Goal: Task Accomplishment & Management: Manage account settings

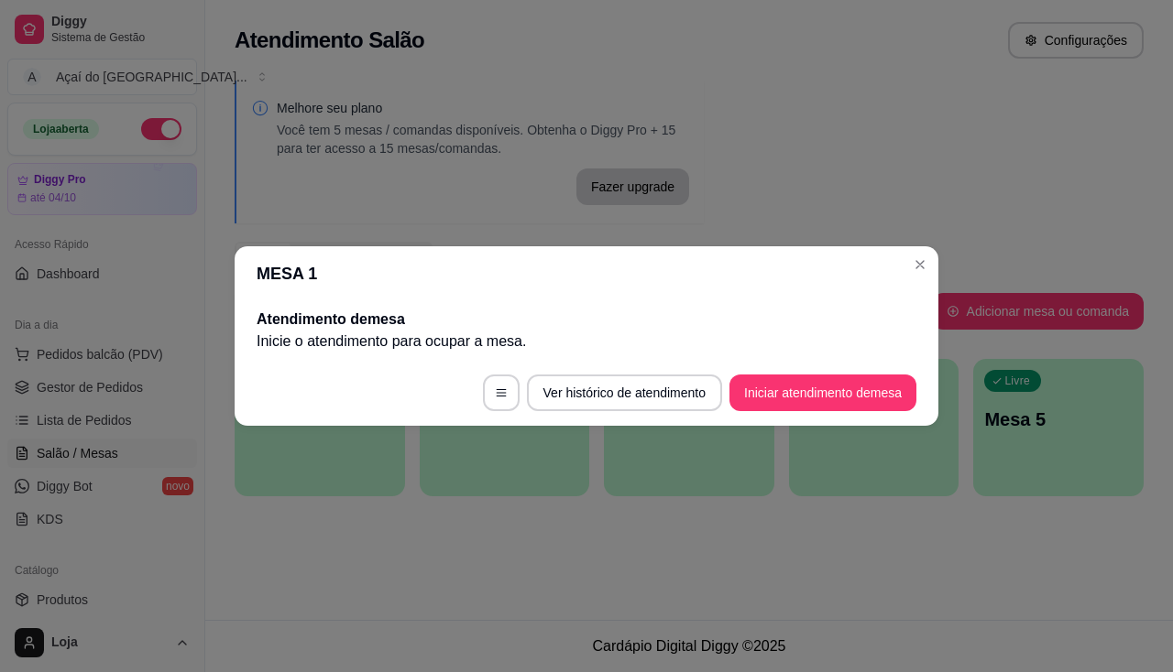
scroll to position [279, 0]
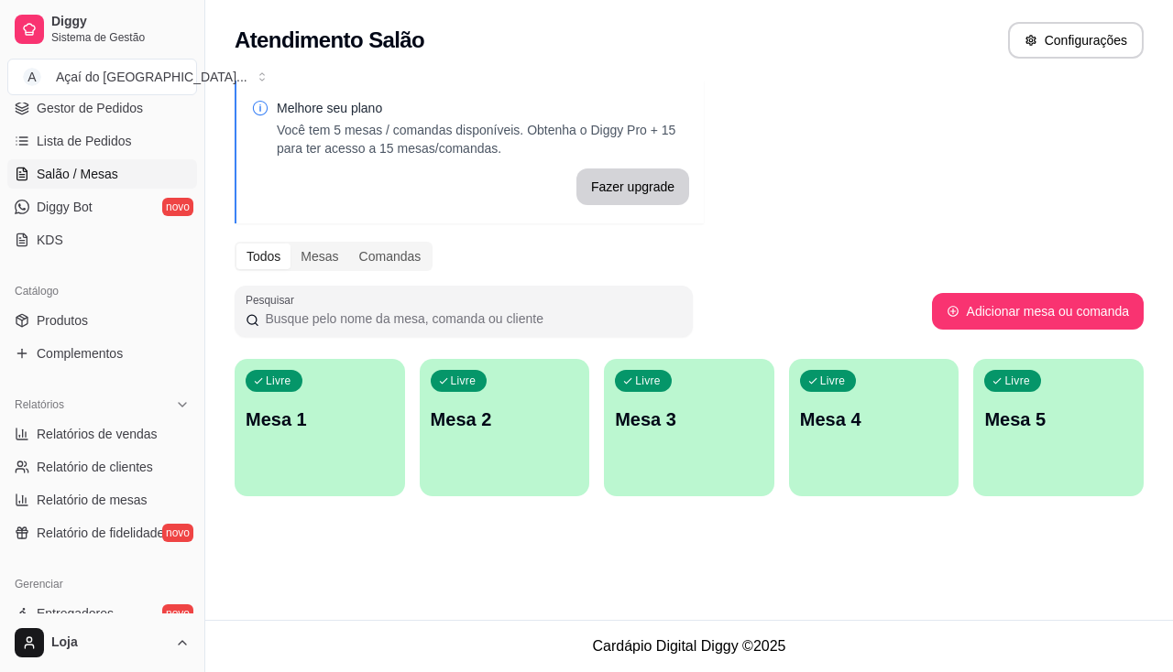
click at [289, 420] on p "Mesa 1" at bounding box center [320, 420] width 148 height 26
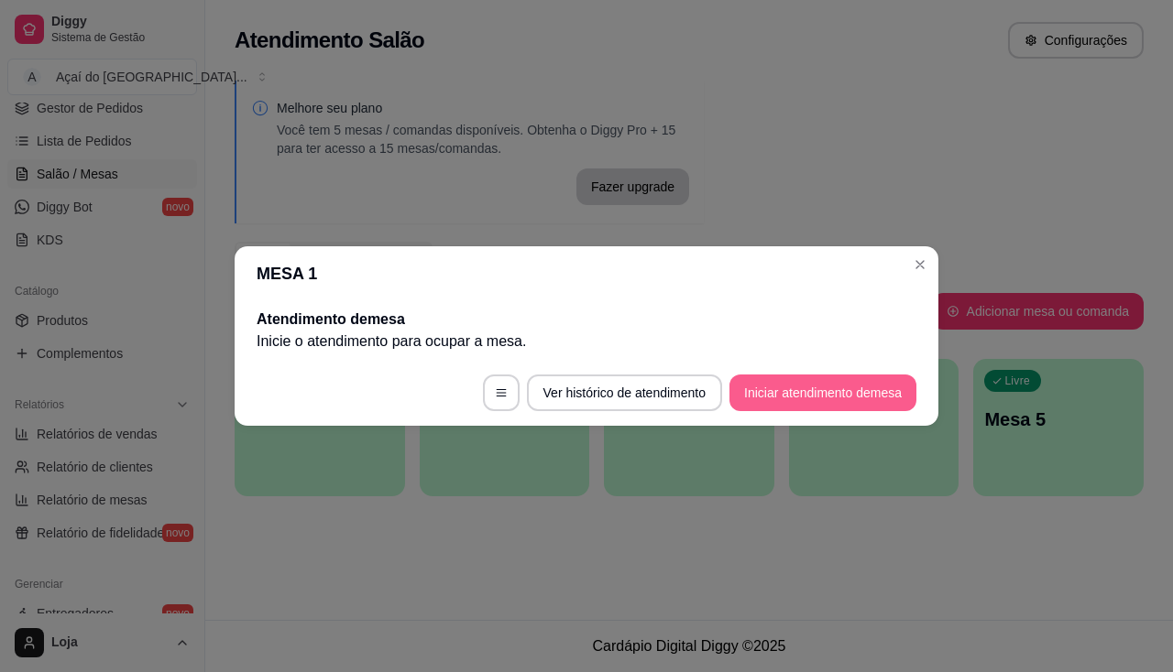
click at [787, 387] on button "Iniciar atendimento de mesa" at bounding box center [822, 393] width 187 height 37
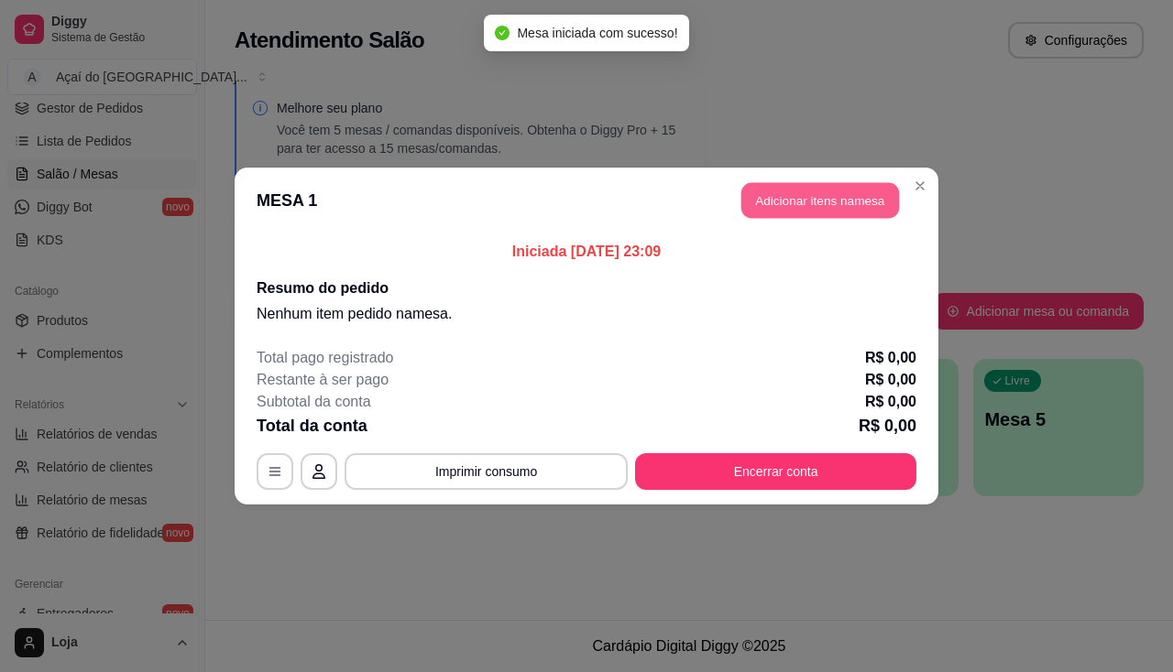
click at [894, 190] on button "Adicionar itens na mesa" at bounding box center [820, 201] width 158 height 36
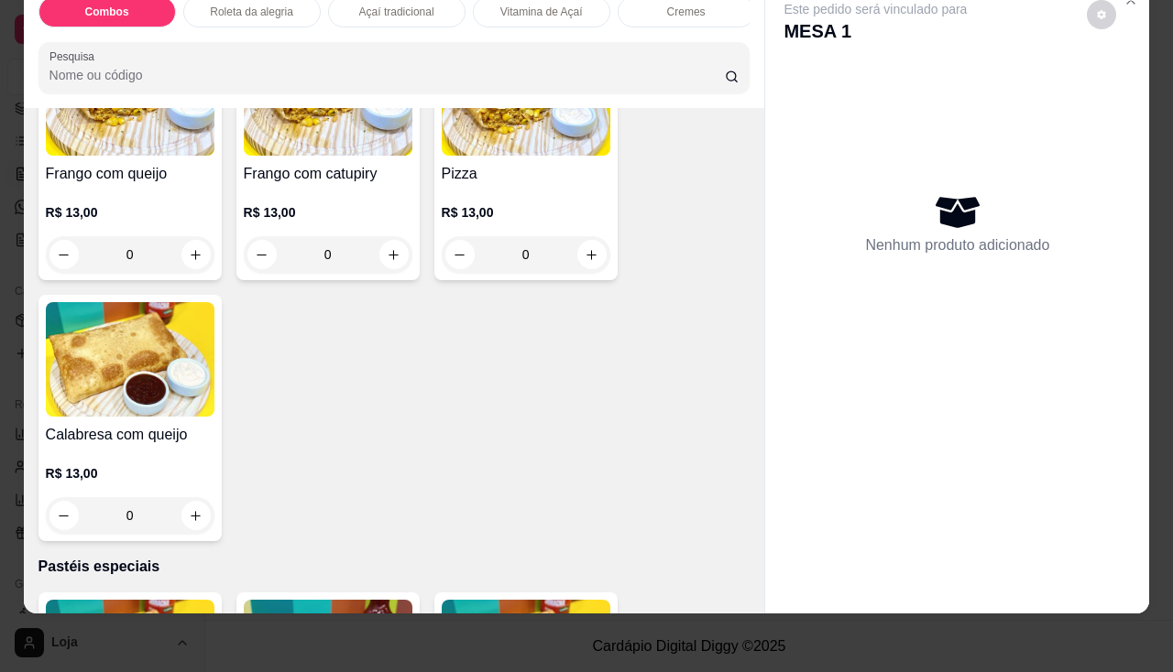
scroll to position [2657, 0]
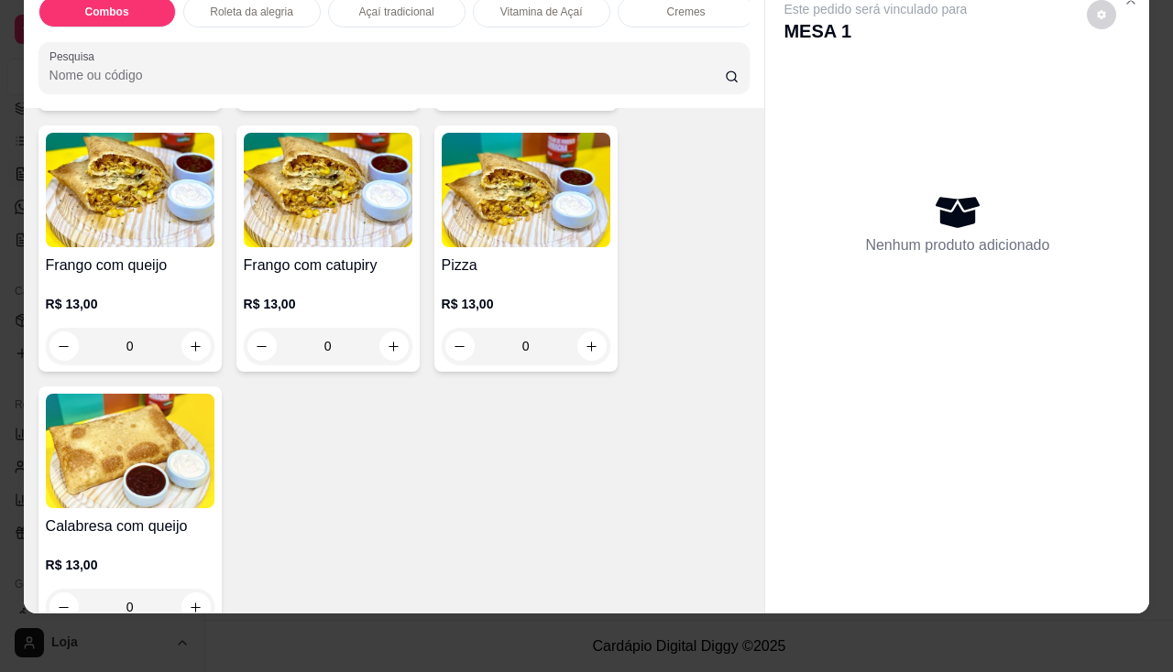
click at [383, 339] on div "0" at bounding box center [328, 346] width 169 height 37
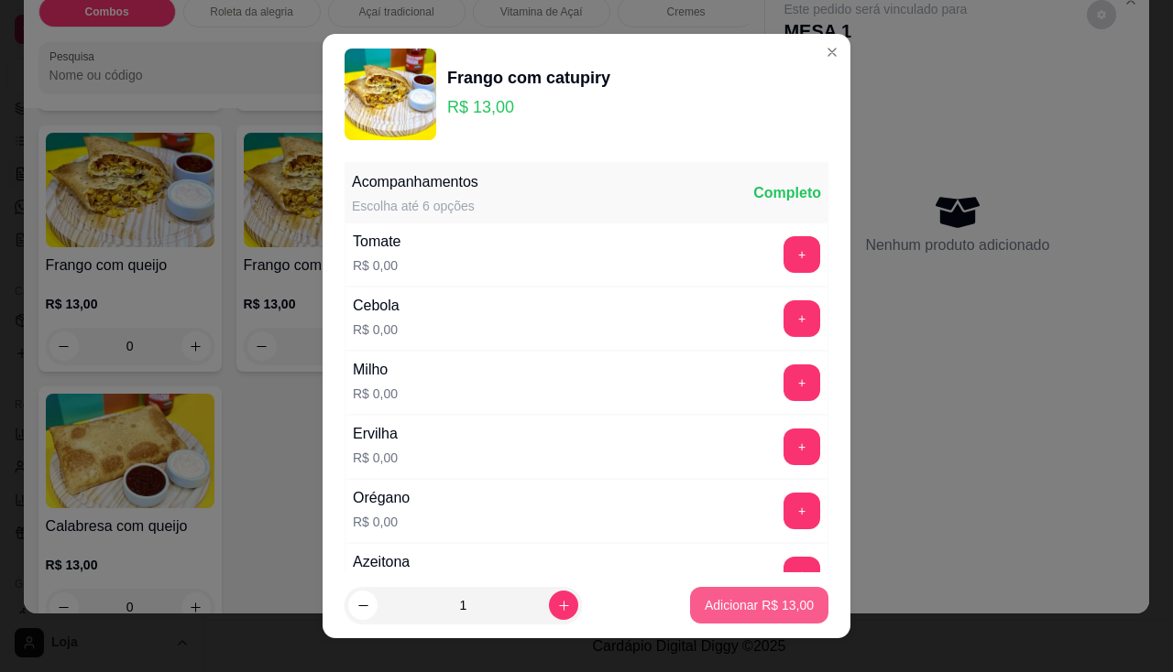
click at [744, 606] on p "Adicionar R$ 13,00" at bounding box center [758, 605] width 109 height 18
type input "1"
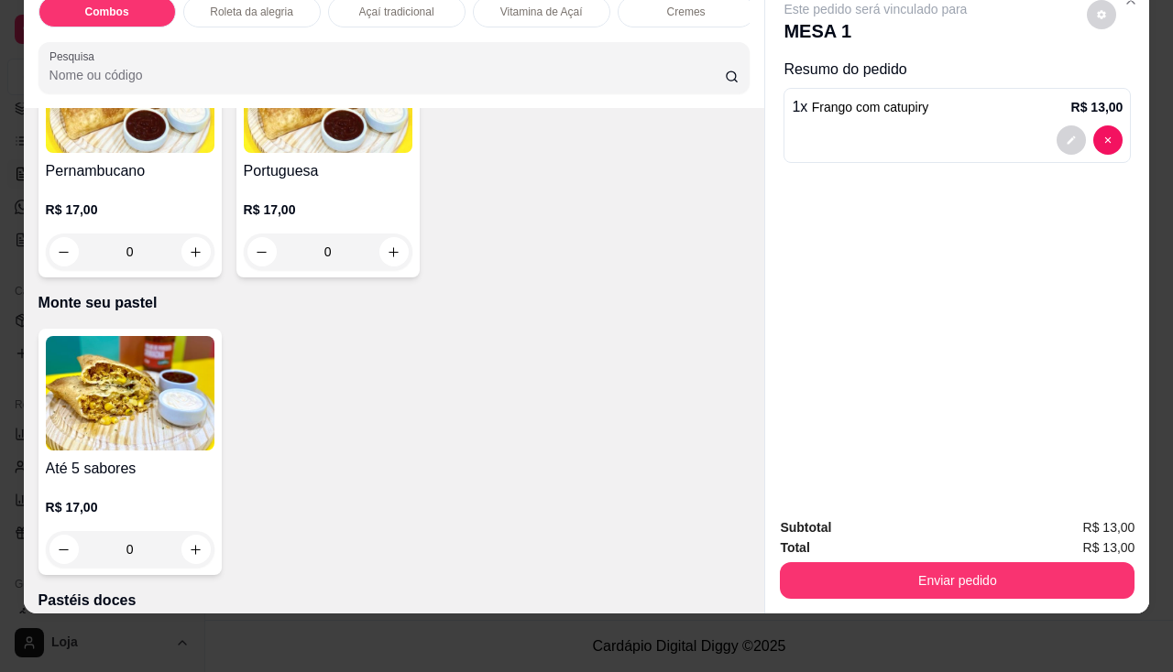
scroll to position [3664, 0]
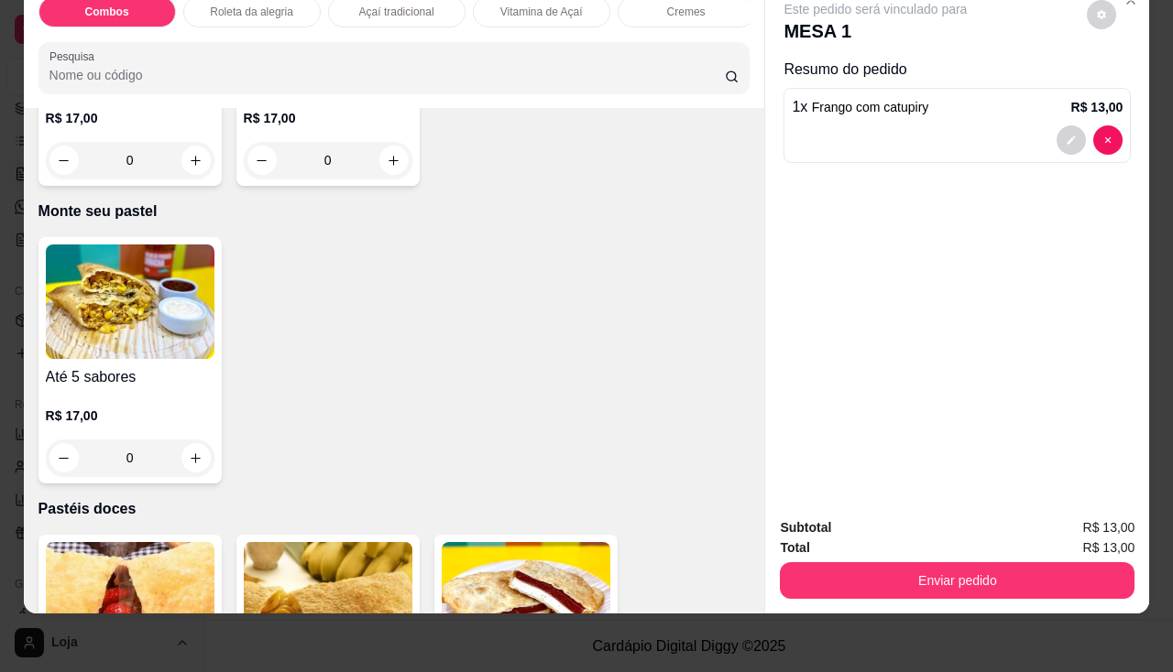
click at [192, 456] on div "0" at bounding box center [130, 458] width 169 height 37
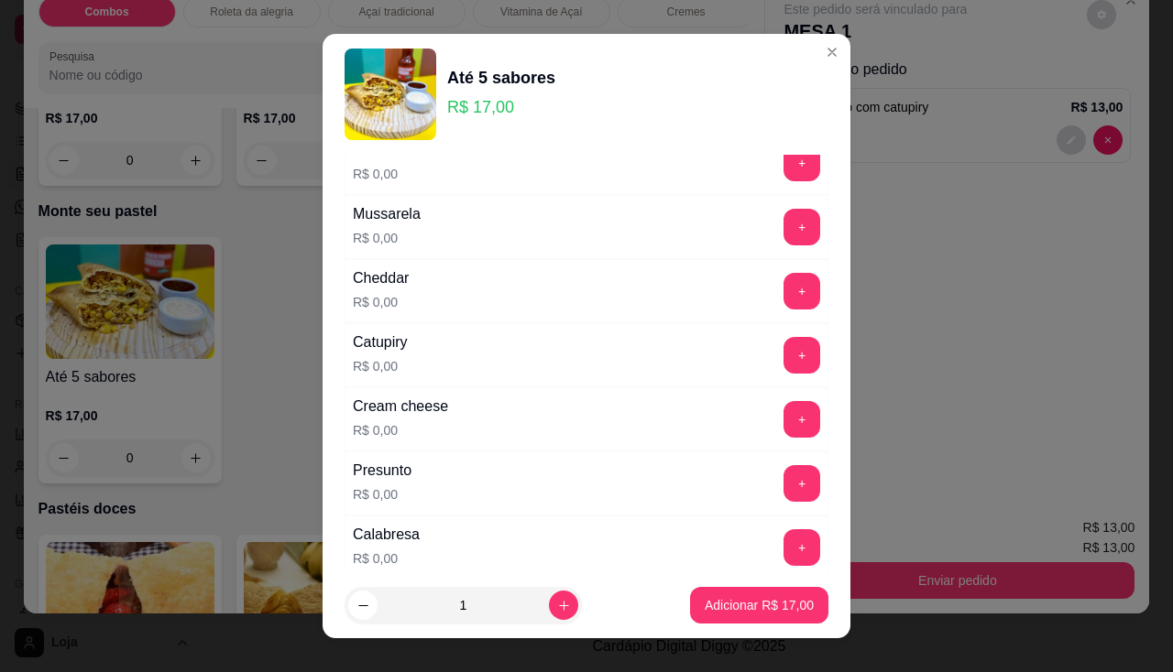
scroll to position [183, 0]
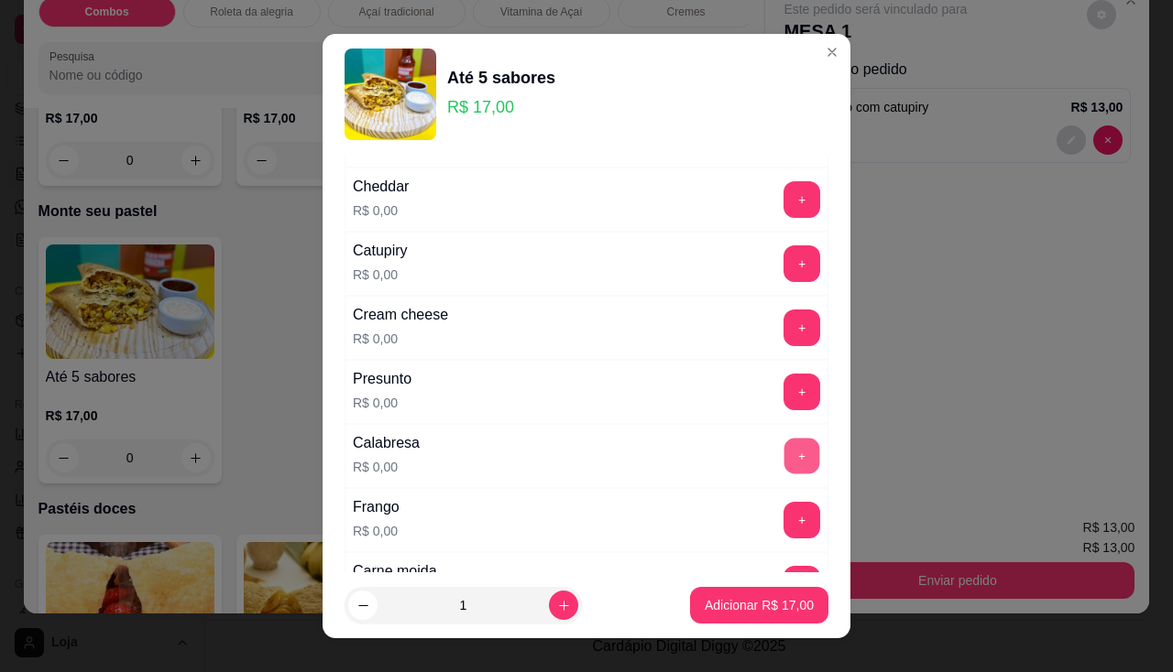
click at [784, 453] on button "+" at bounding box center [802, 456] width 36 height 36
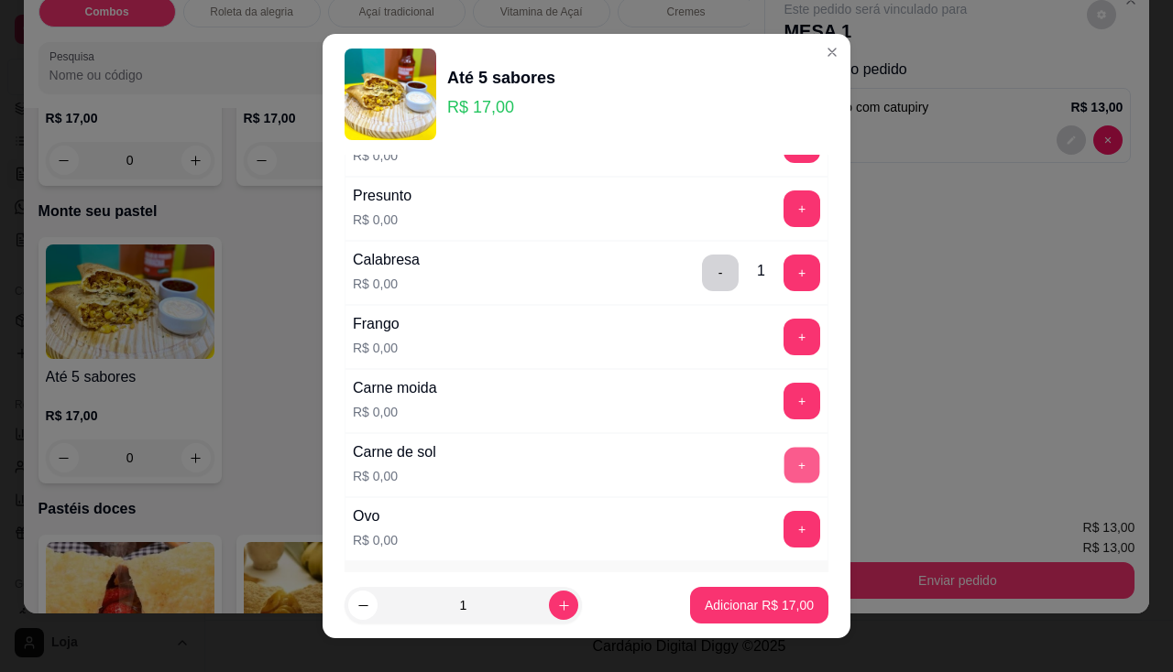
click at [784, 454] on button "+" at bounding box center [802, 465] width 36 height 36
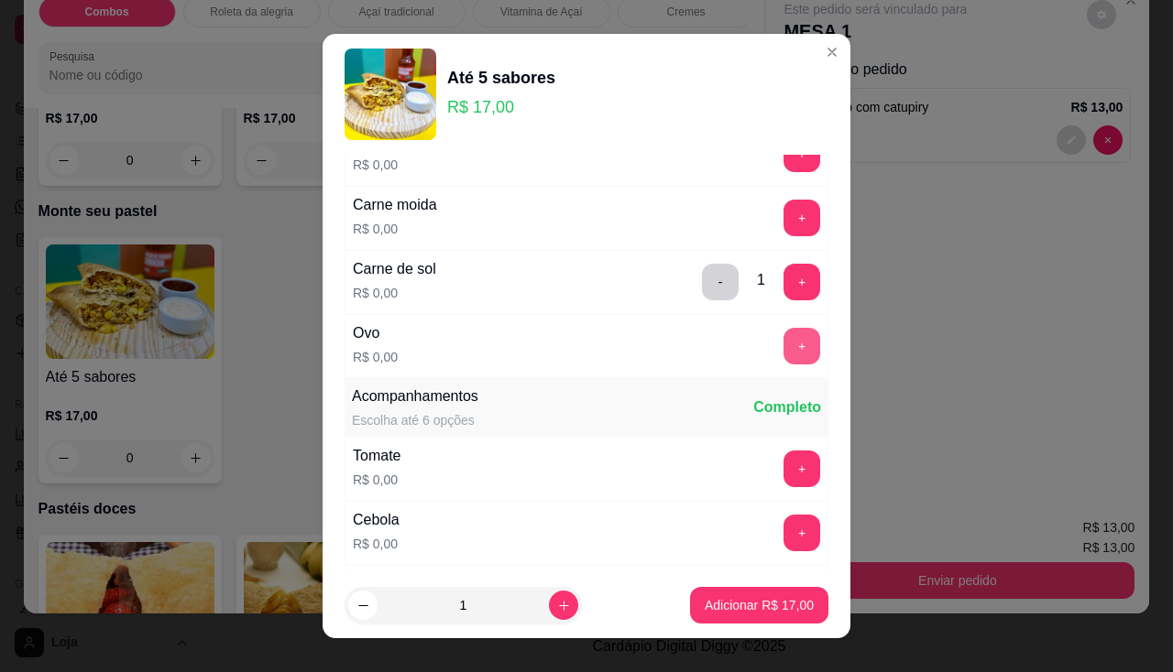
click at [783, 344] on button "+" at bounding box center [801, 346] width 37 height 37
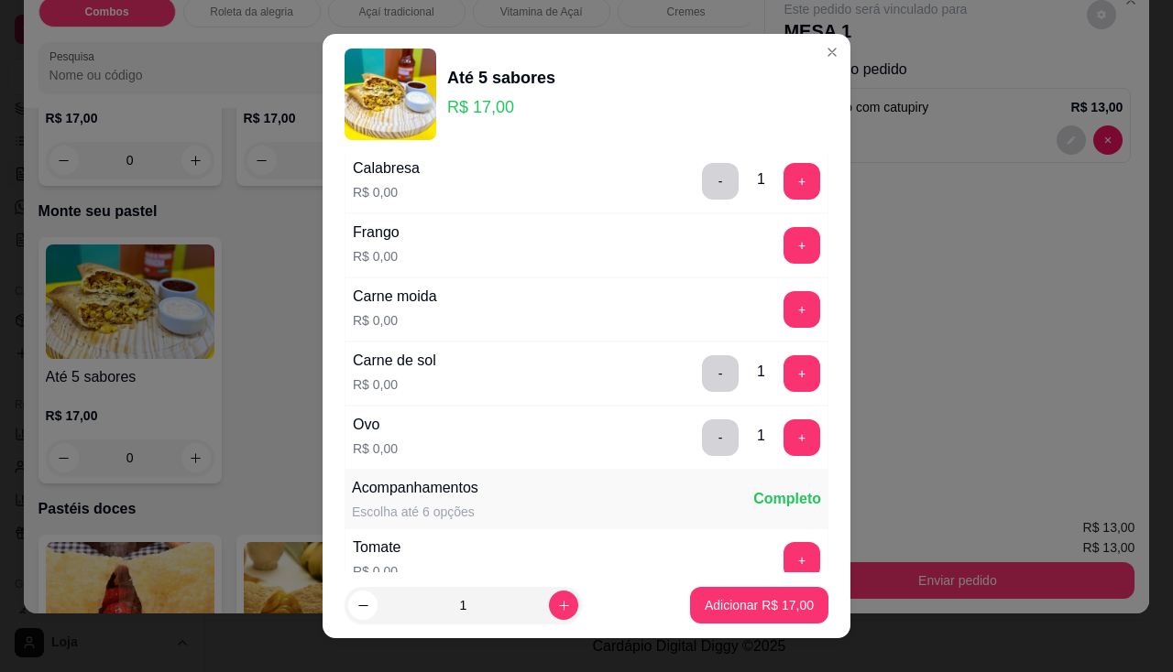
scroll to position [366, 0]
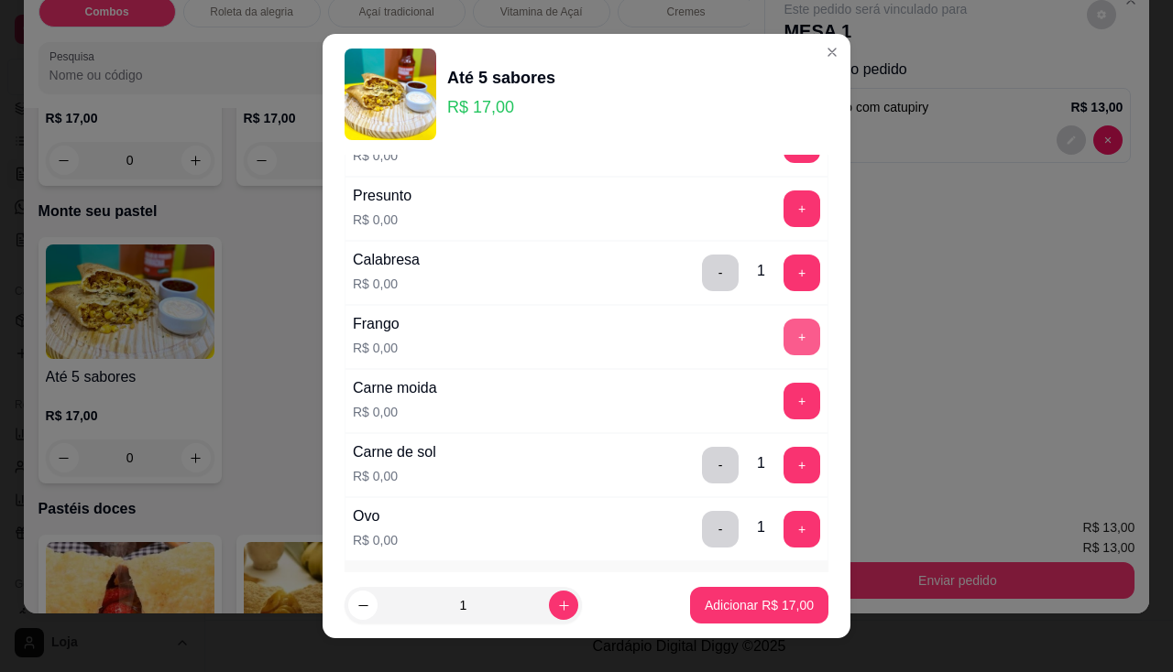
click at [783, 331] on button "+" at bounding box center [801, 337] width 37 height 37
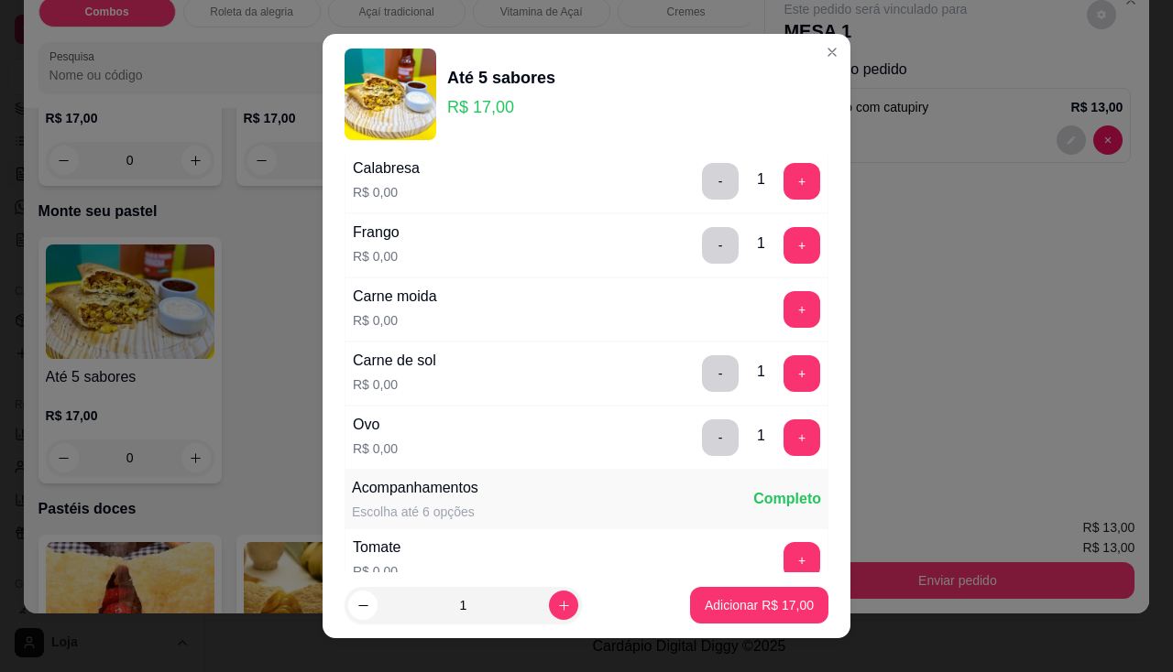
scroll to position [641, 0]
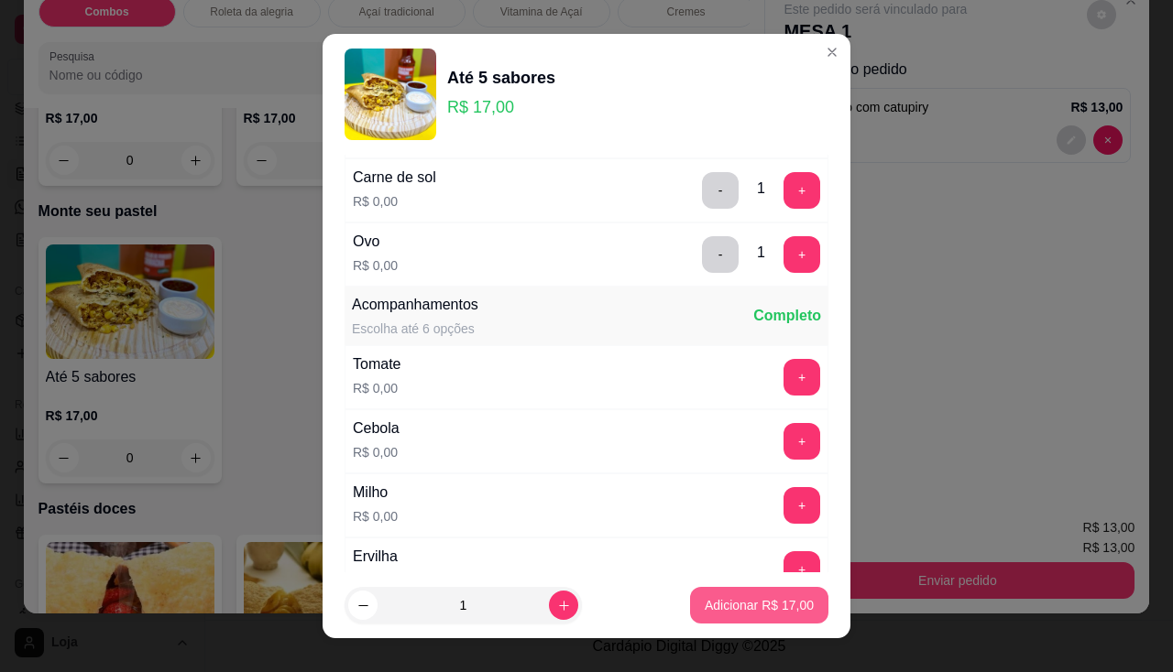
click at [730, 606] on p "Adicionar R$ 17,00" at bounding box center [758, 605] width 109 height 18
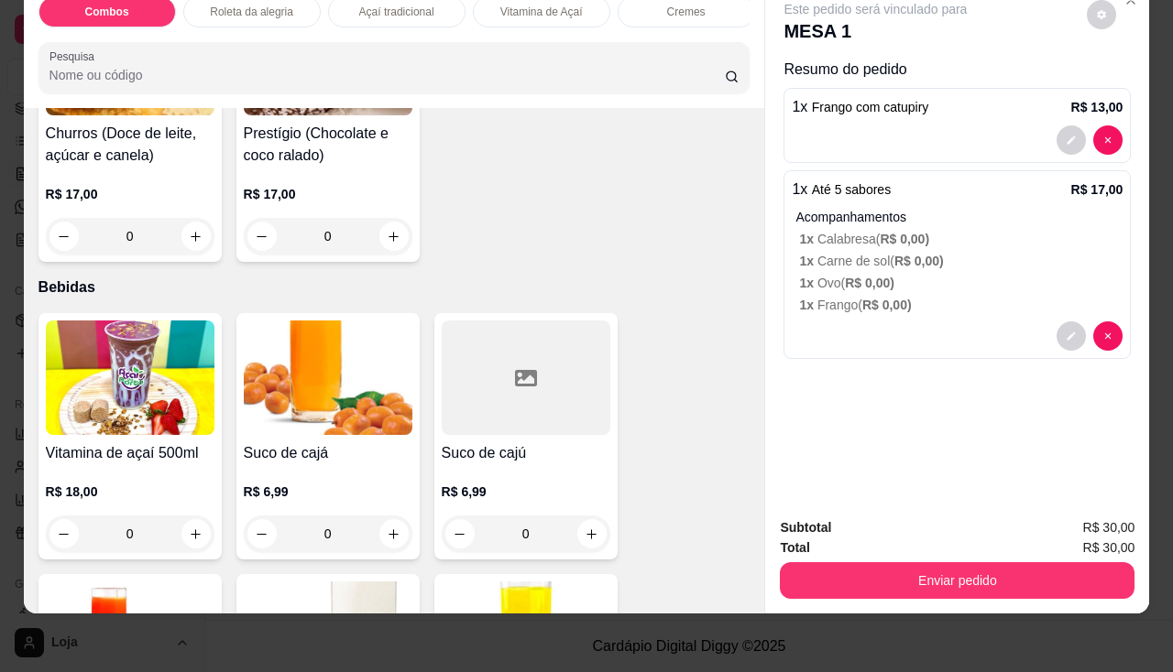
scroll to position [5130, 0]
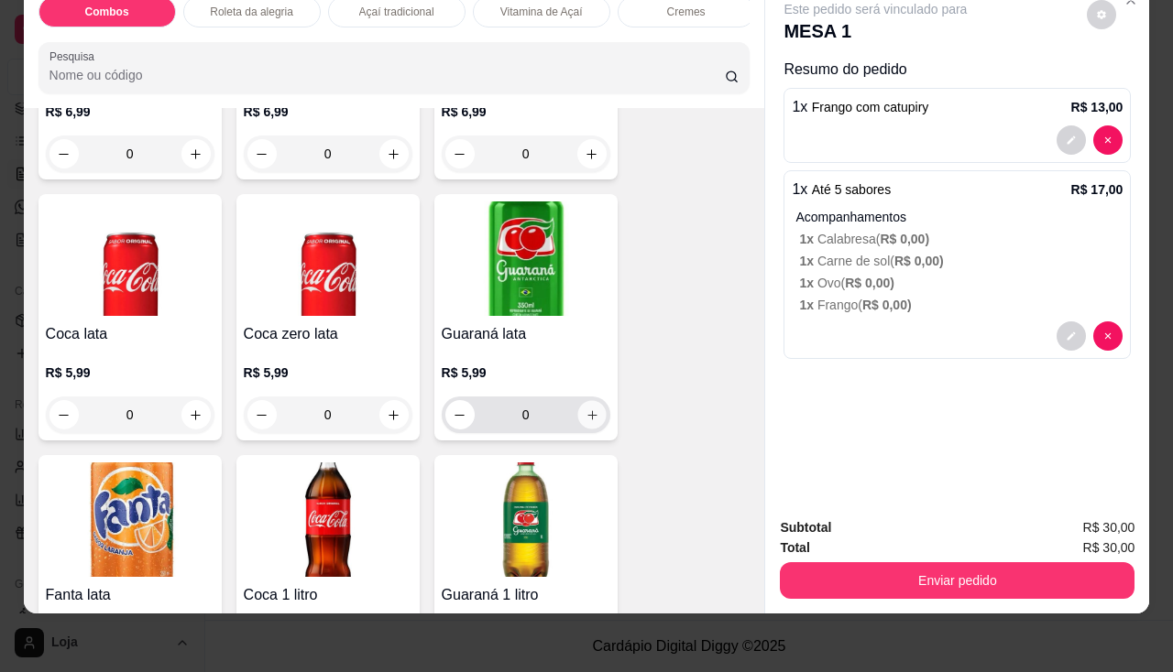
click at [591, 414] on icon "increase-product-quantity" at bounding box center [591, 416] width 14 height 14
type input "1"
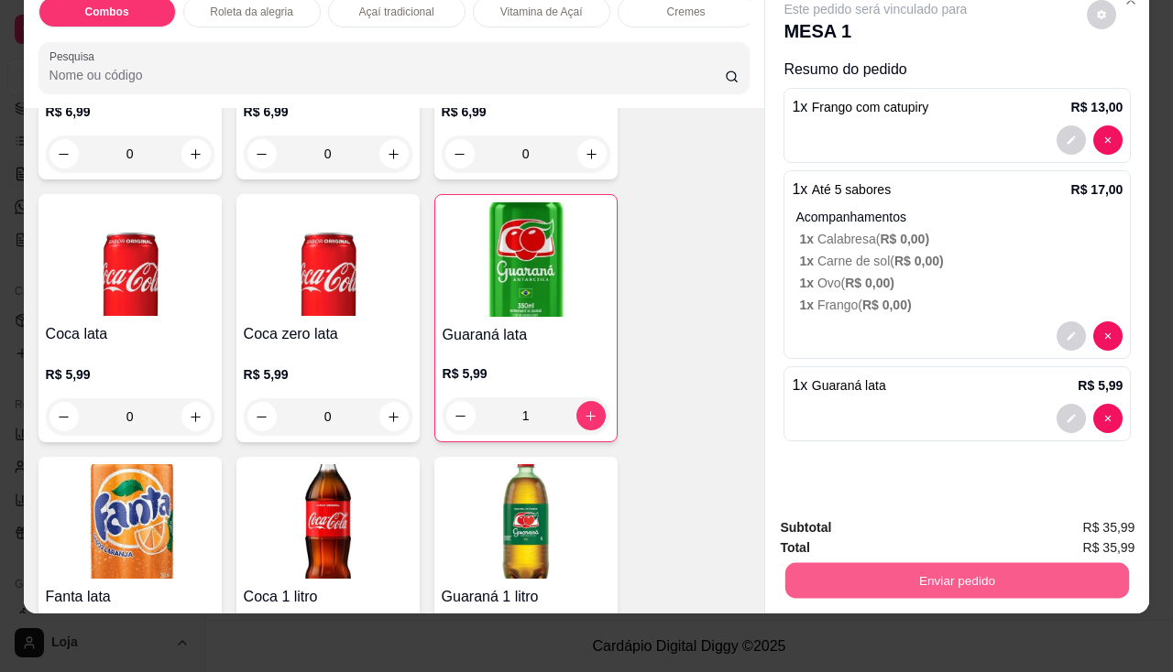
click at [920, 583] on button "Enviar pedido" at bounding box center [957, 581] width 344 height 36
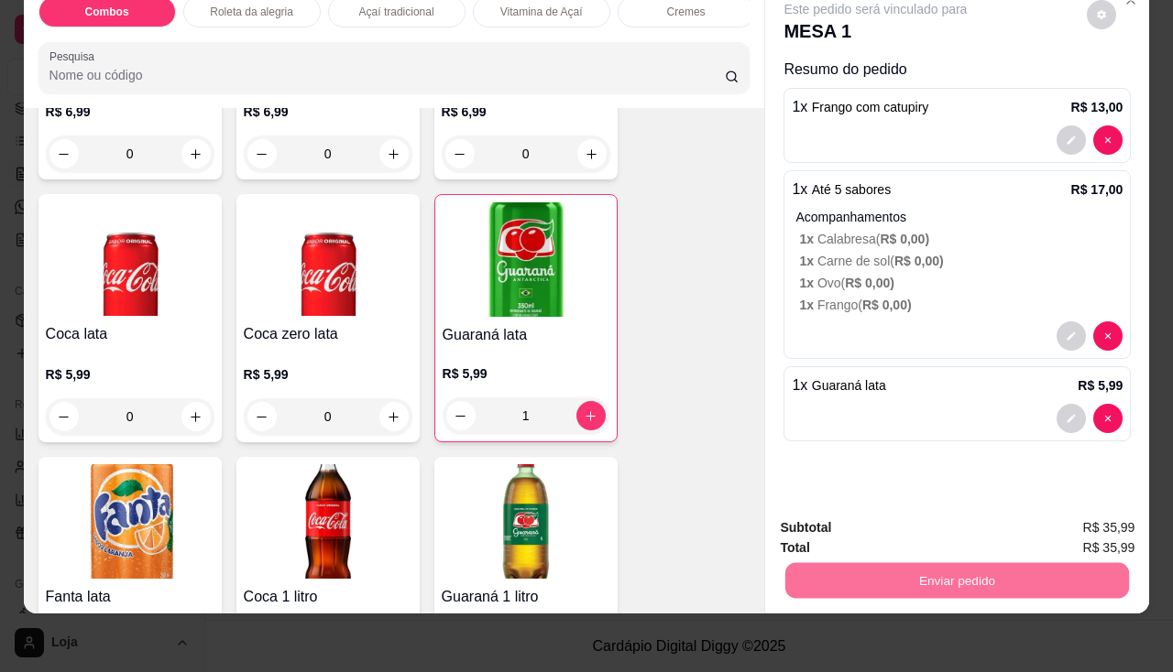
click at [903, 522] on button "Não registrar e enviar pedido" at bounding box center [897, 523] width 191 height 35
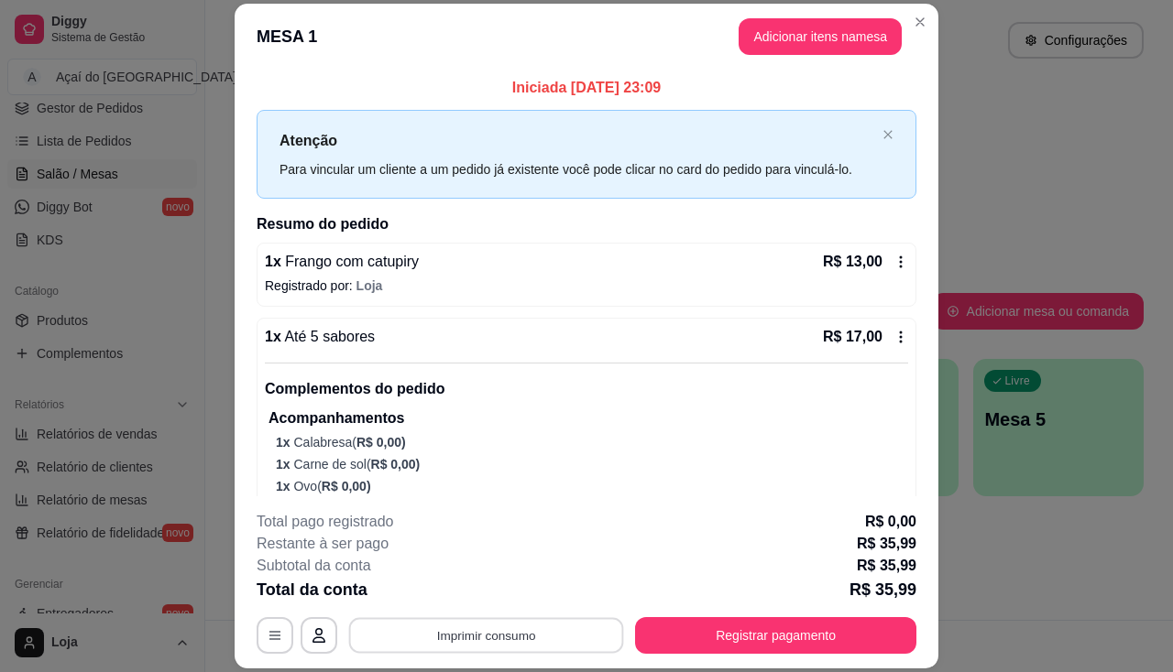
click at [540, 631] on button "Imprimir consumo" at bounding box center [486, 636] width 275 height 36
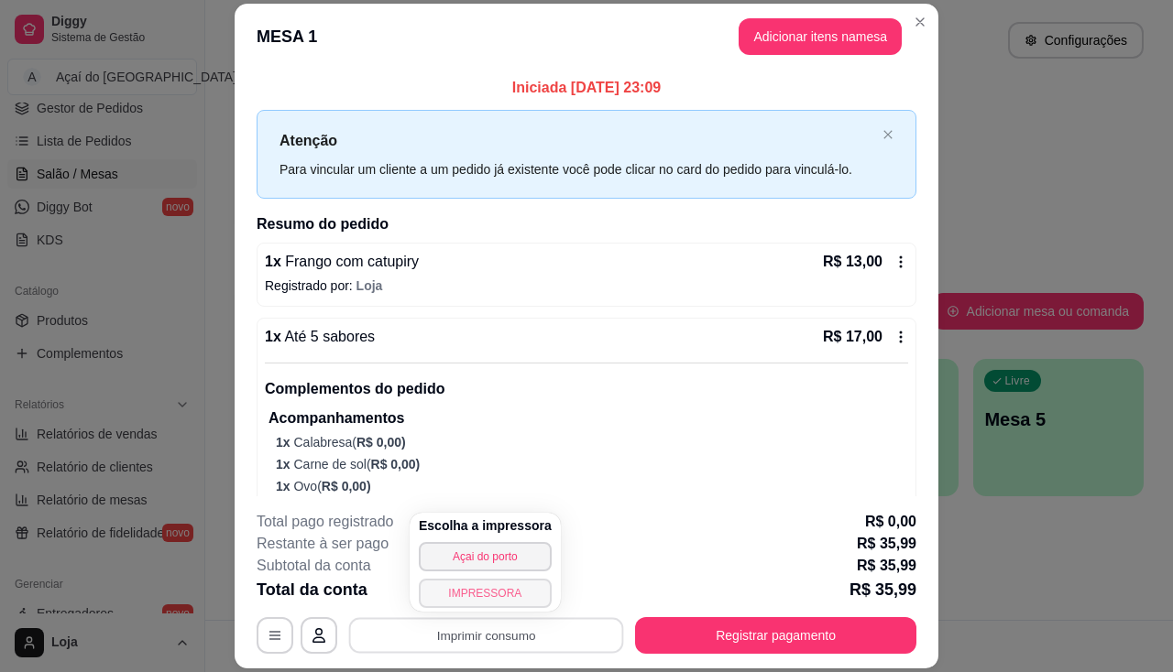
click at [509, 583] on button "IMPRESSORA" at bounding box center [485, 593] width 133 height 29
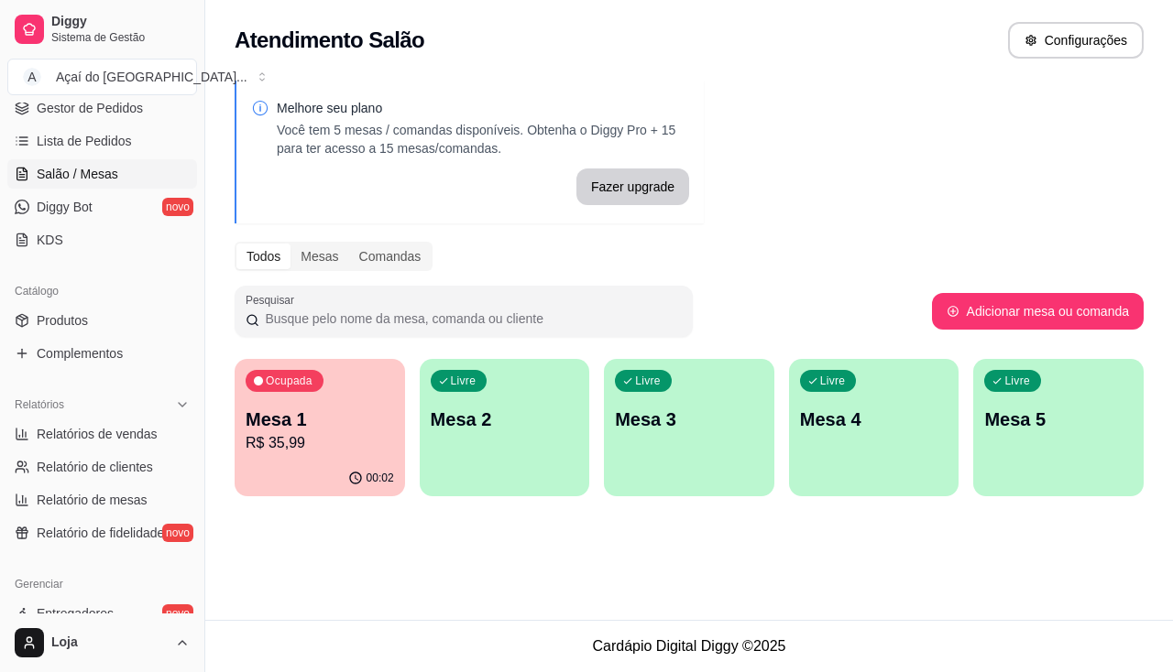
scroll to position [5, 0]
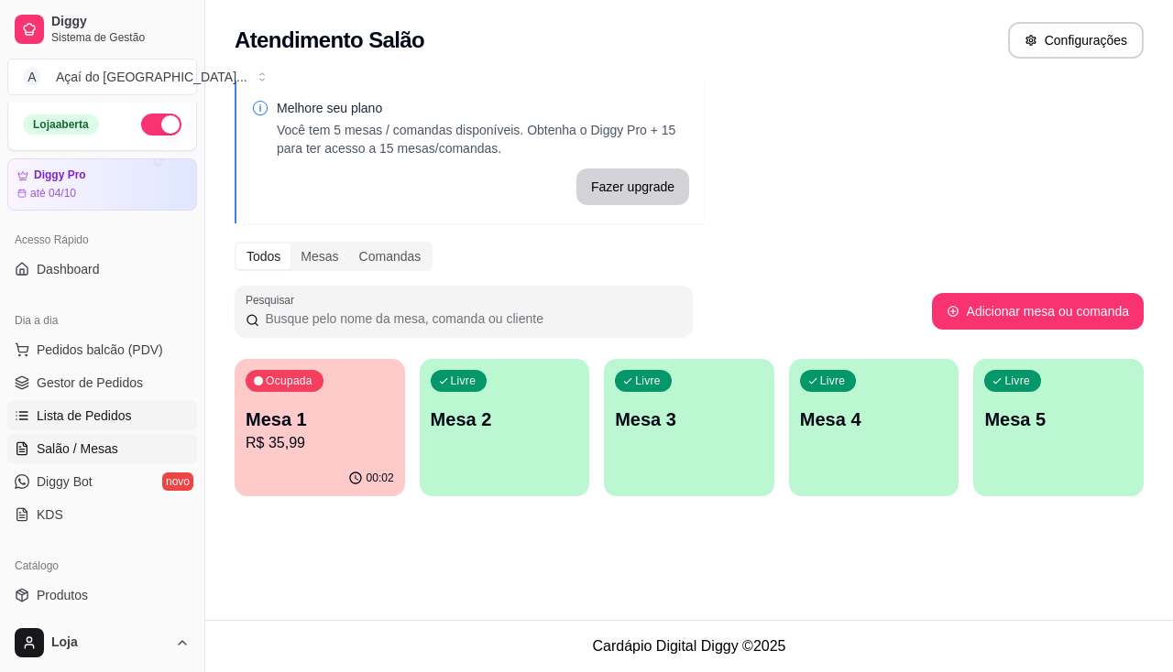
click at [112, 415] on span "Lista de Pedidos" at bounding box center [84, 416] width 95 height 18
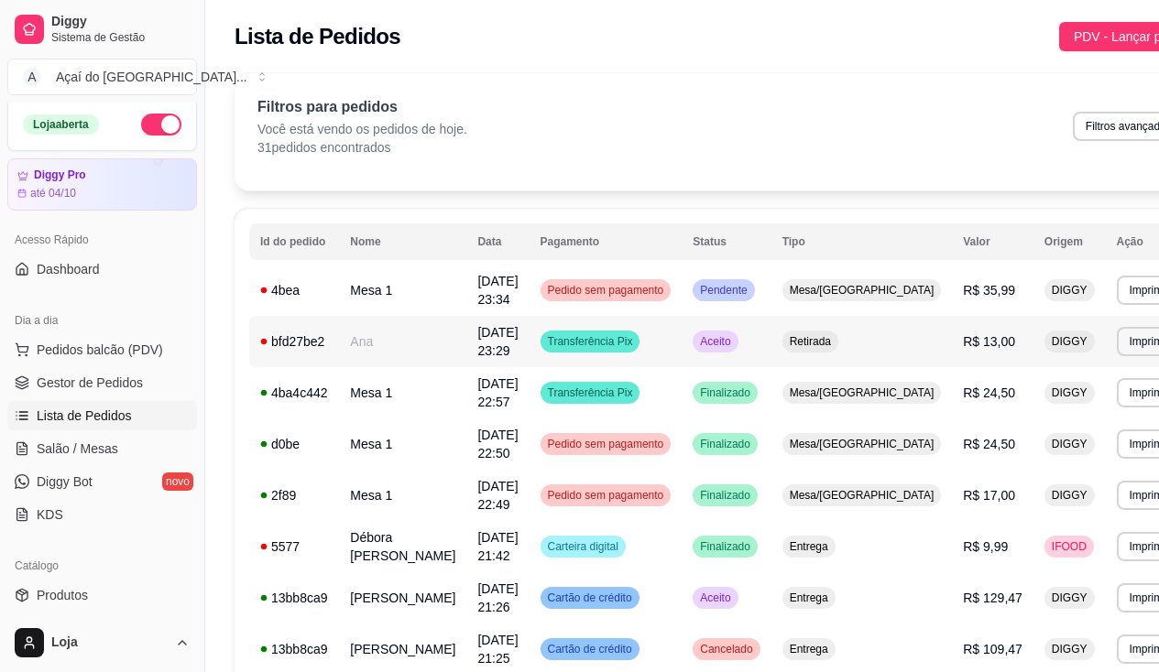
click at [381, 349] on td "Ana" at bounding box center [402, 341] width 127 height 51
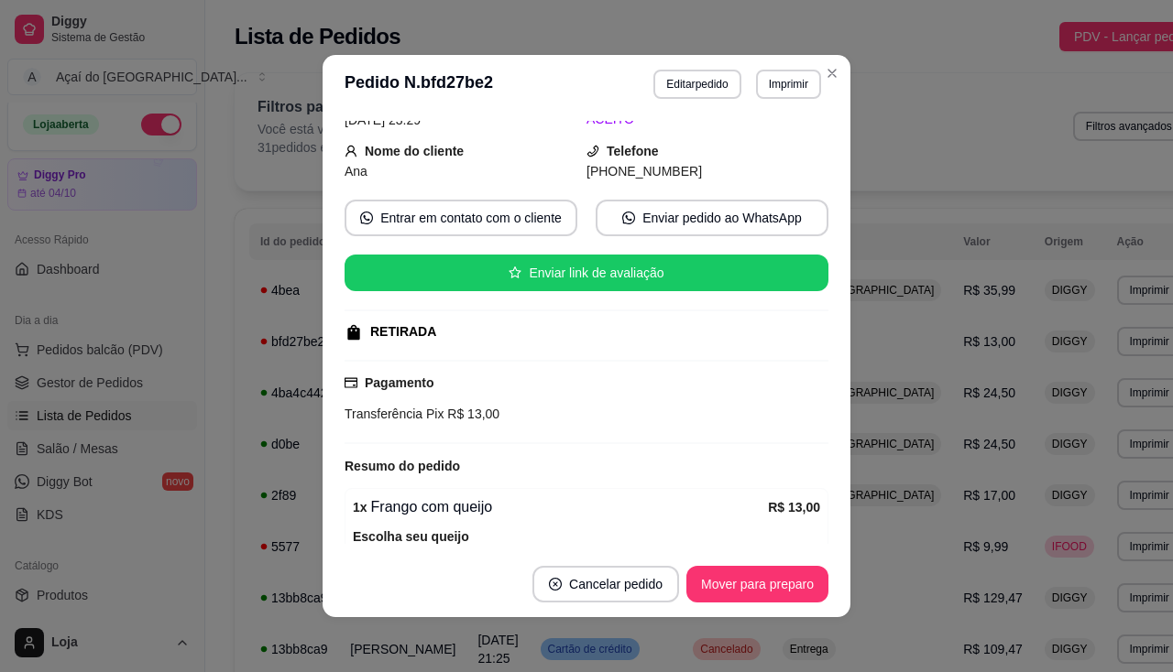
scroll to position [183, 0]
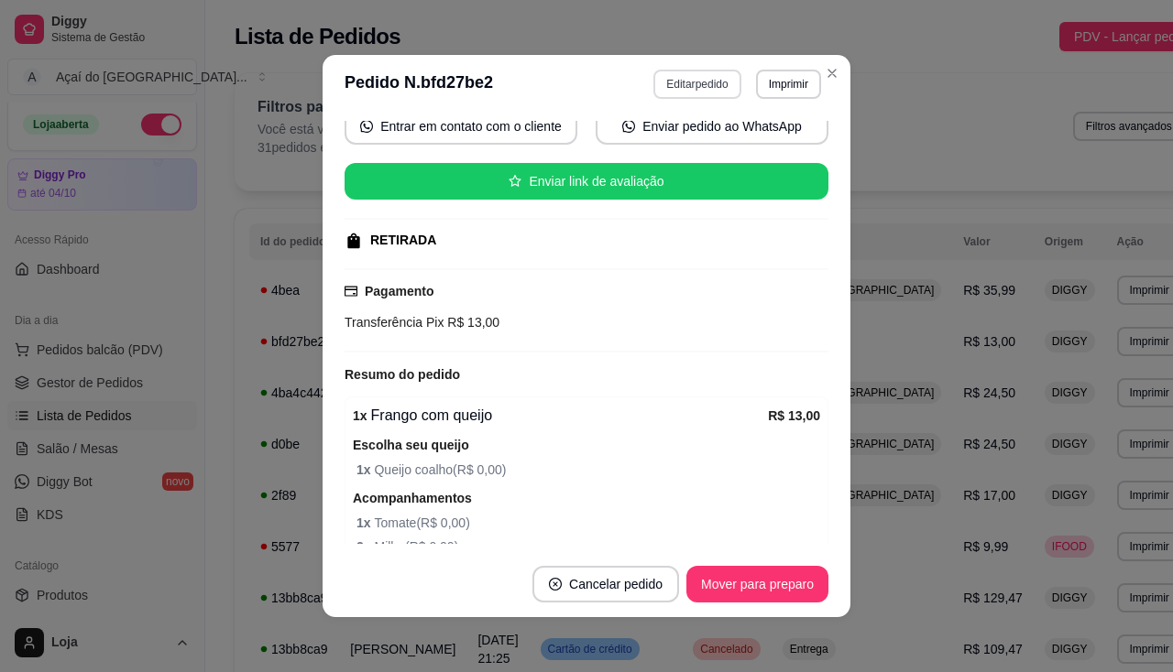
click at [691, 80] on button "Editar pedido" at bounding box center [696, 84] width 87 height 29
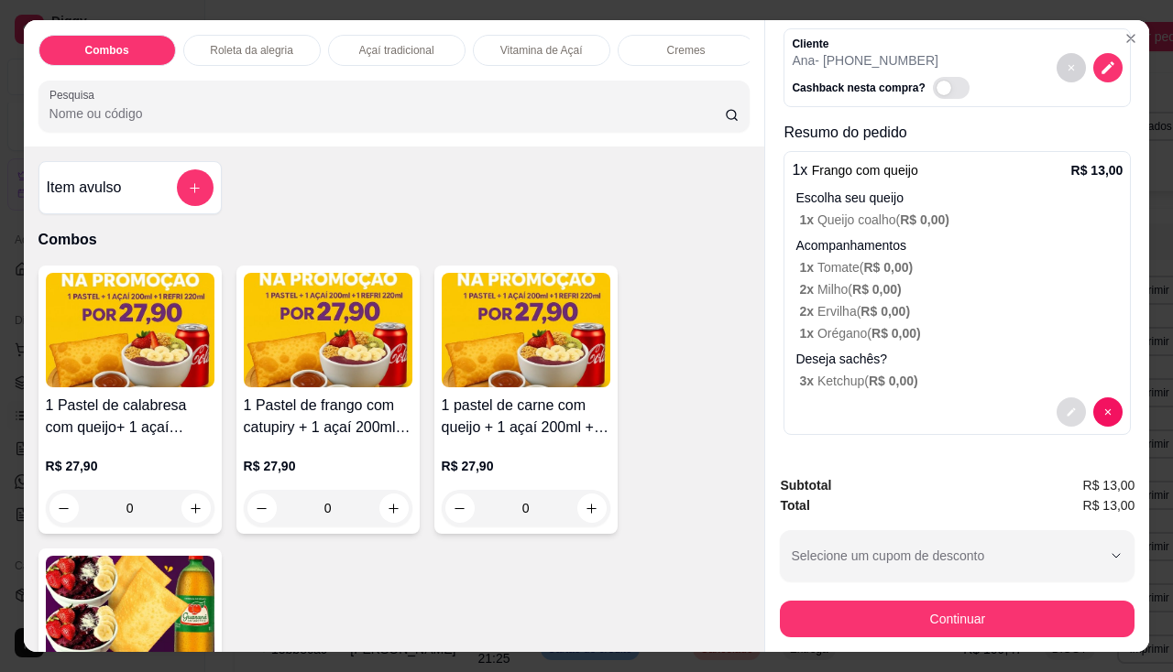
scroll to position [0, 0]
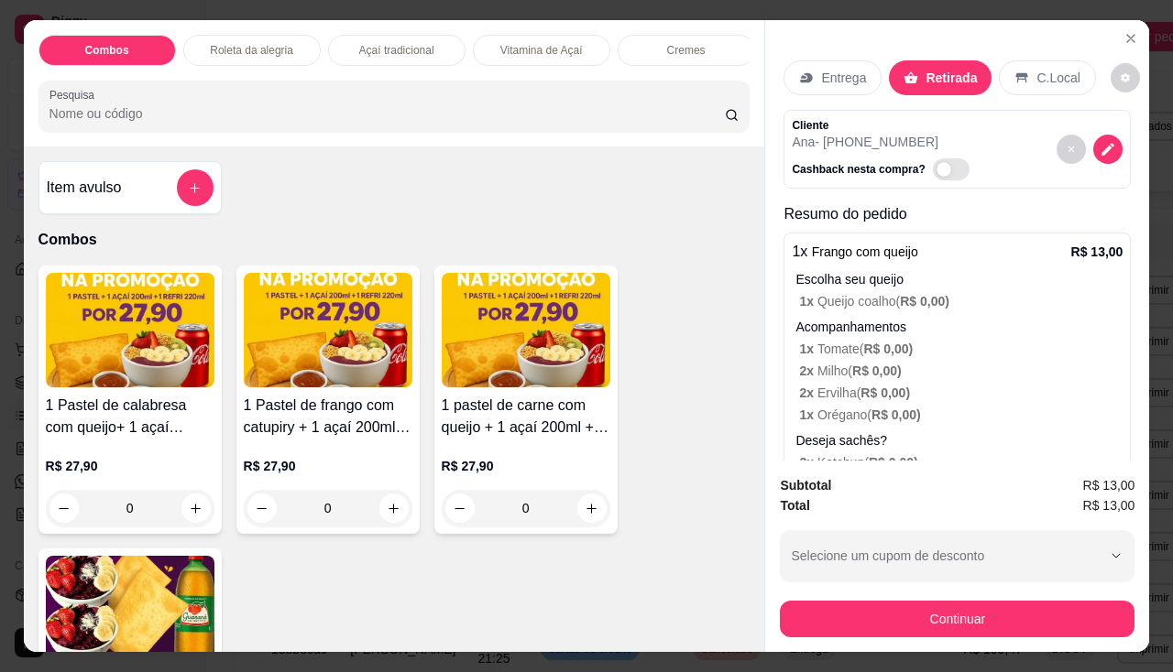
click at [826, 75] on p "Entrega" at bounding box center [843, 78] width 45 height 18
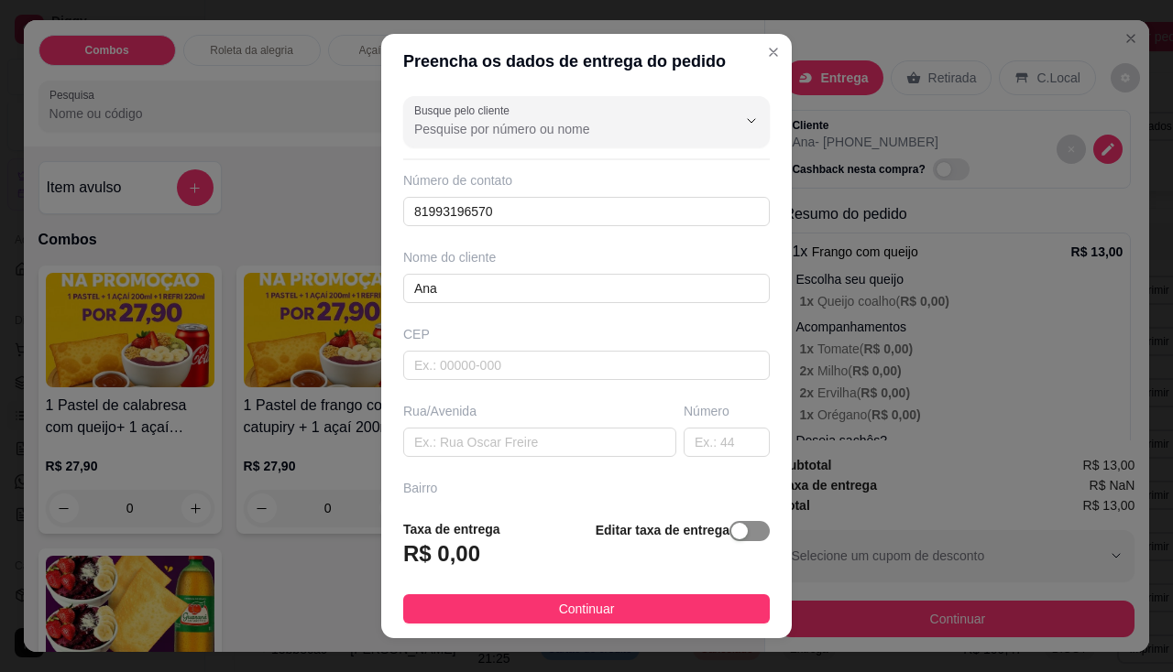
click at [731, 537] on div "button" at bounding box center [739, 531] width 16 height 16
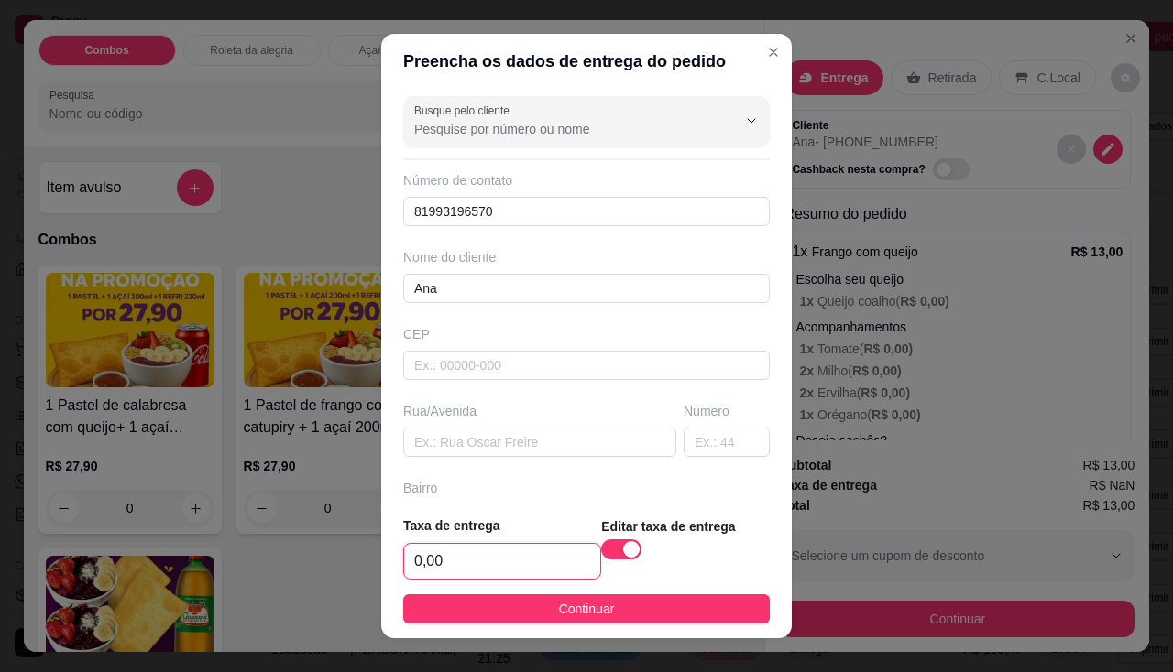
click at [535, 546] on input "0,00" at bounding box center [502, 561] width 196 height 35
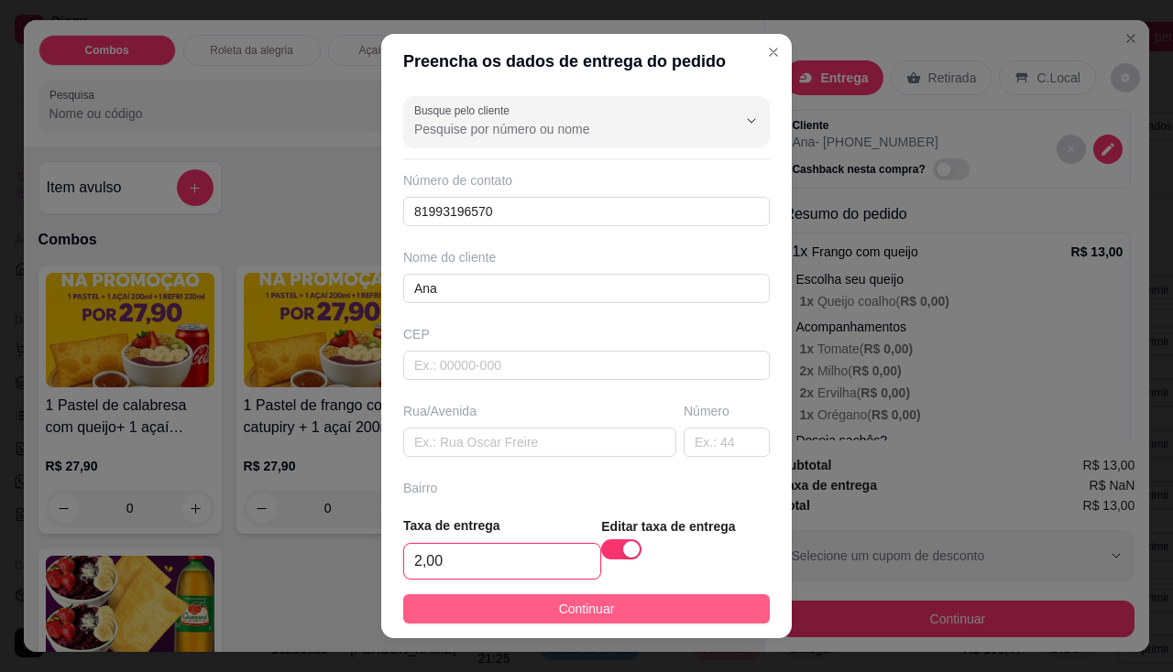
type input "2,00"
click at [564, 609] on span "Continuar" at bounding box center [587, 609] width 56 height 20
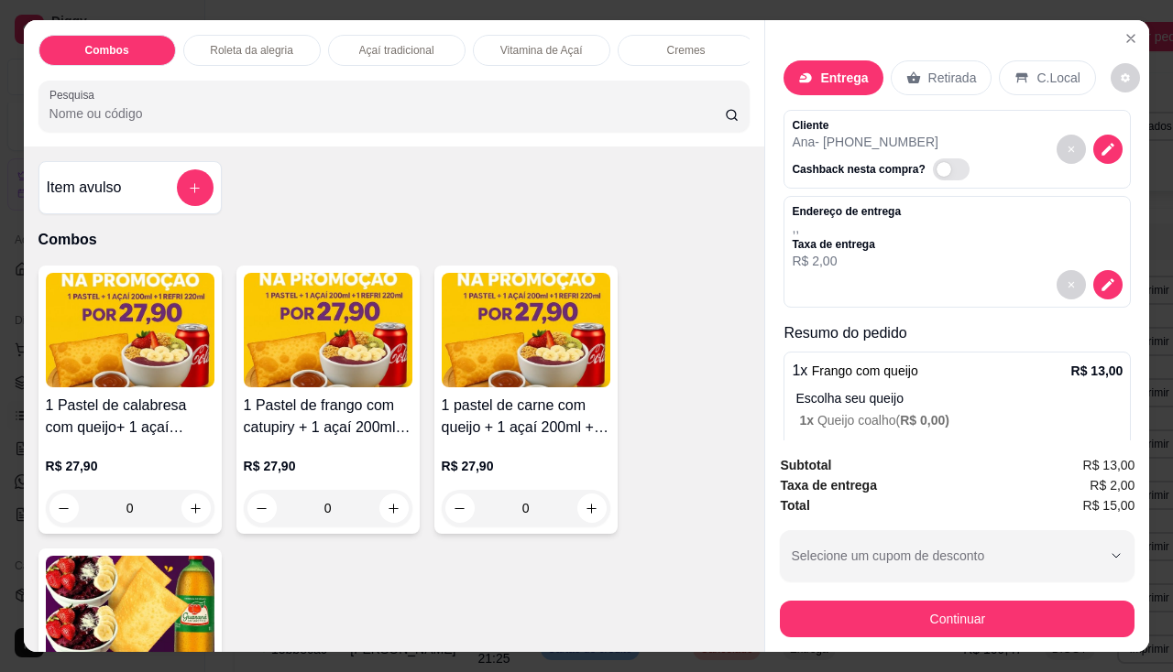
click at [916, 636] on div "Subtotal R$ 13,00 Taxa de entrega R$ 2,00 Total R$ 15,00 Selecione um cupom de …" at bounding box center [957, 547] width 384 height 212
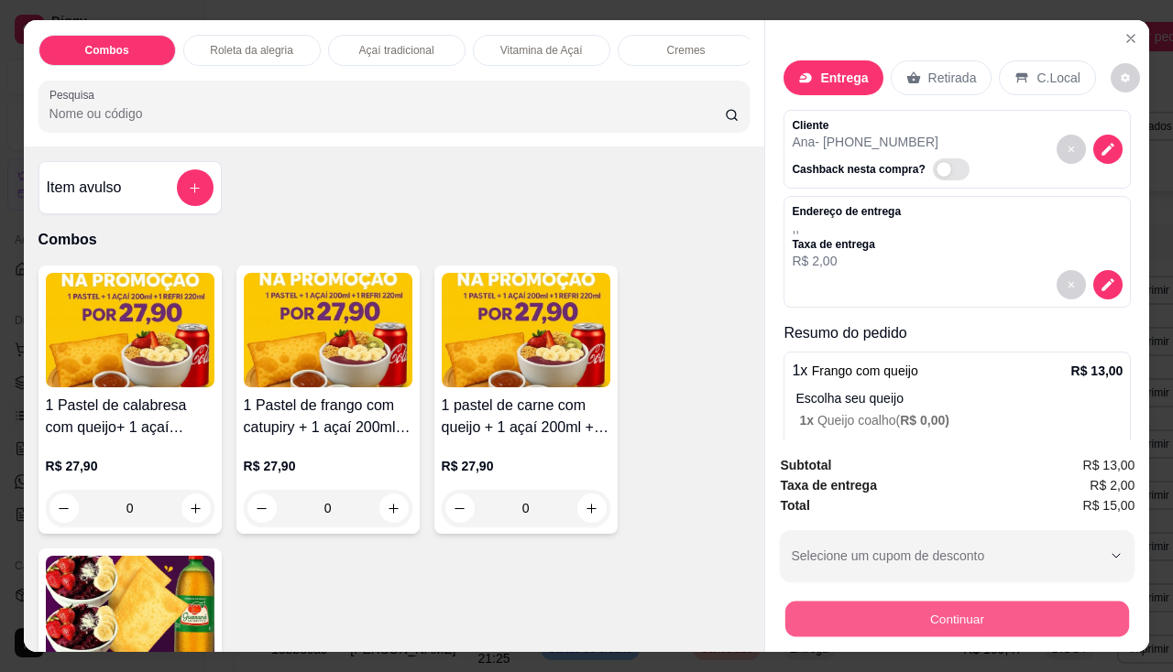
click at [915, 627] on button "Continuar" at bounding box center [957, 620] width 344 height 36
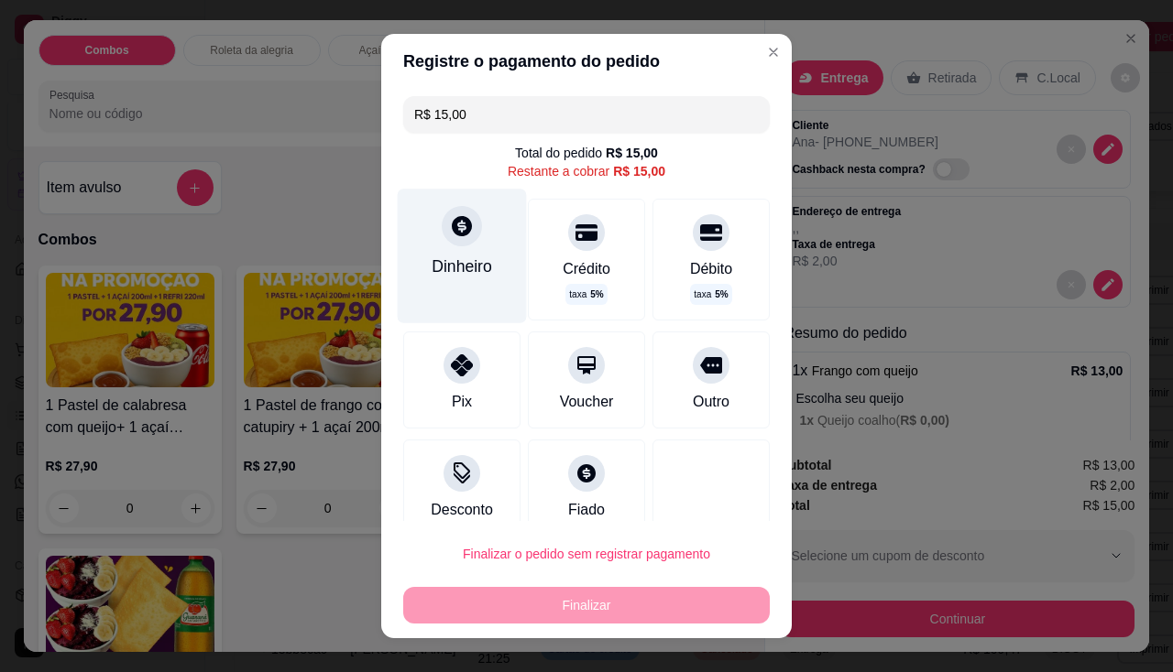
click at [477, 266] on div "Dinheiro" at bounding box center [461, 267] width 60 height 24
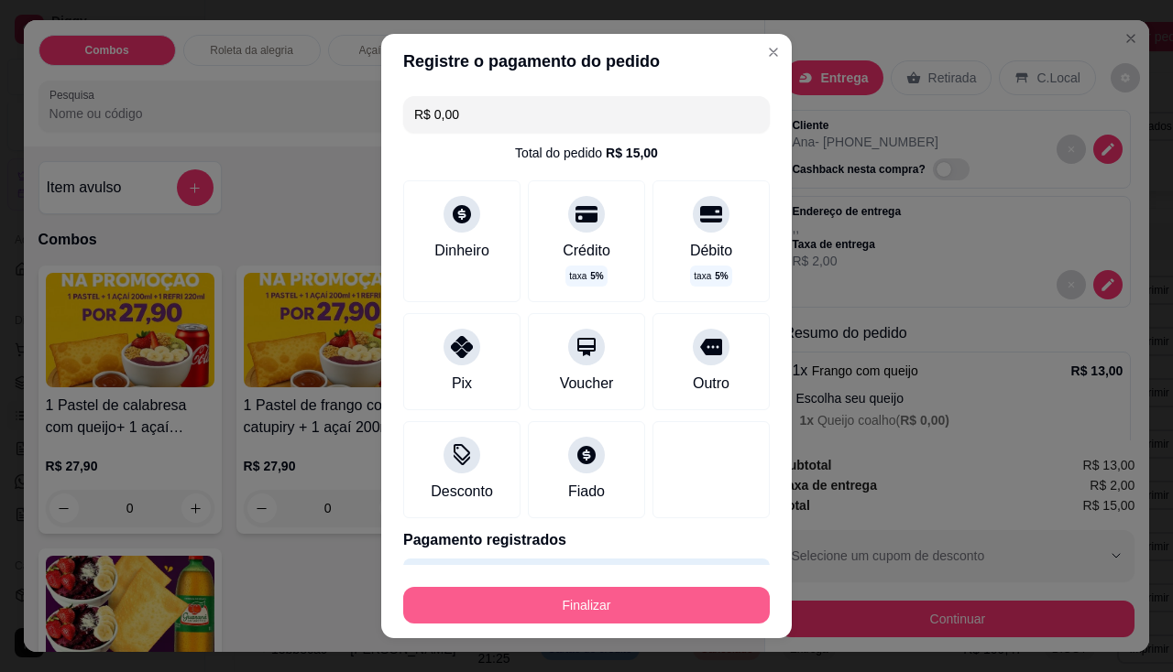
click at [587, 592] on button "Finalizar" at bounding box center [586, 605] width 366 height 37
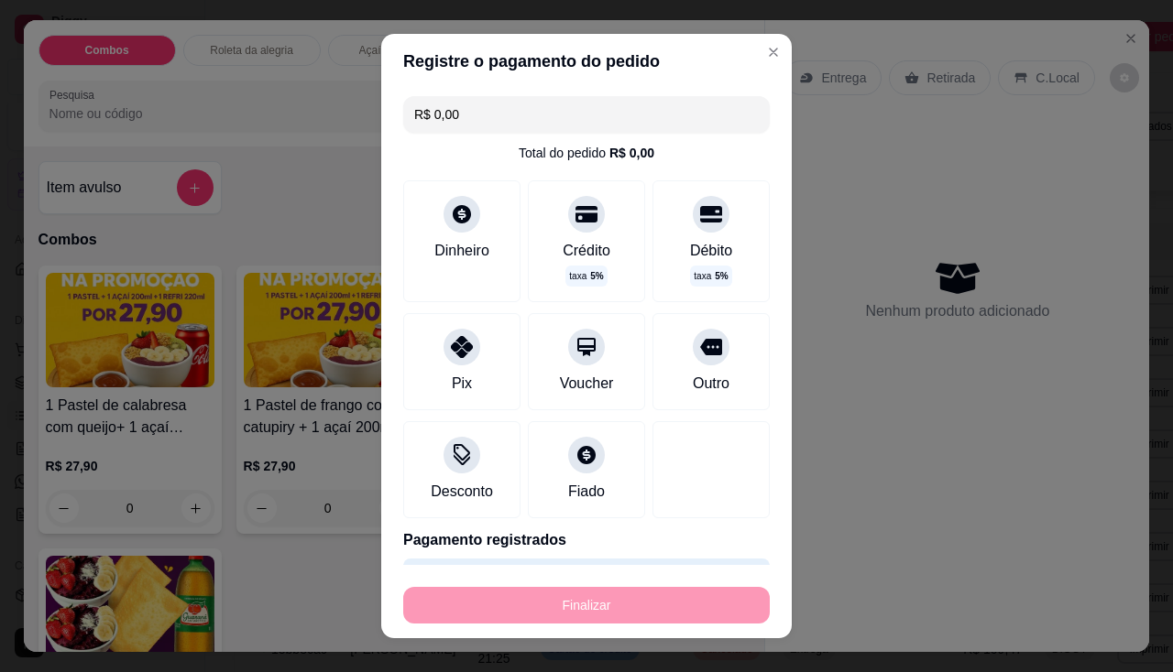
type input "-R$ 15,00"
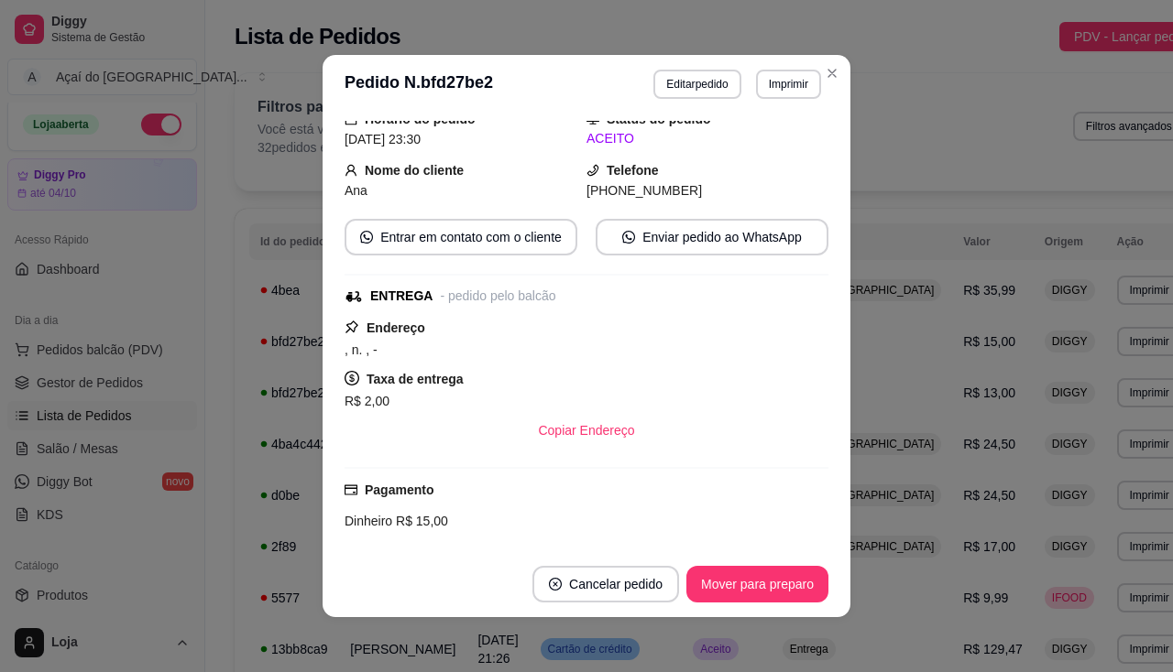
scroll to position [350, 0]
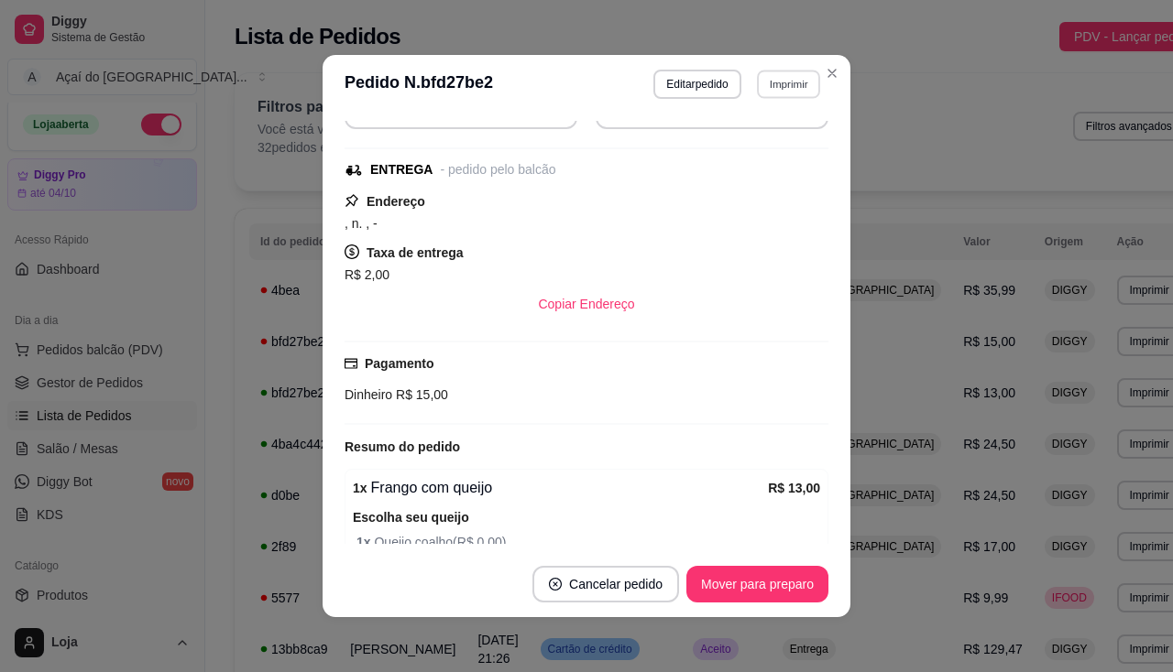
click at [757, 81] on button "Imprimir" at bounding box center [788, 84] width 63 height 28
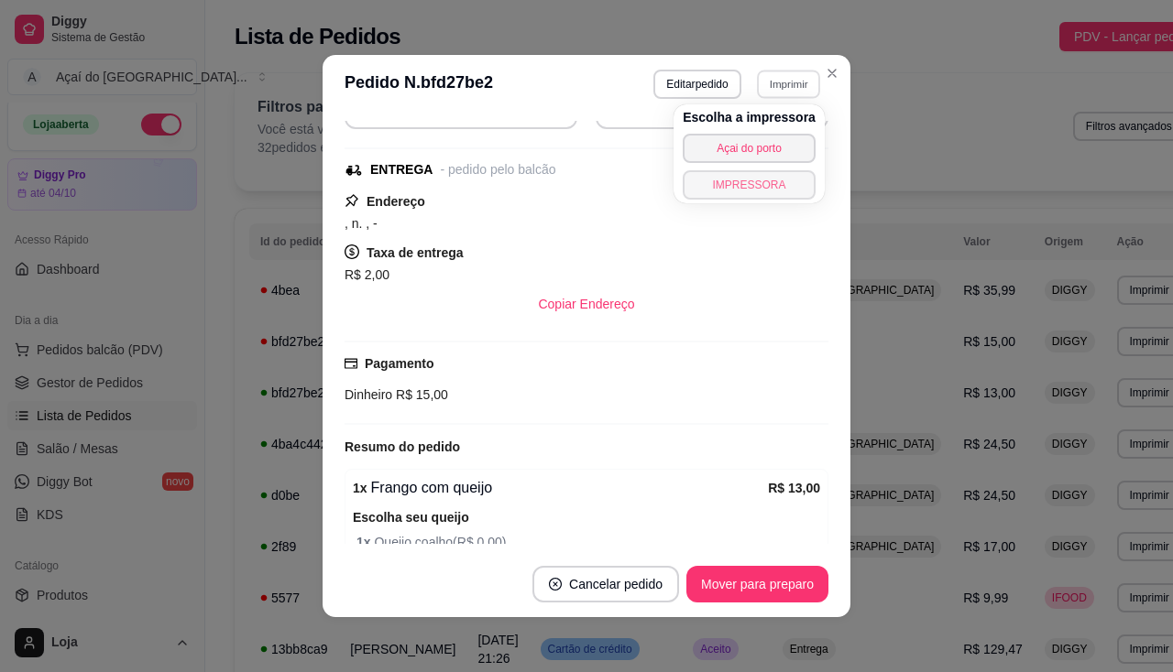
click at [738, 187] on button "IMPRESSORA" at bounding box center [748, 184] width 133 height 29
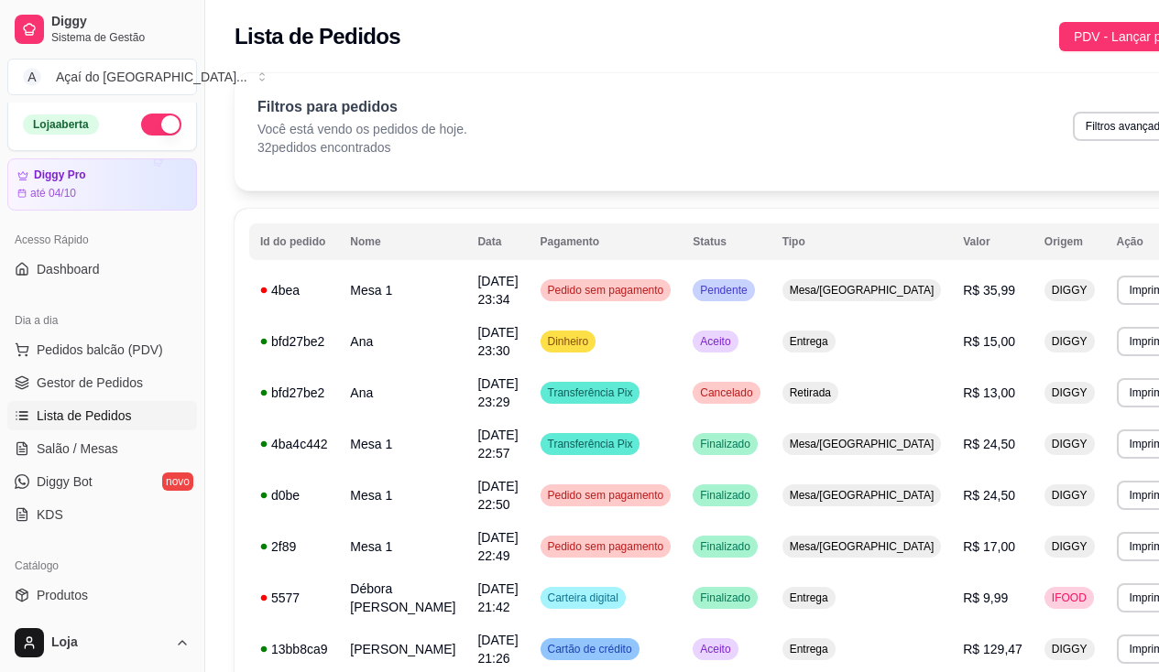
click at [73, 464] on ul "Pedidos balcão (PDV) Gestor de Pedidos Lista de Pedidos Salão / Mesas Diggy Bot…" at bounding box center [102, 432] width 190 height 194
click at [73, 456] on span "Salão / Mesas" at bounding box center [78, 449] width 82 height 18
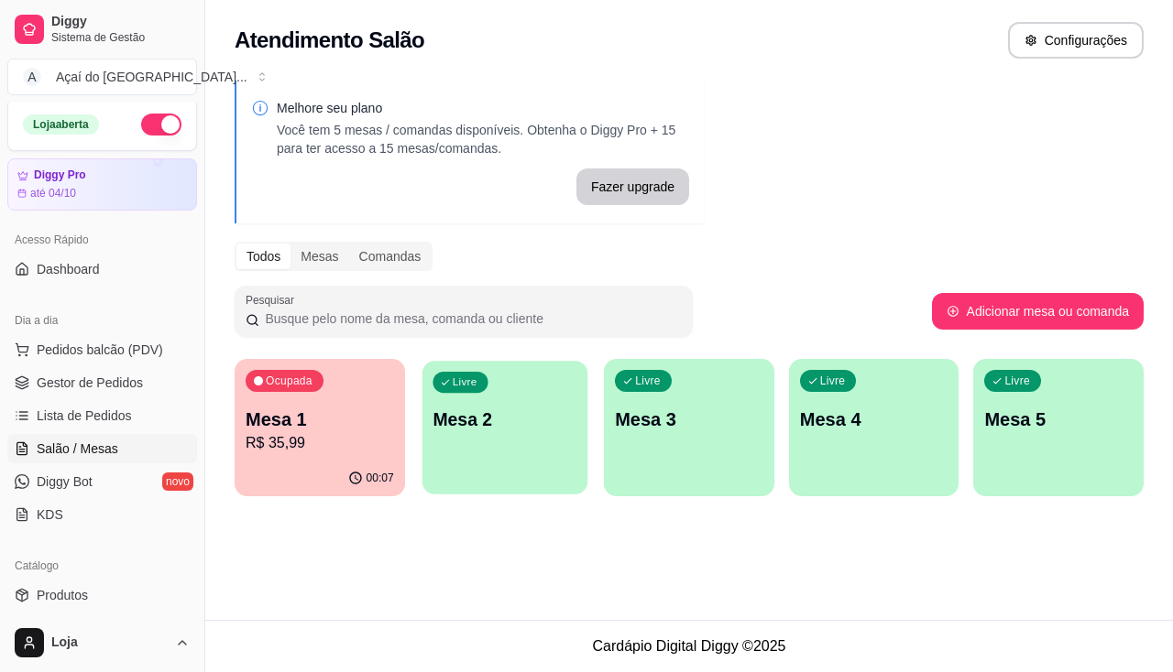
click at [464, 454] on div "Livre Mesa 2" at bounding box center [503, 417] width 165 height 112
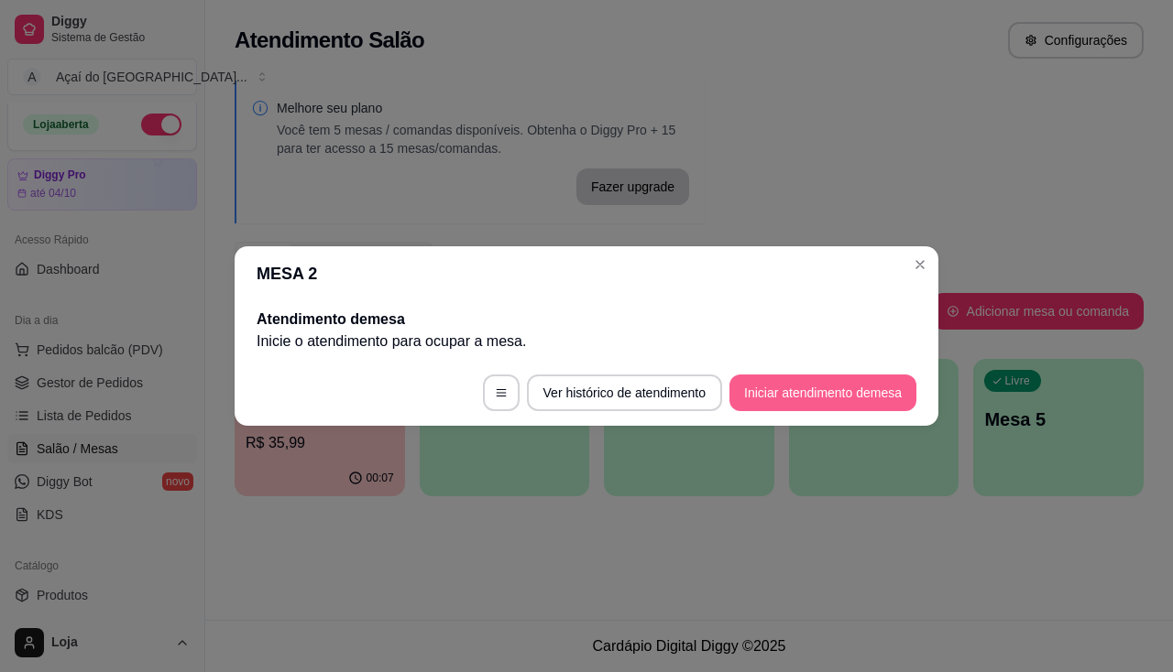
click at [874, 398] on button "Iniciar atendimento de mesa" at bounding box center [822, 393] width 187 height 37
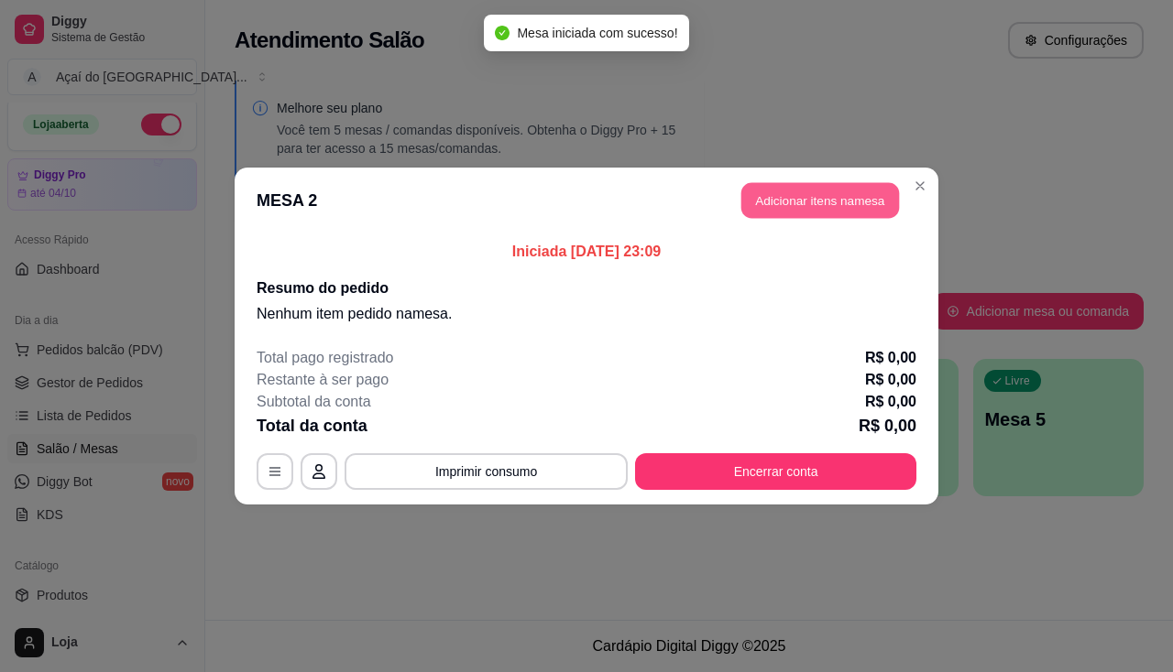
click at [816, 201] on button "Adicionar itens na mesa" at bounding box center [820, 201] width 158 height 36
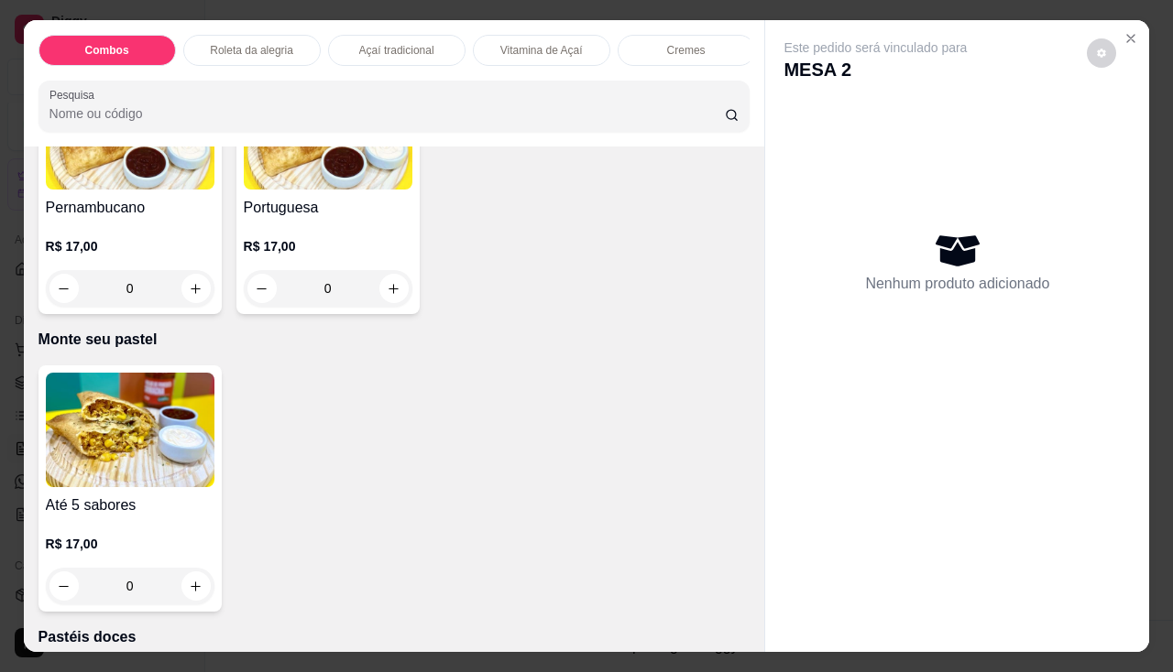
scroll to position [3756, 0]
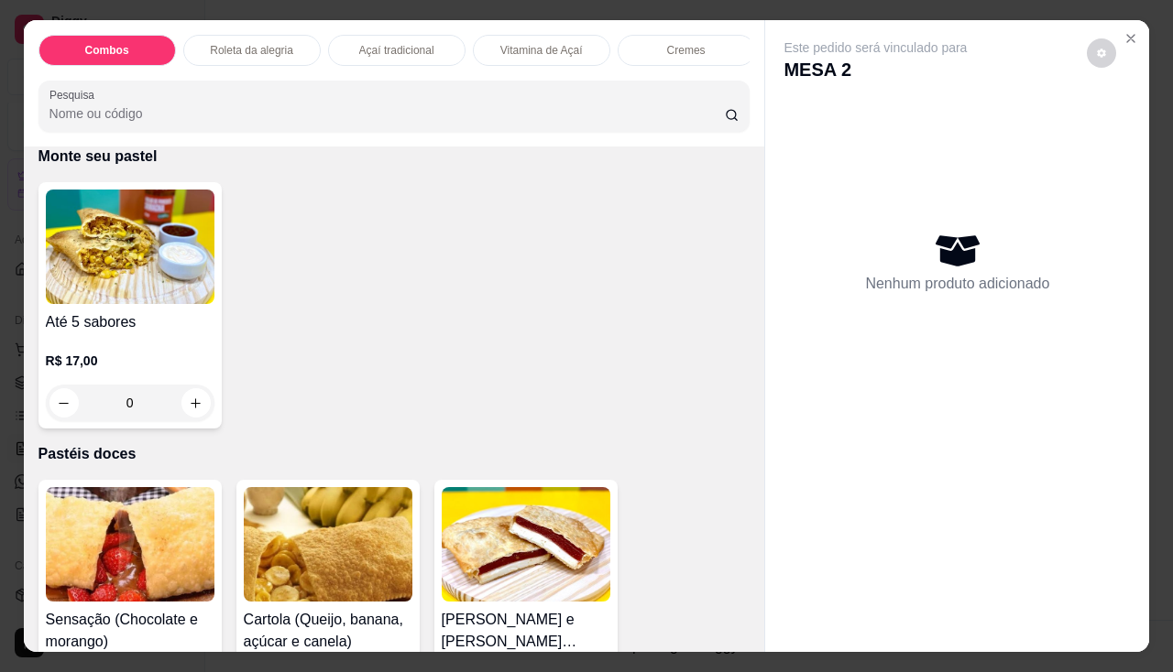
click at [190, 407] on div "0" at bounding box center [130, 403] width 169 height 37
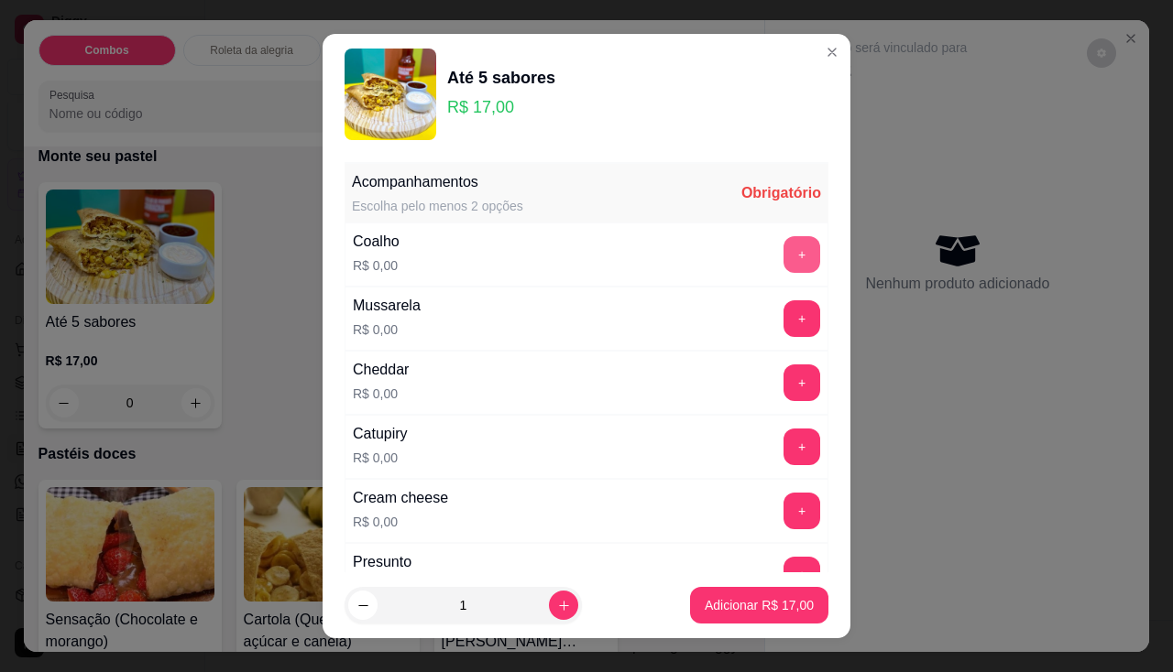
click at [783, 260] on button "+" at bounding box center [801, 254] width 37 height 37
click at [784, 382] on button "+" at bounding box center [802, 383] width 36 height 36
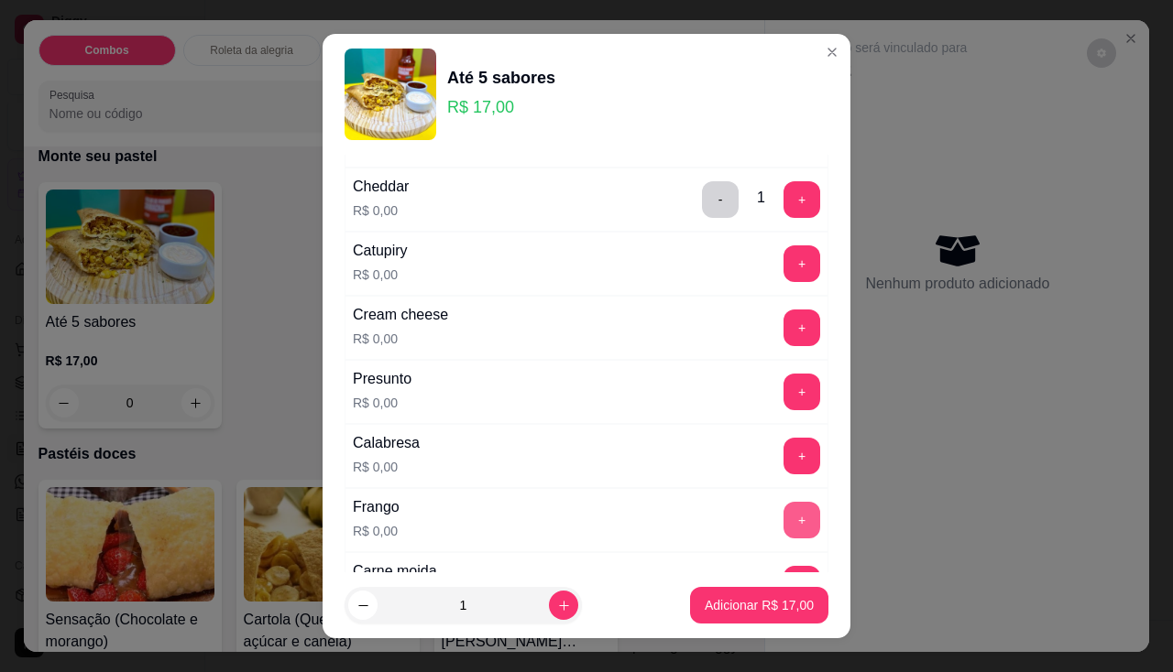
click at [783, 520] on button "+" at bounding box center [801, 520] width 37 height 37
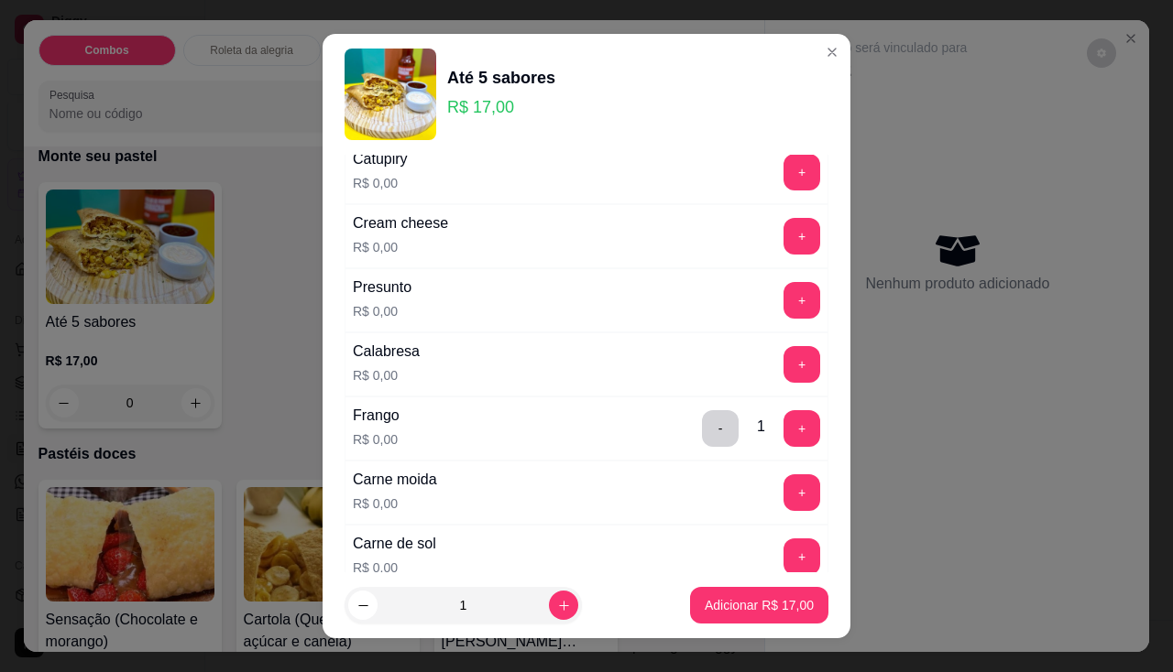
scroll to position [366, 0]
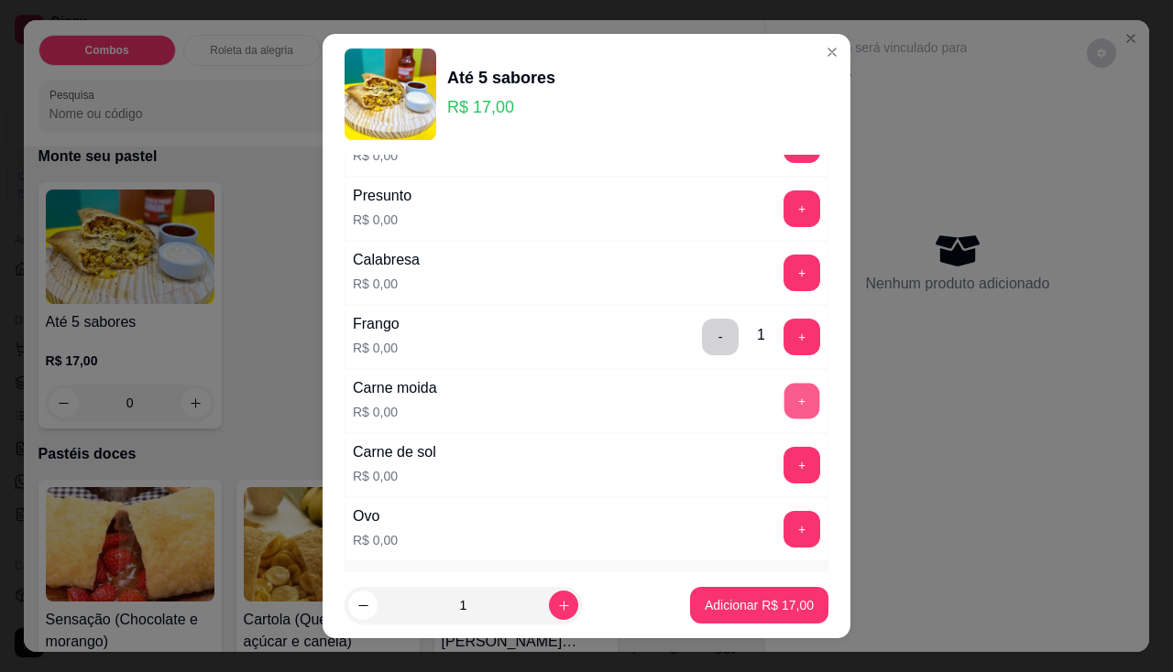
click at [784, 401] on button "+" at bounding box center [802, 401] width 36 height 36
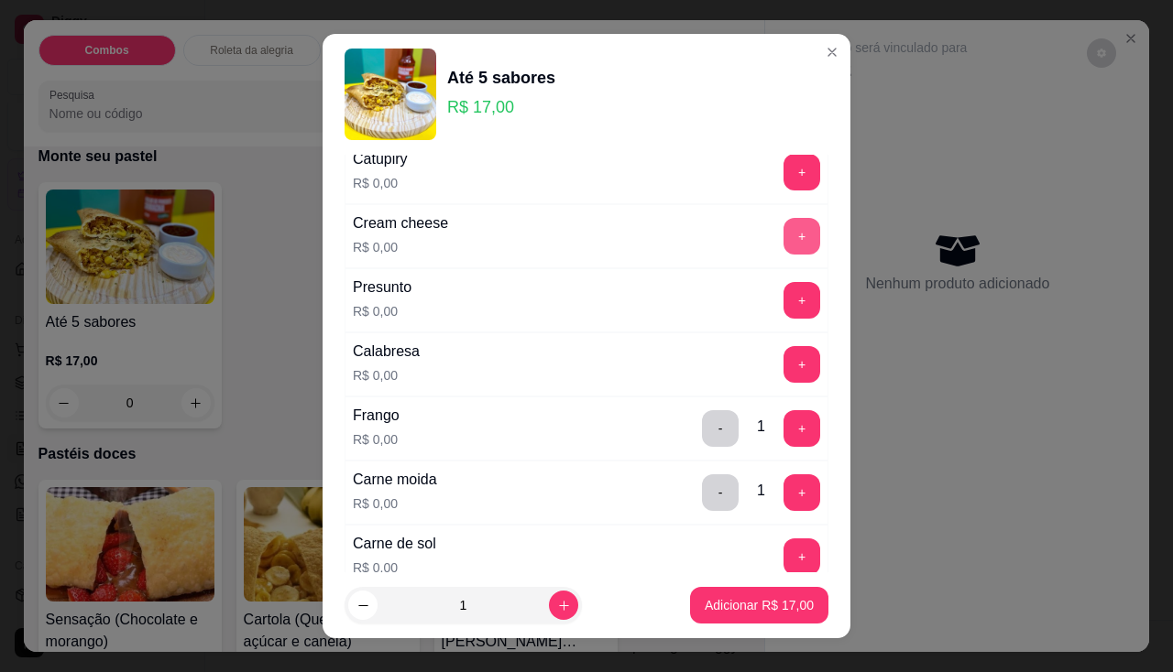
click at [783, 234] on button "+" at bounding box center [801, 236] width 37 height 37
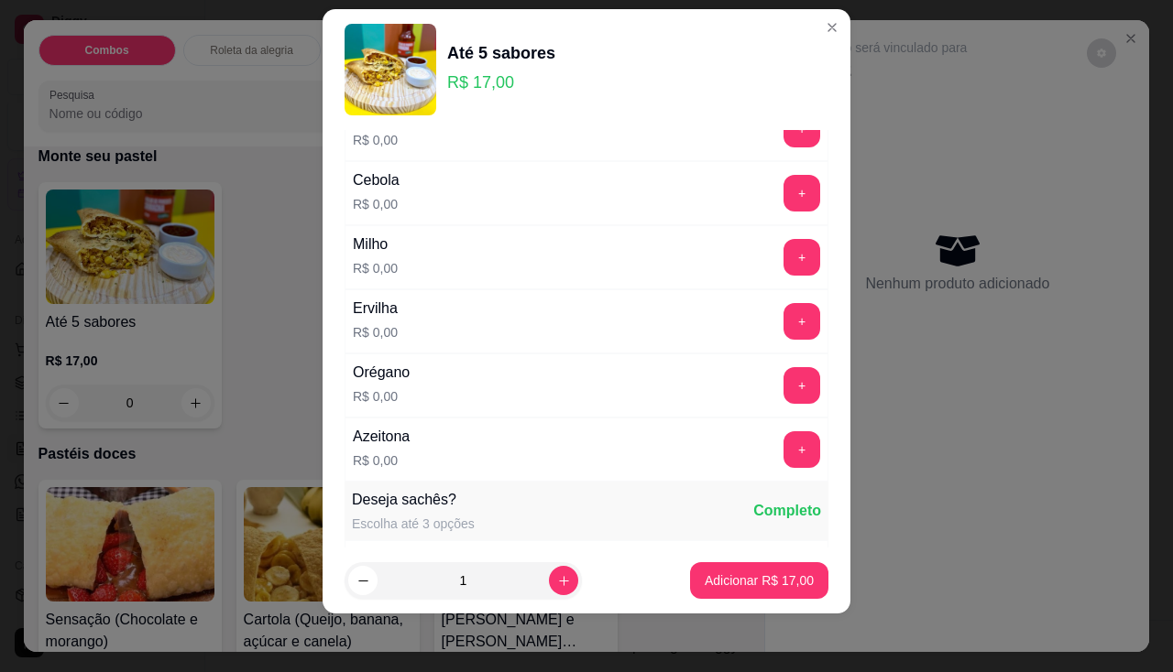
scroll to position [773, 0]
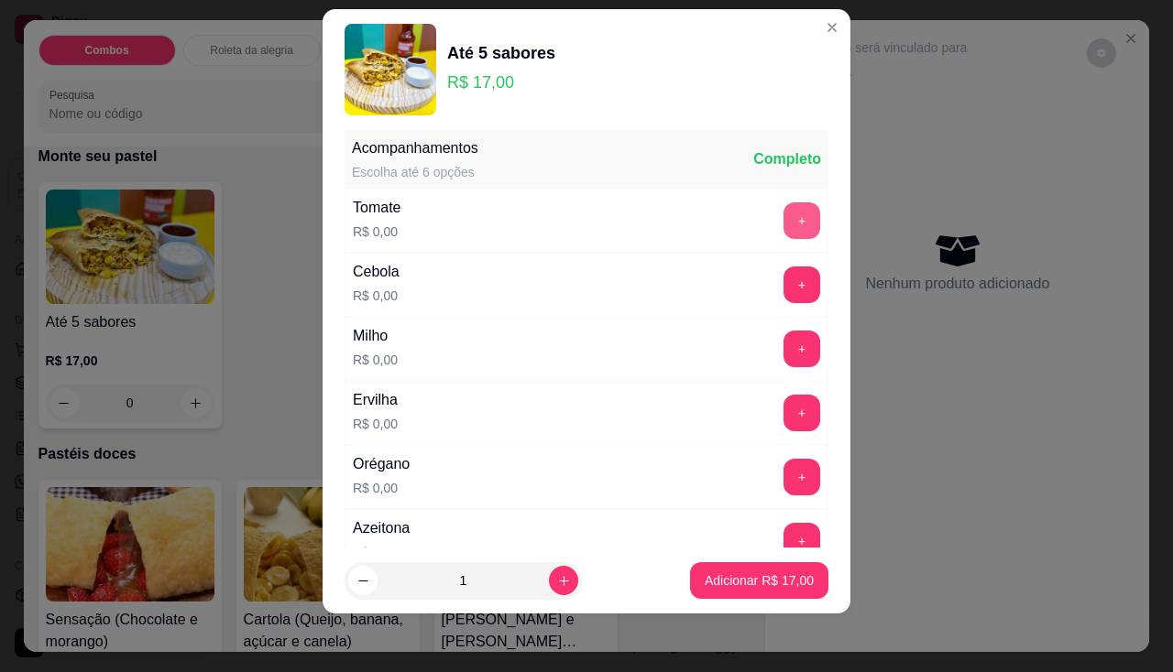
click at [783, 222] on button "+" at bounding box center [801, 220] width 37 height 37
click at [783, 343] on button "+" at bounding box center [801, 349] width 37 height 37
click at [783, 478] on button "+" at bounding box center [801, 477] width 37 height 37
click at [783, 537] on button "+" at bounding box center [801, 541] width 37 height 37
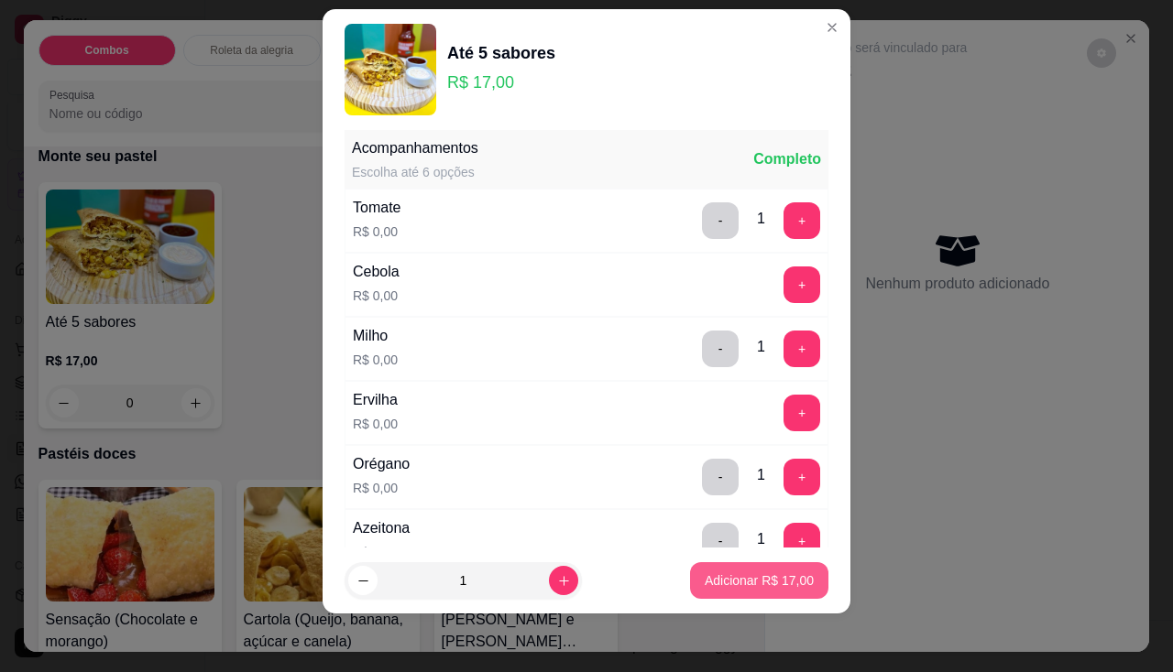
click at [761, 584] on p "Adicionar R$ 17,00" at bounding box center [758, 581] width 109 height 18
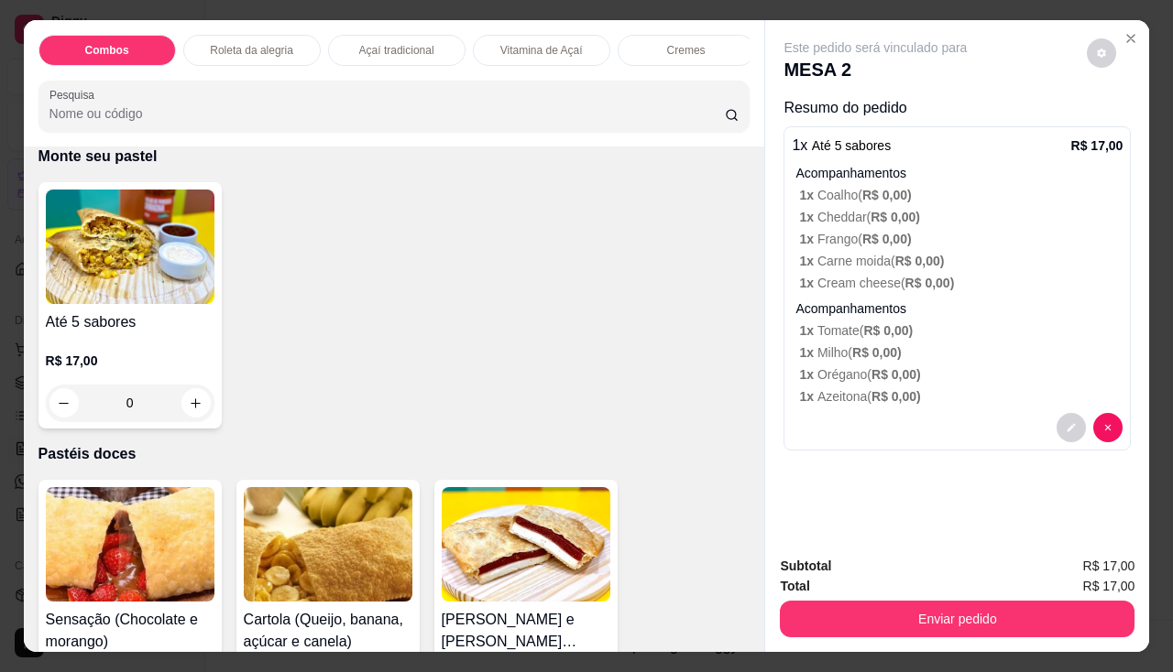
click at [195, 406] on div "0" at bounding box center [130, 403] width 169 height 37
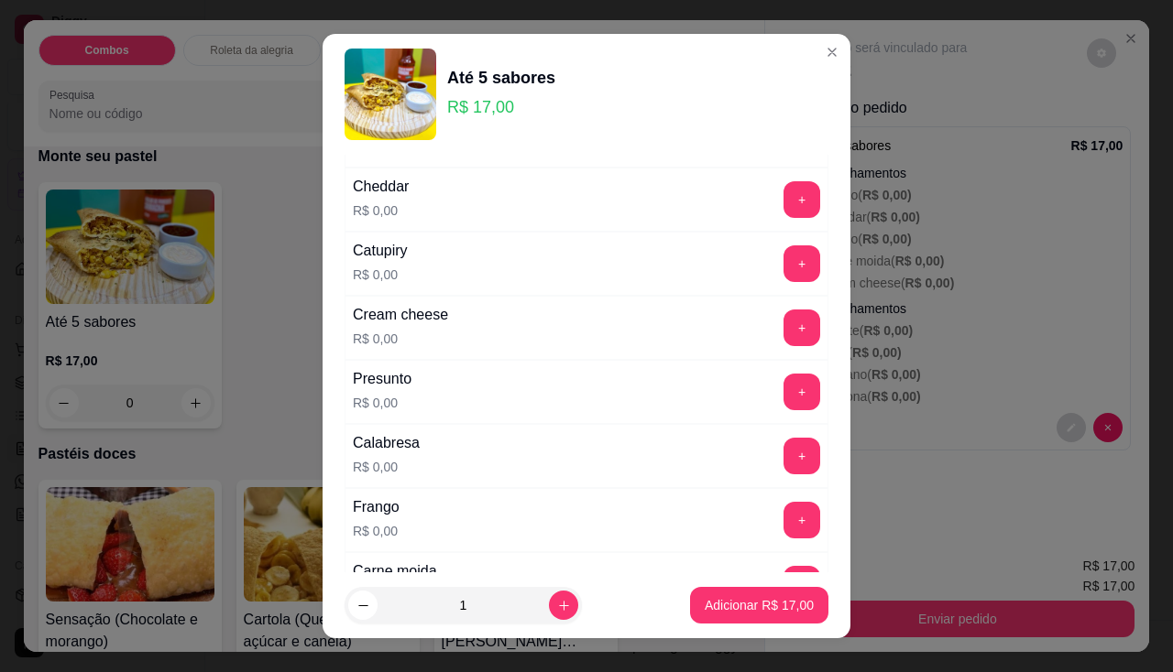
scroll to position [0, 0]
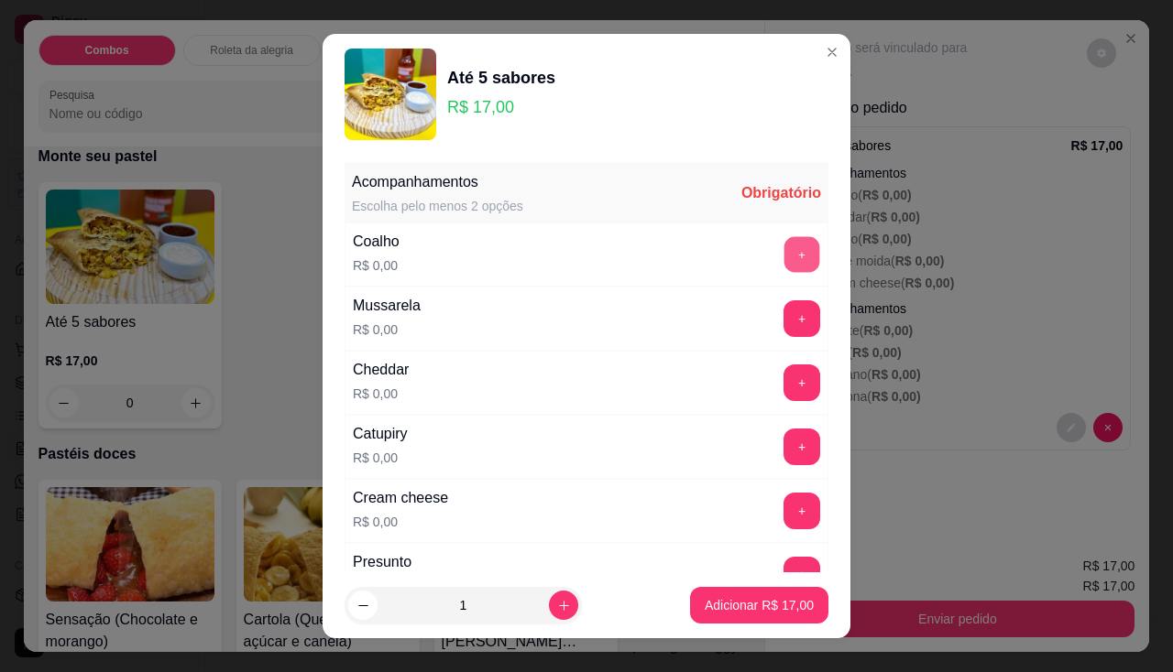
click at [784, 242] on button "+" at bounding box center [802, 254] width 36 height 36
click at [784, 323] on button "+" at bounding box center [802, 318] width 36 height 36
click at [783, 497] on button "+" at bounding box center [801, 511] width 37 height 37
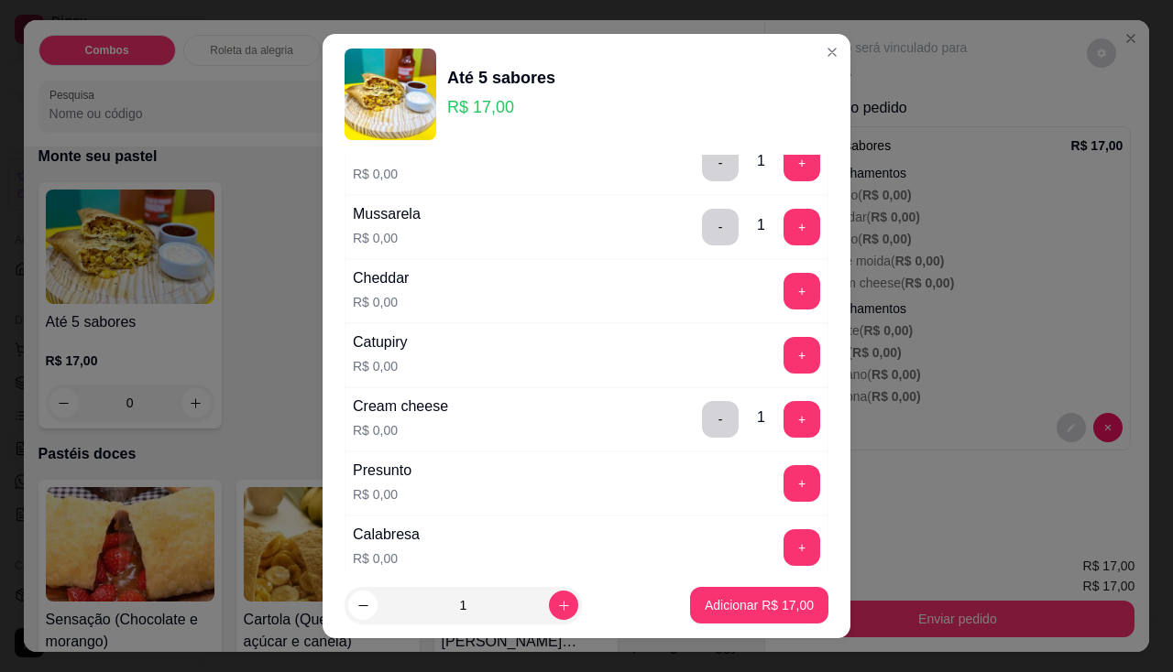
scroll to position [183, 0]
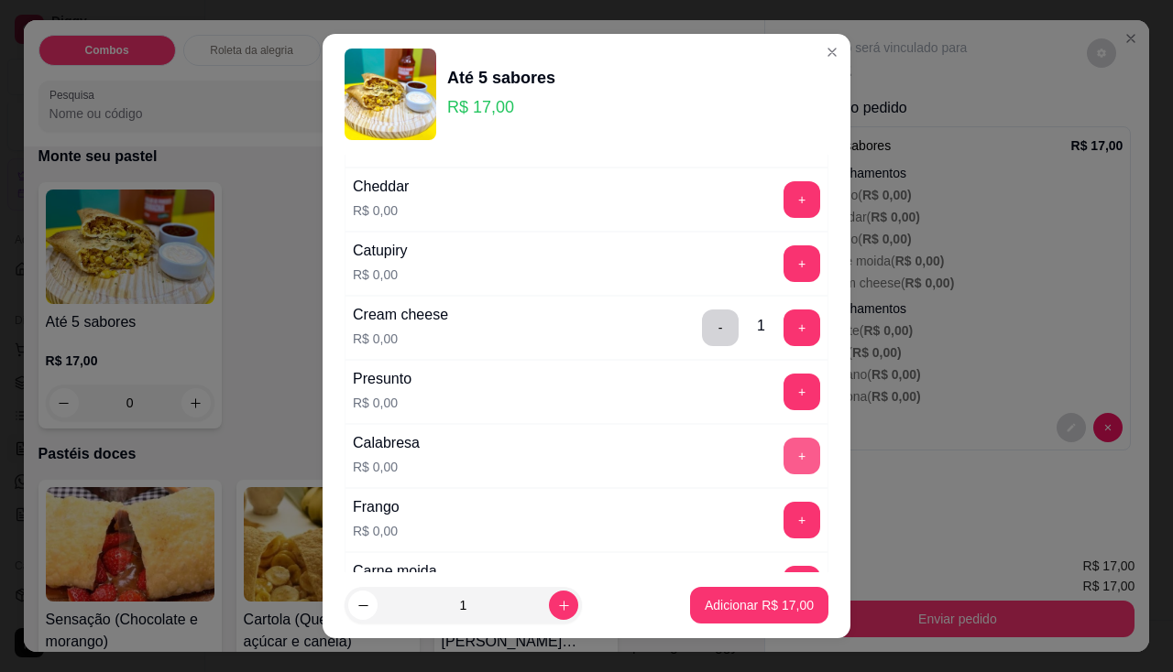
click at [783, 457] on button "+" at bounding box center [801, 456] width 37 height 37
click at [784, 509] on button "+" at bounding box center [801, 520] width 37 height 37
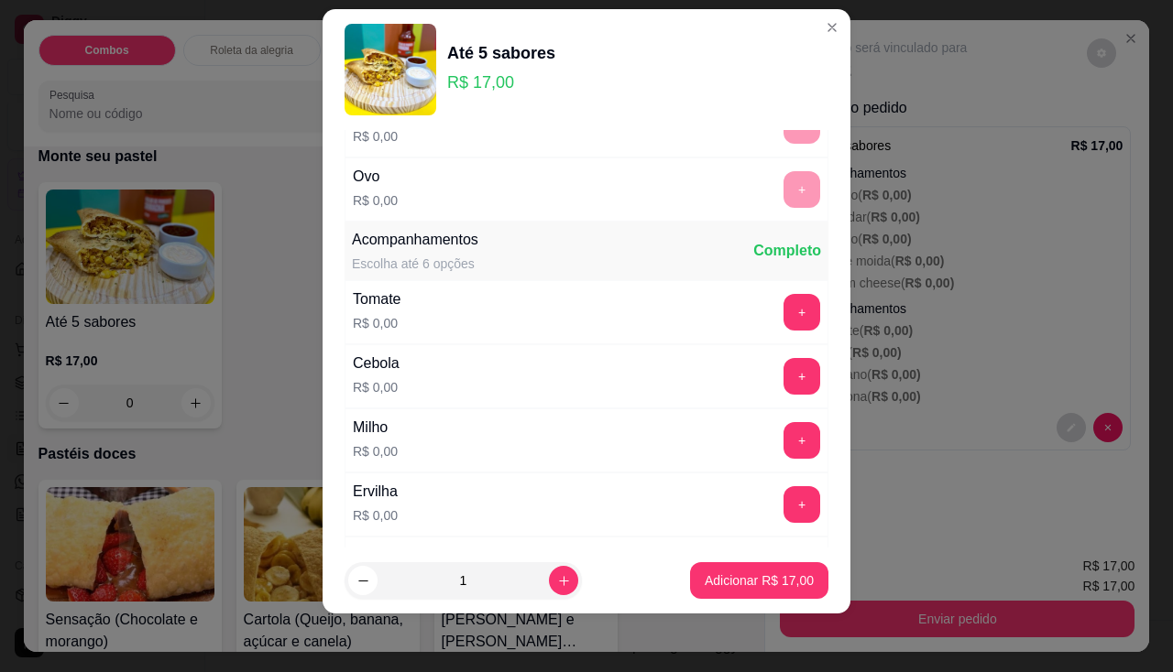
scroll to position [773, 0]
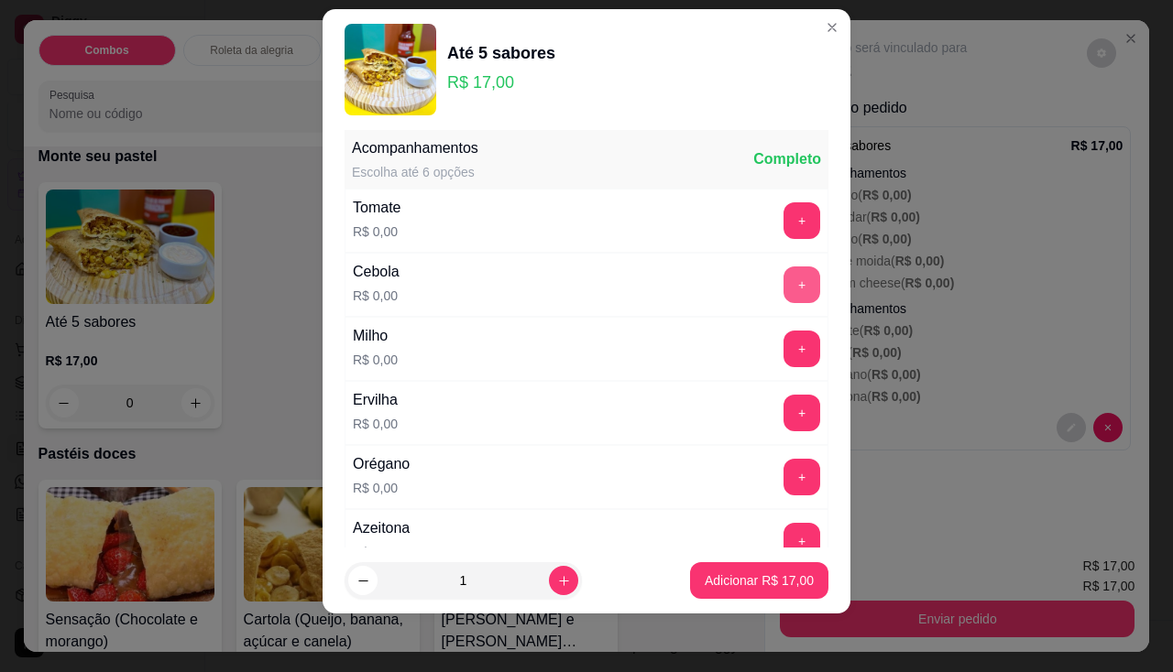
click at [783, 289] on button "+" at bounding box center [801, 285] width 37 height 37
click at [784, 359] on button "+" at bounding box center [802, 349] width 36 height 36
click at [783, 418] on button "+" at bounding box center [801, 413] width 37 height 37
click at [784, 477] on button "+" at bounding box center [802, 477] width 36 height 36
click at [766, 601] on footer "1 Adicionar R$ 17,00" at bounding box center [586, 581] width 528 height 66
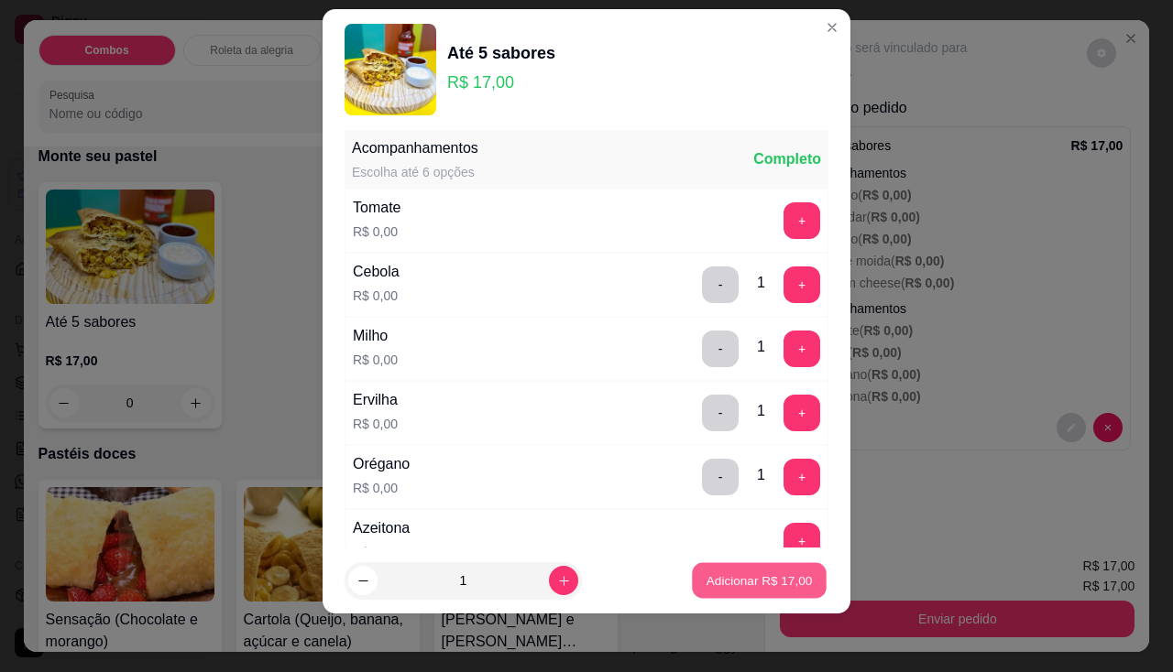
click at [765, 588] on p "Adicionar R$ 17,00" at bounding box center [759, 581] width 106 height 17
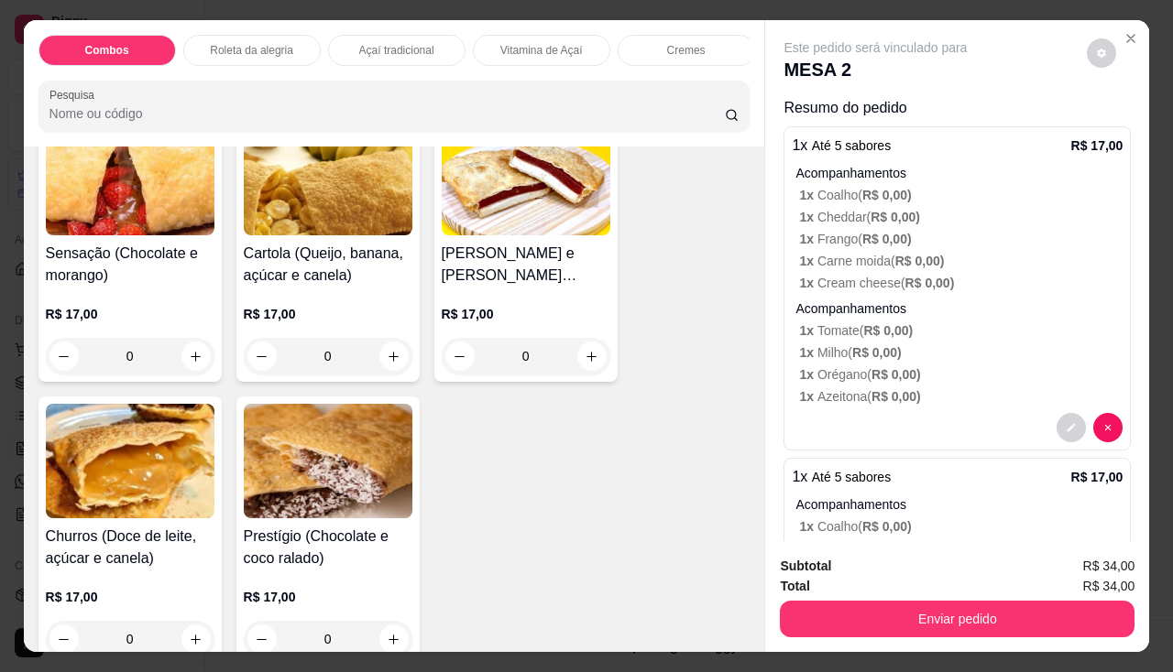
scroll to position [4214, 0]
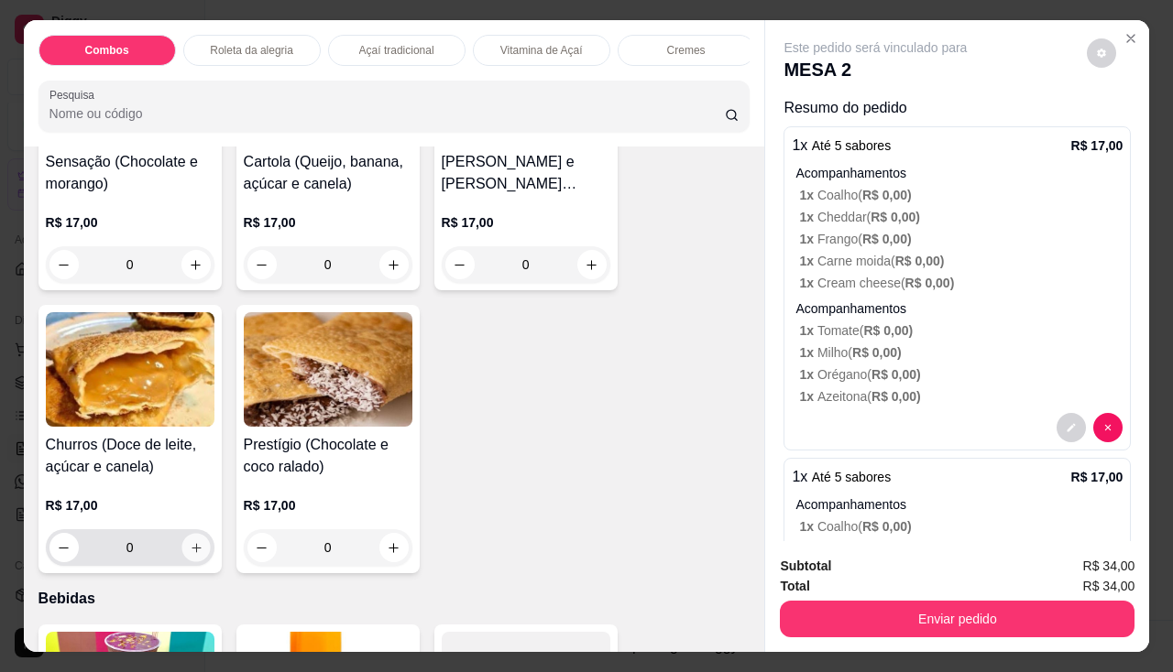
click at [186, 546] on button "increase-product-quantity" at bounding box center [195, 548] width 28 height 28
type input "1"
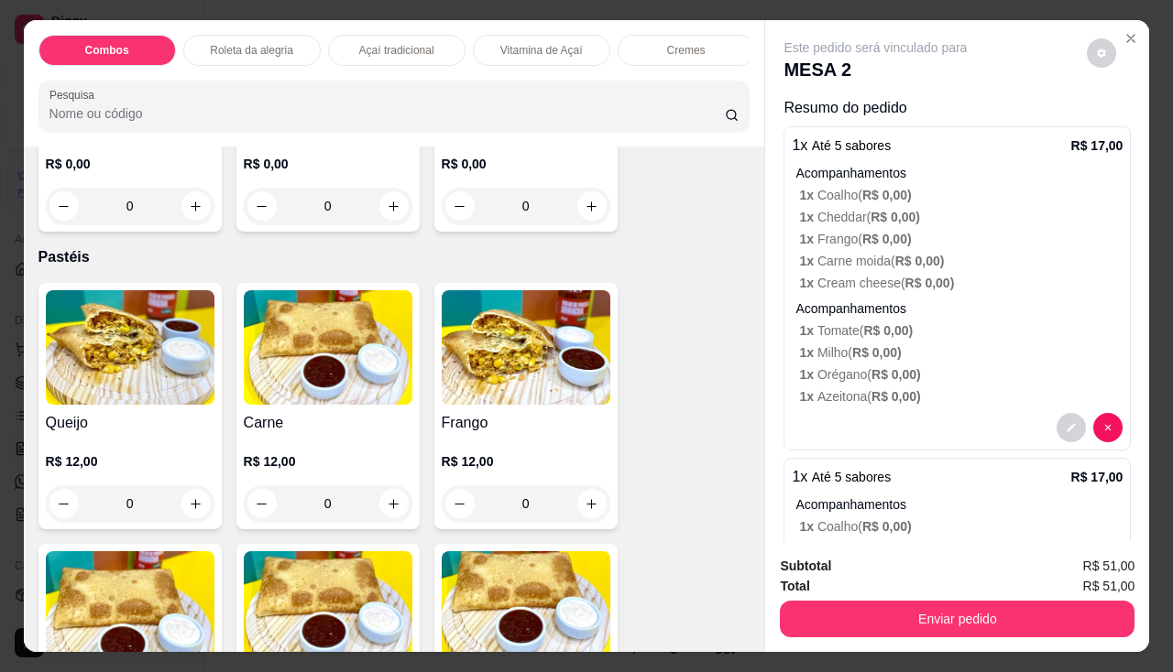
scroll to position [2107, 0]
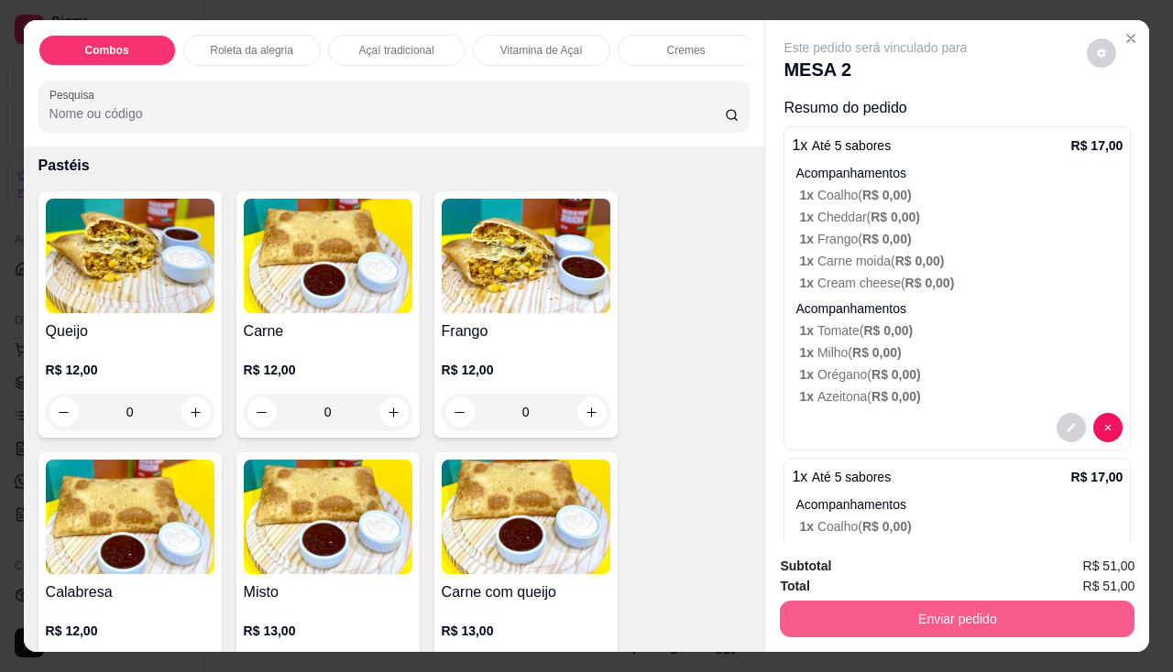
click at [823, 601] on button "Enviar pedido" at bounding box center [957, 619] width 355 height 37
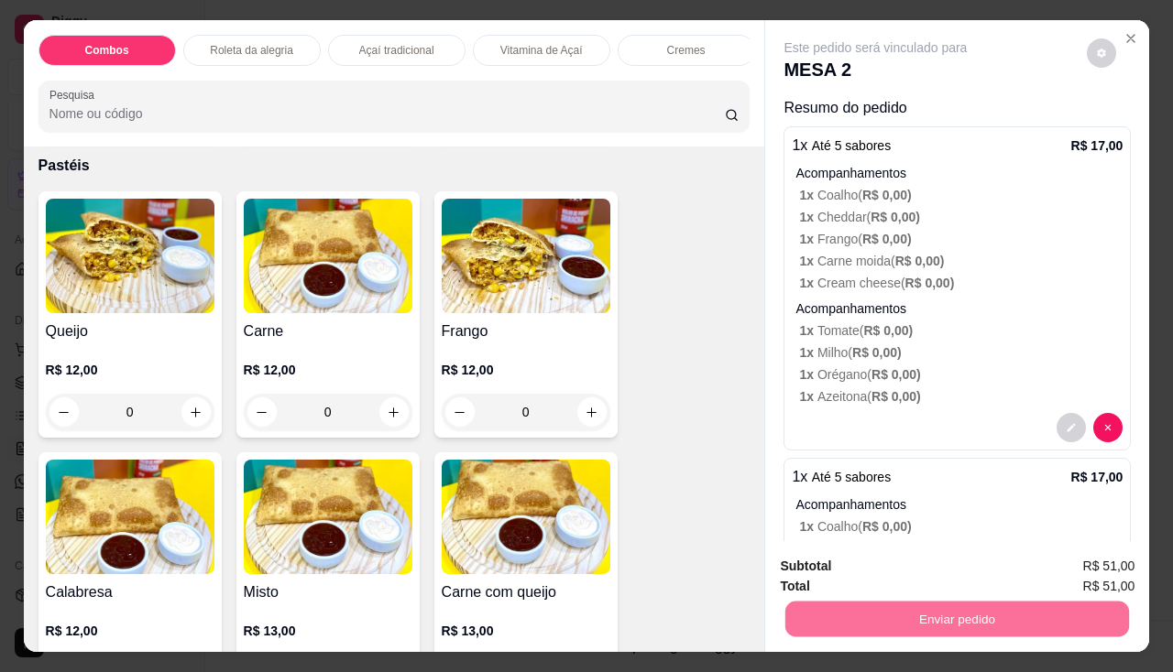
click at [832, 566] on button "Não registrar e enviar pedido" at bounding box center [897, 568] width 191 height 35
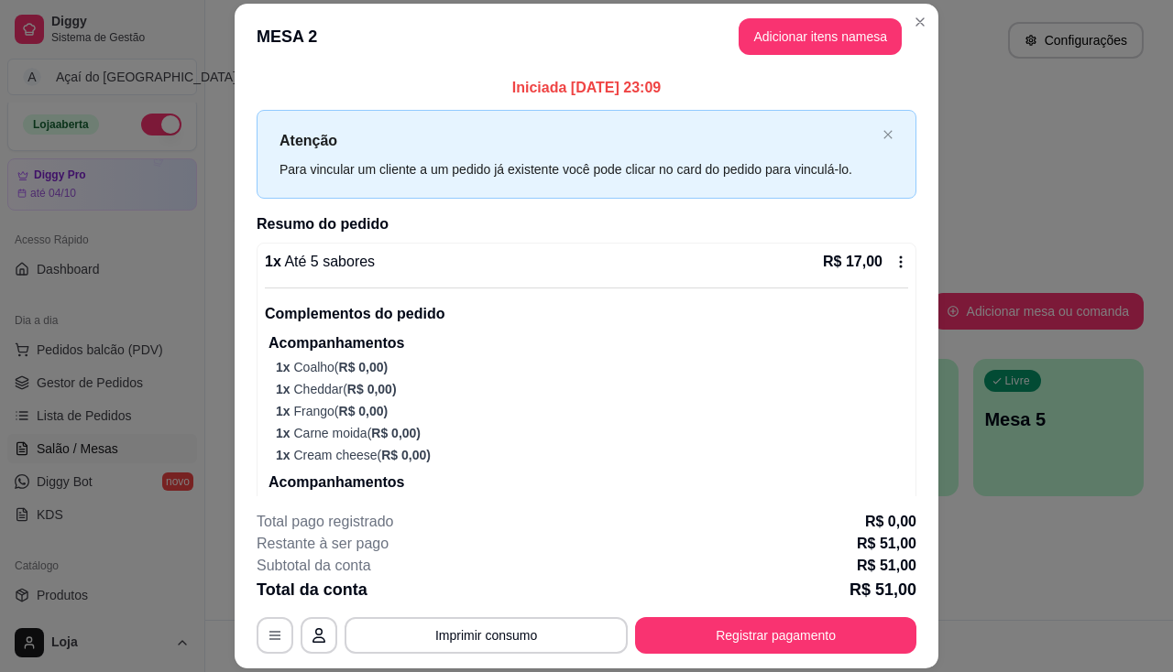
scroll to position [55, 0]
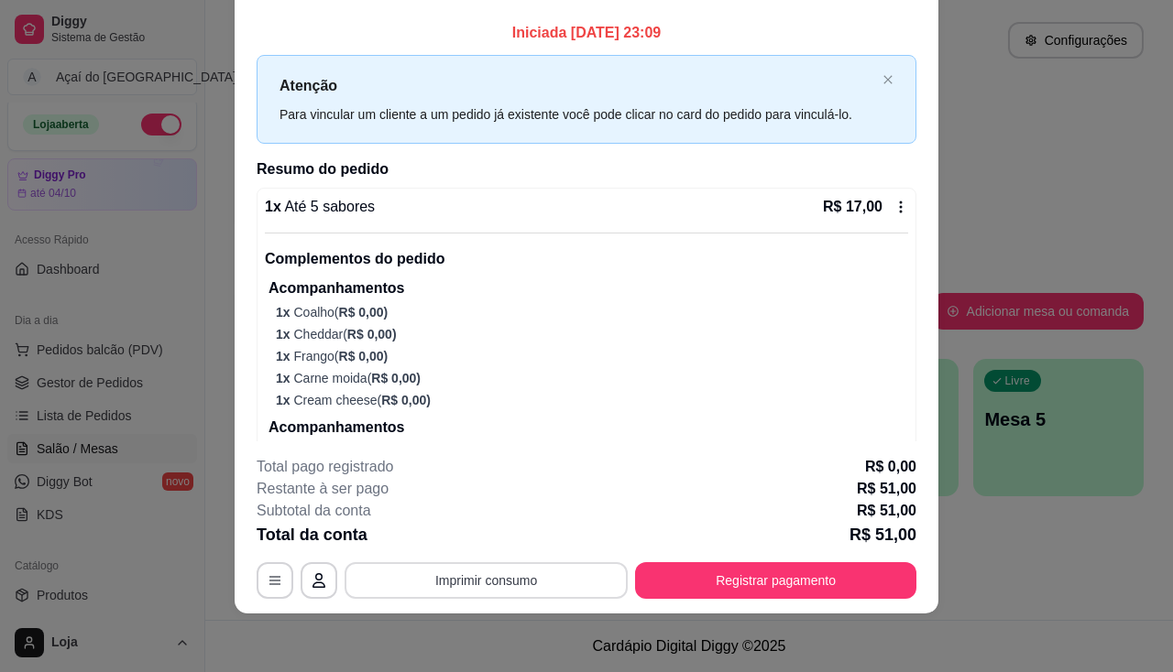
click at [489, 578] on button "Imprimir consumo" at bounding box center [485, 580] width 283 height 37
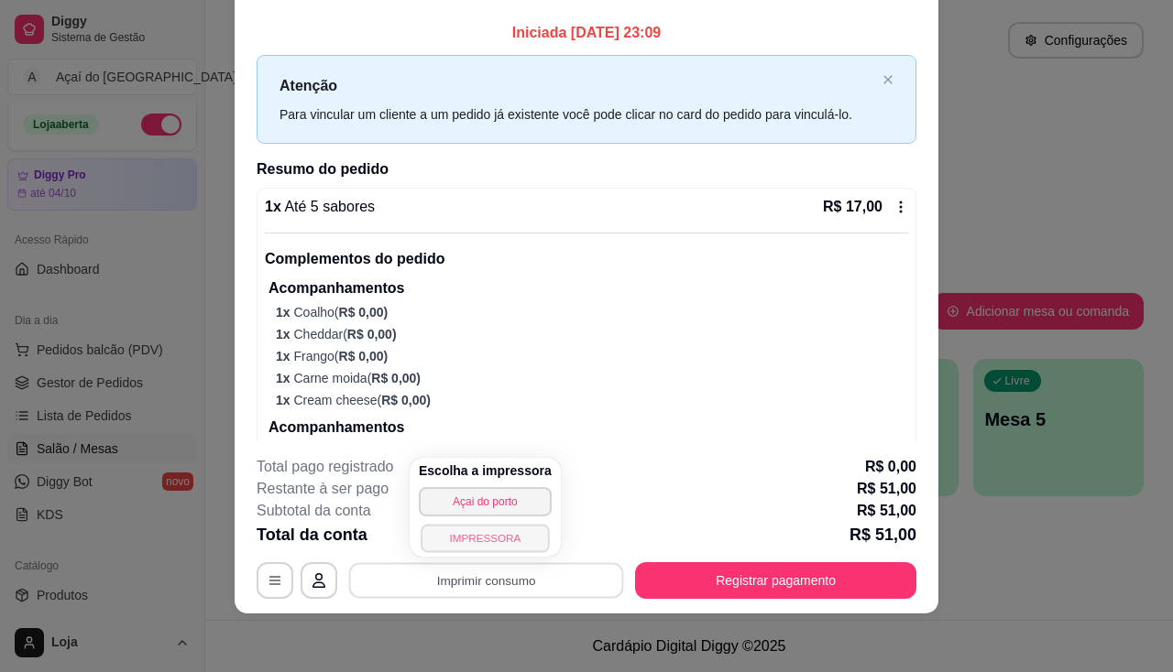
click at [507, 543] on button "IMPRESSORA" at bounding box center [484, 538] width 128 height 28
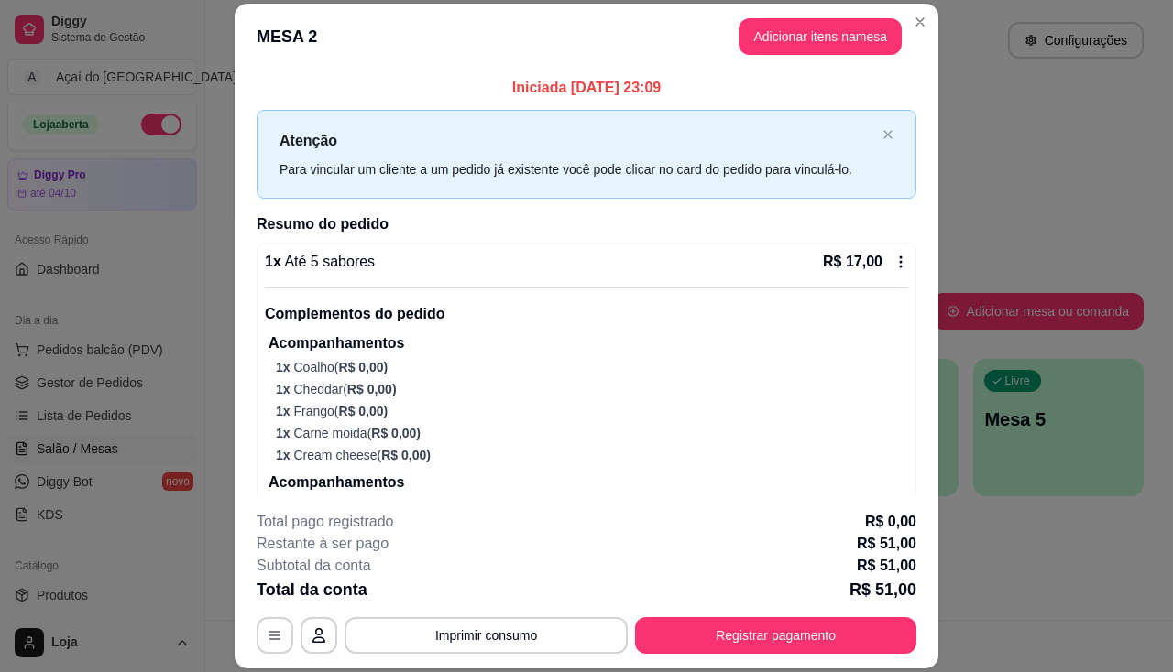
scroll to position [37, 0]
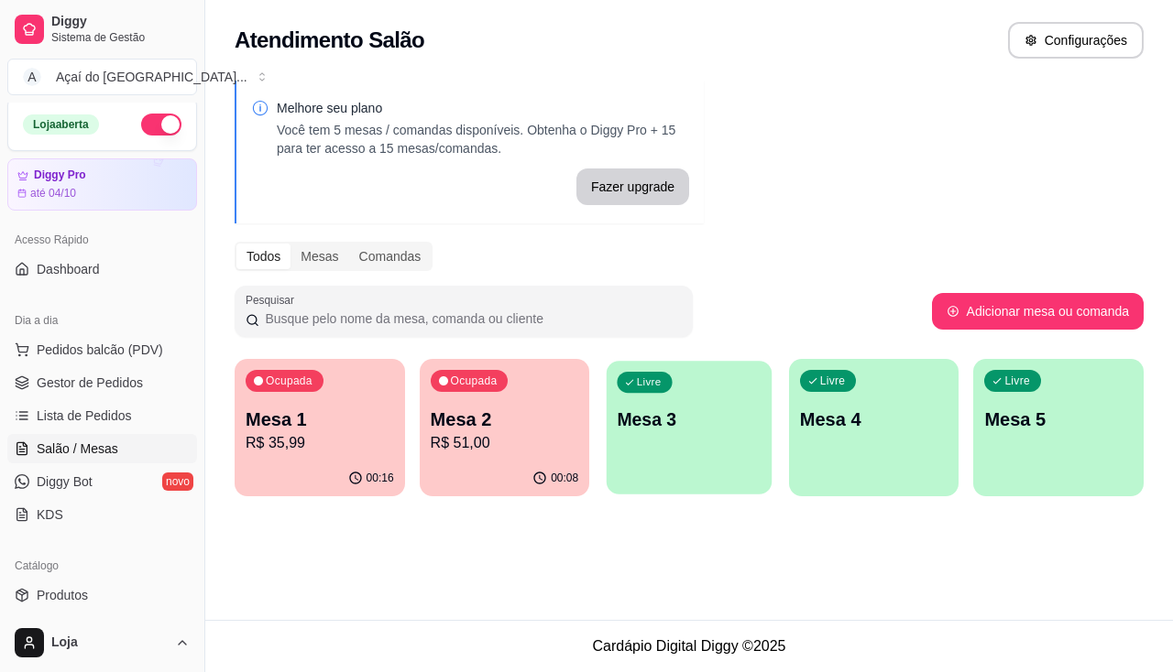
click at [660, 422] on p "Mesa 3" at bounding box center [689, 420] width 144 height 25
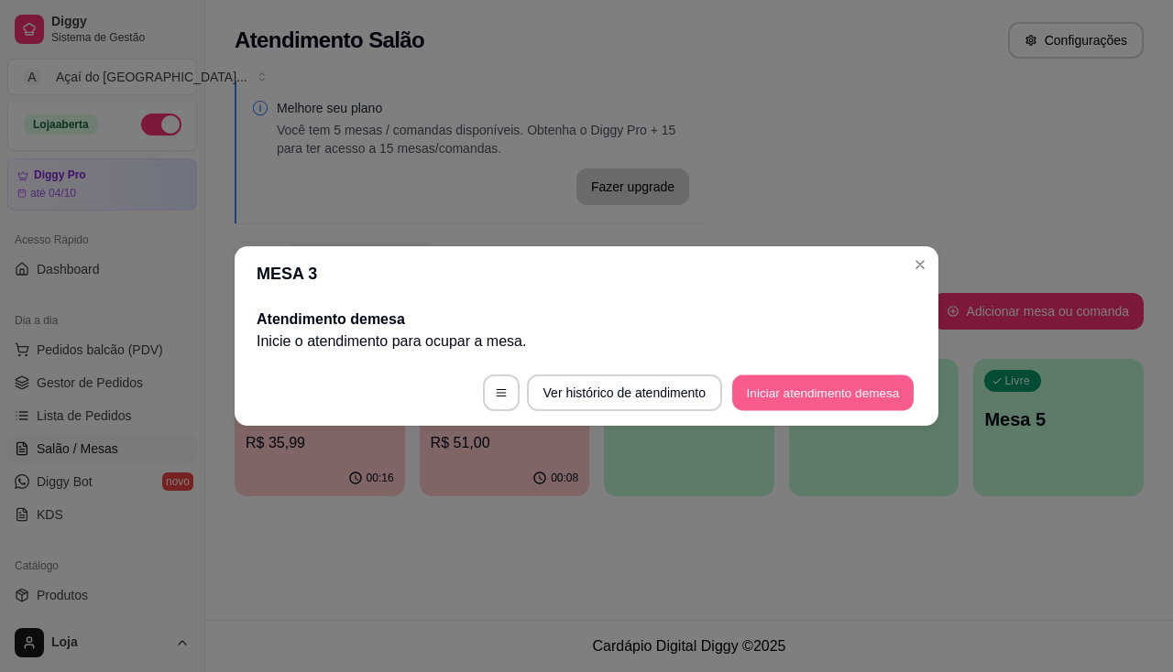
click at [753, 379] on button "Iniciar atendimento de mesa" at bounding box center [822, 394] width 181 height 36
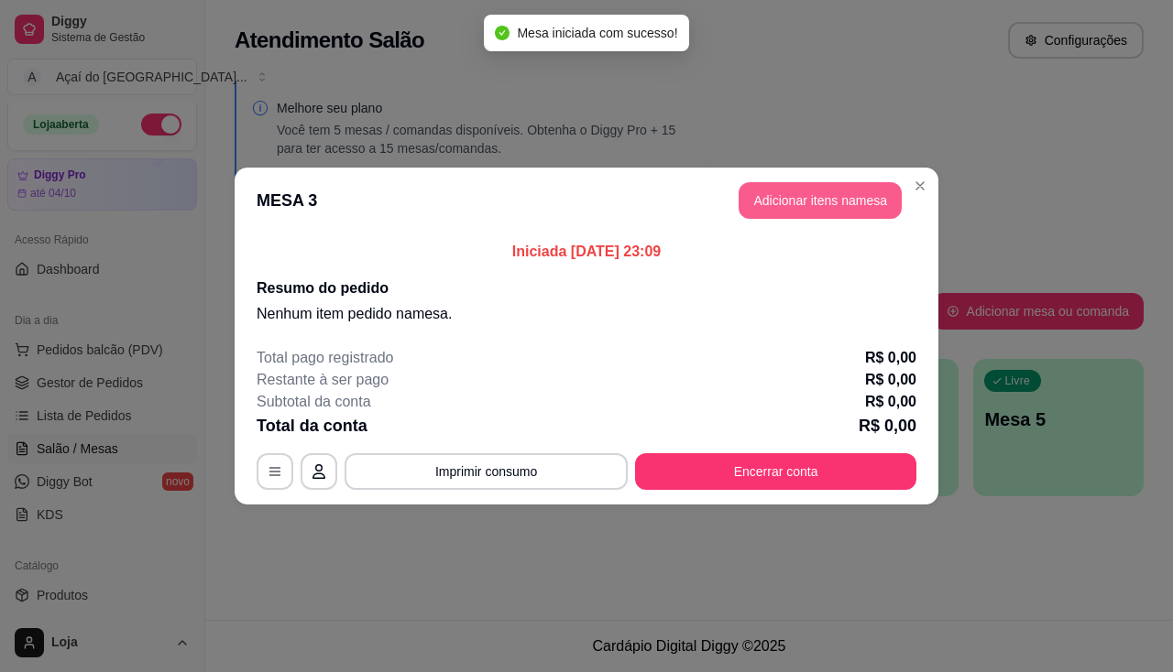
click at [816, 197] on button "Adicionar itens na mesa" at bounding box center [819, 200] width 163 height 37
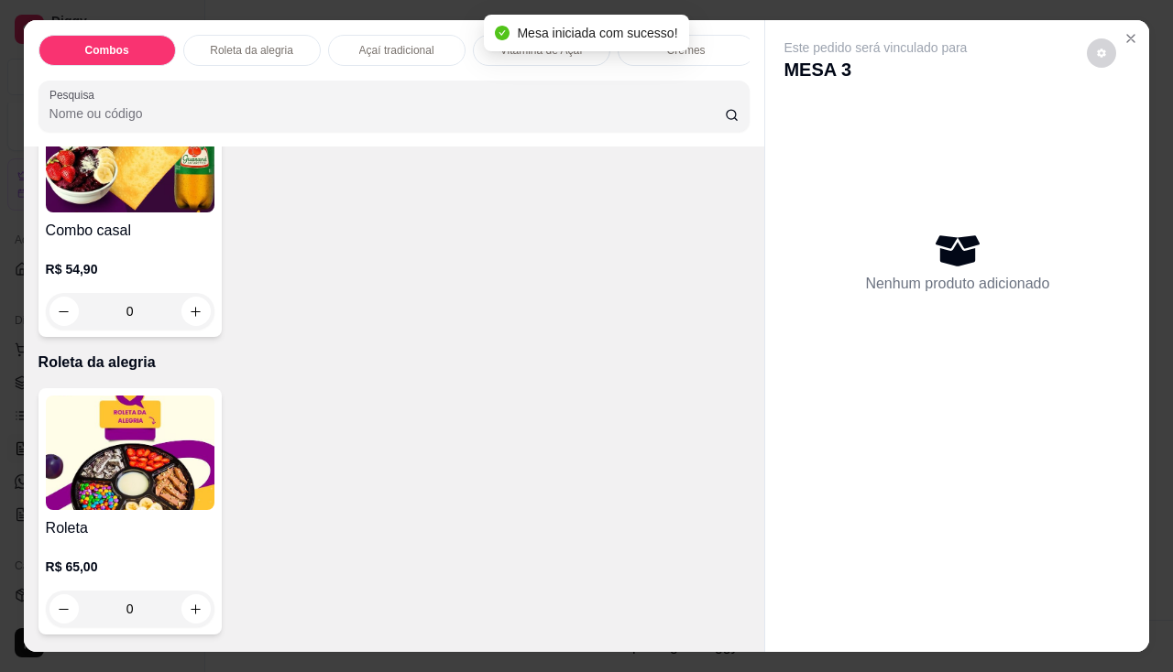
scroll to position [733, 0]
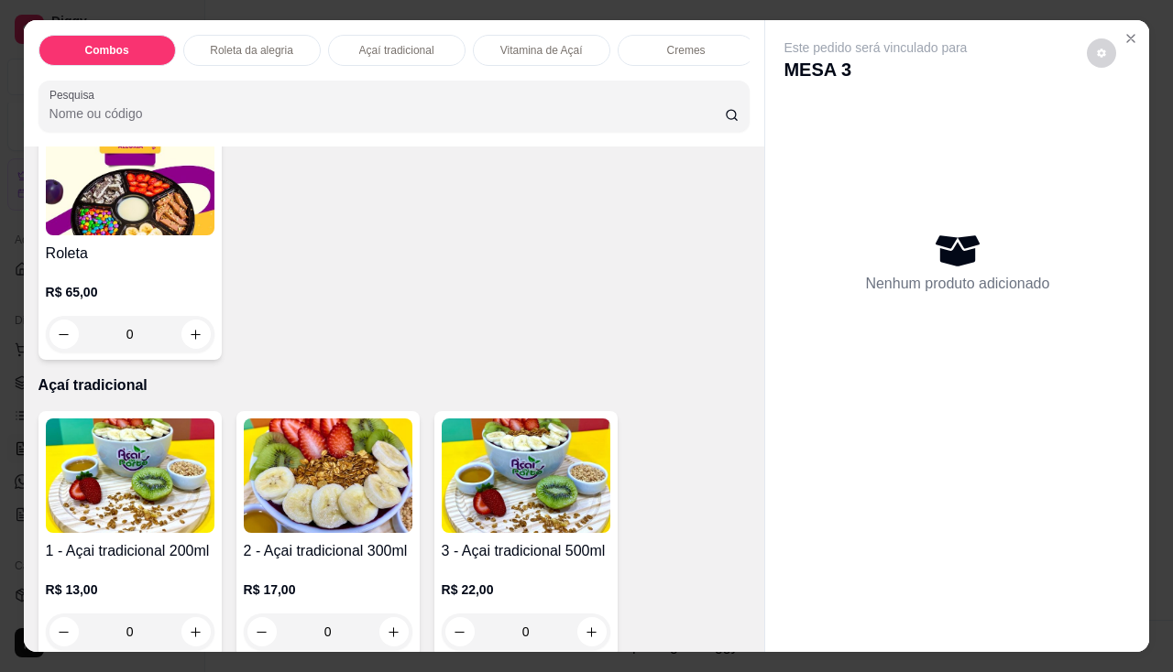
click at [97, 482] on img at bounding box center [130, 476] width 169 height 115
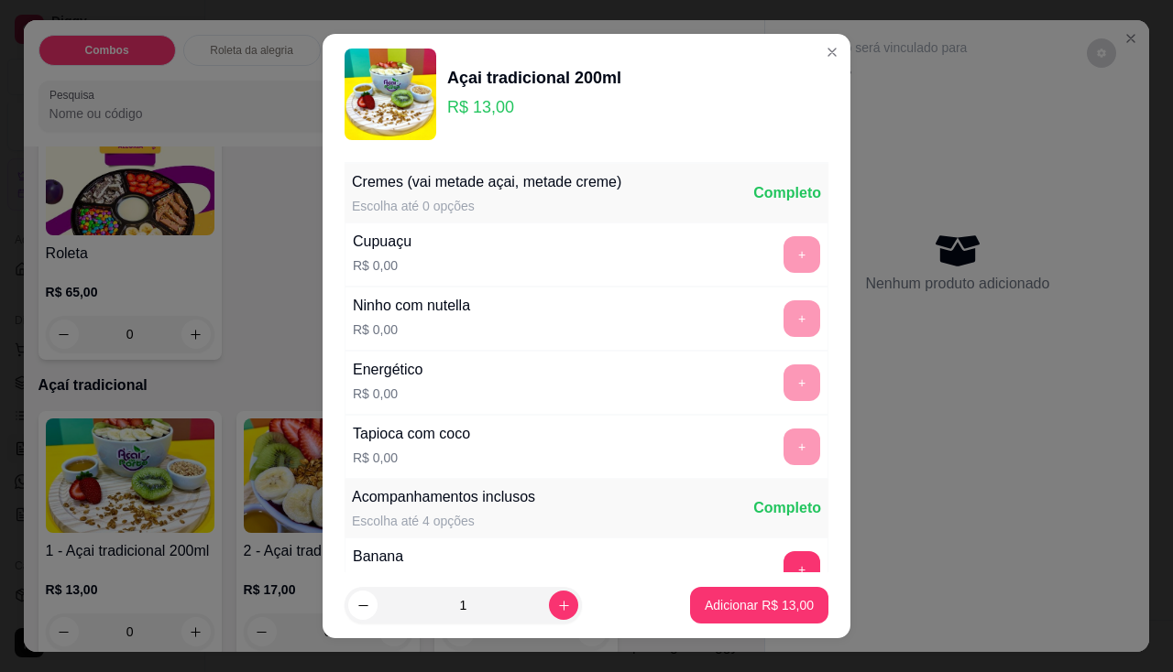
scroll to position [183, 0]
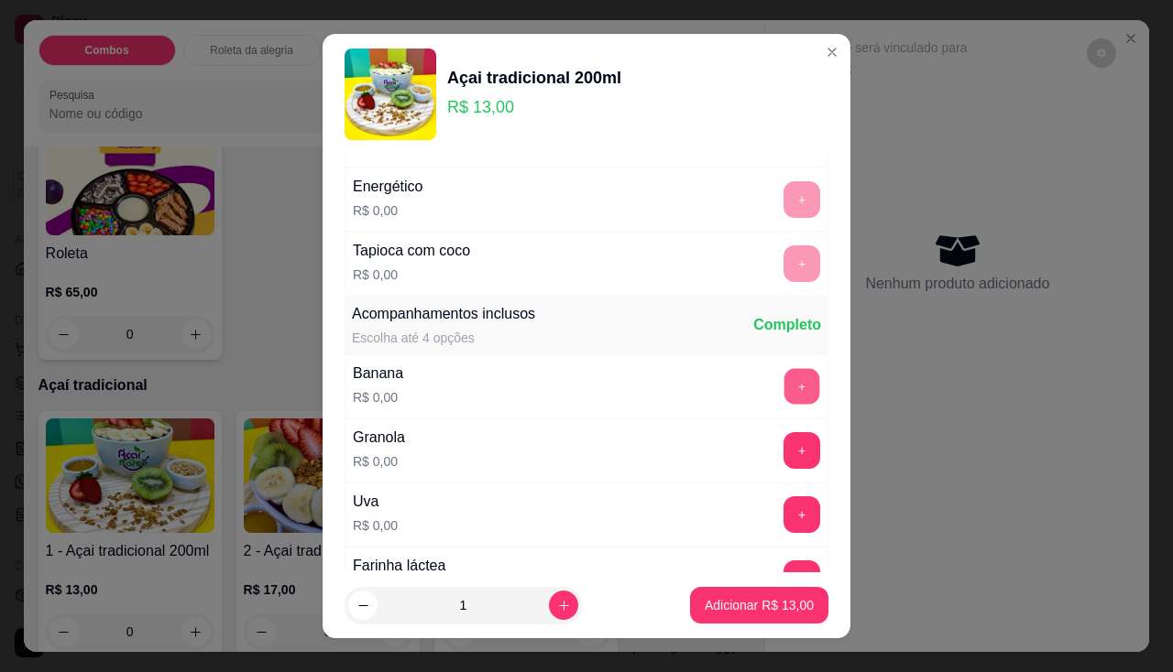
click at [784, 377] on button "+" at bounding box center [802, 386] width 36 height 36
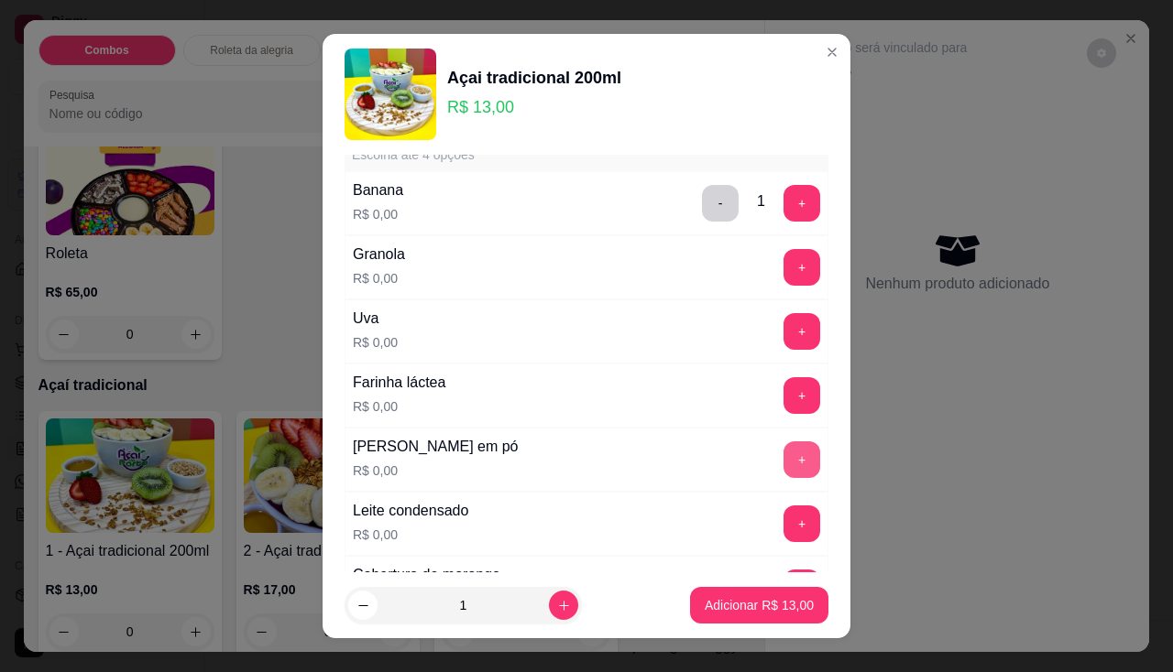
scroll to position [458, 0]
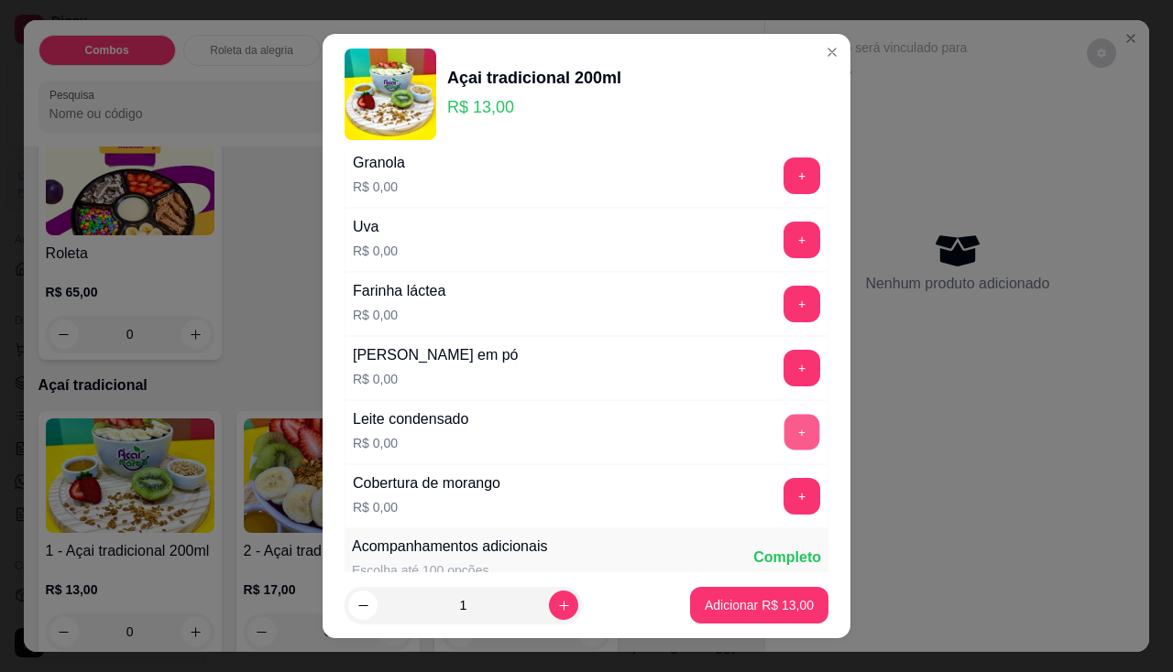
click at [784, 441] on button "+" at bounding box center [802, 432] width 36 height 36
click at [784, 370] on button "+" at bounding box center [802, 368] width 36 height 36
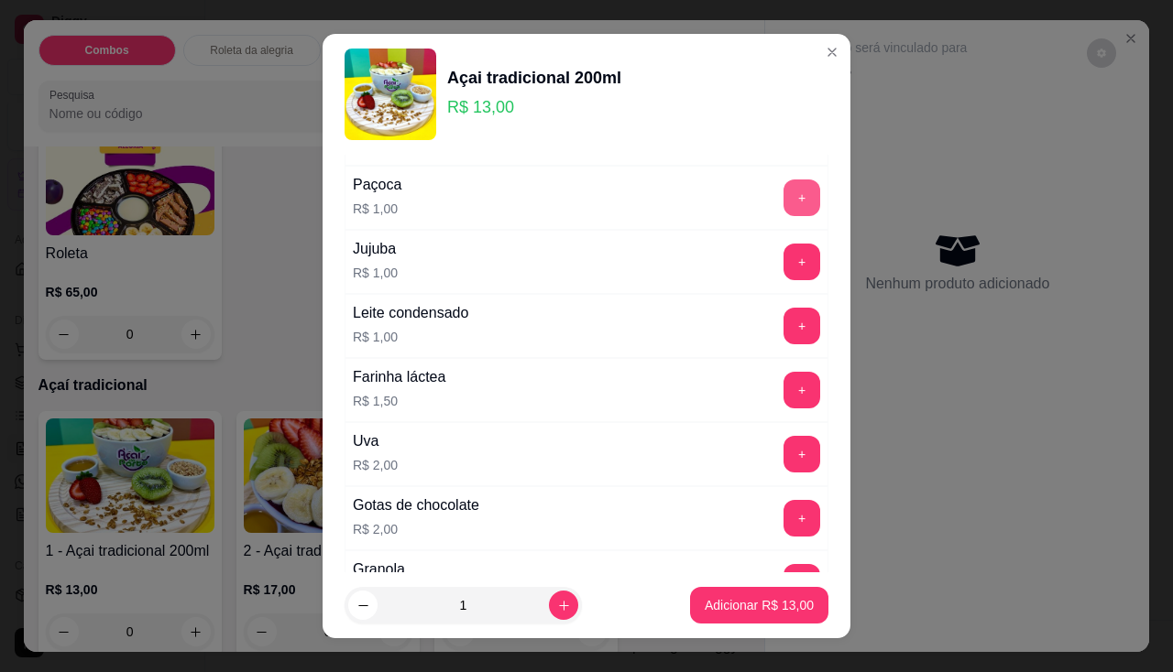
scroll to position [1099, 0]
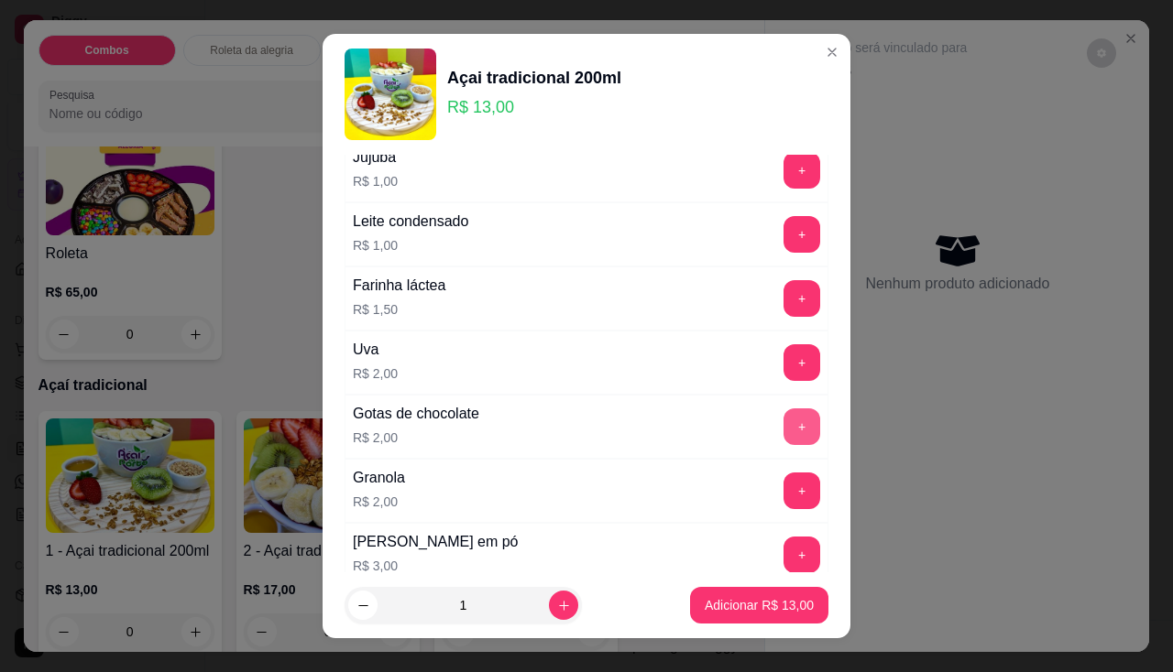
click at [783, 434] on button "+" at bounding box center [801, 427] width 37 height 37
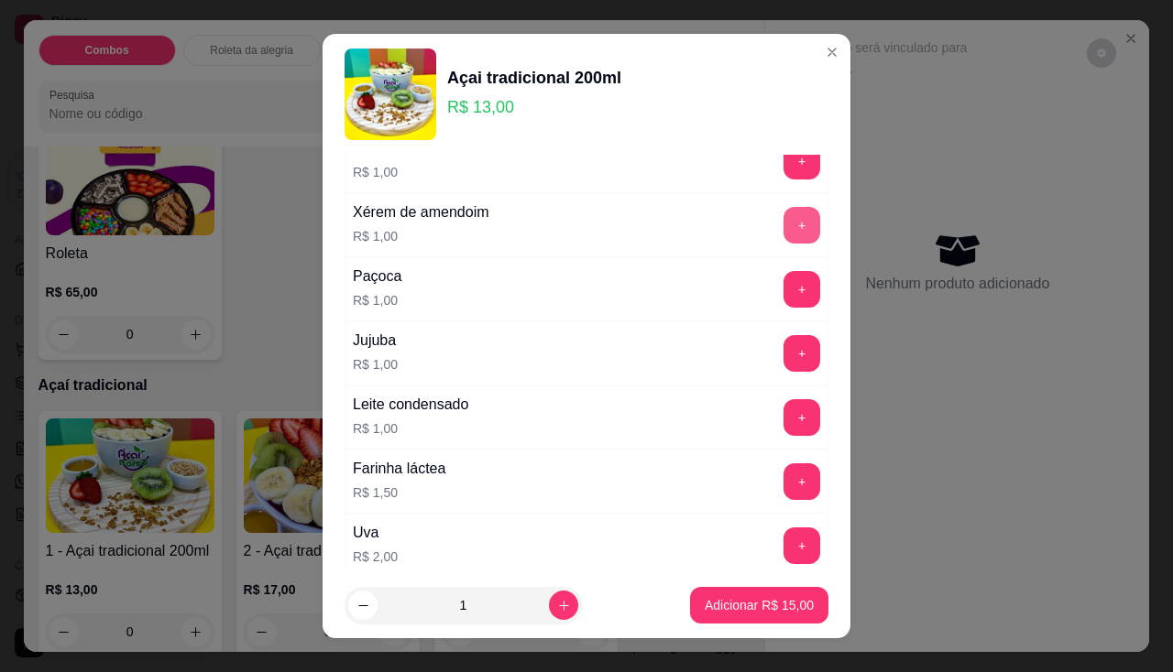
click at [783, 241] on button "+" at bounding box center [801, 225] width 37 height 37
click at [784, 280] on button "+" at bounding box center [802, 289] width 36 height 36
click at [545, 624] on div "1" at bounding box center [463, 605] width 230 height 37
click at [557, 600] on icon "increase-product-quantity" at bounding box center [564, 606] width 14 height 14
type input "2"
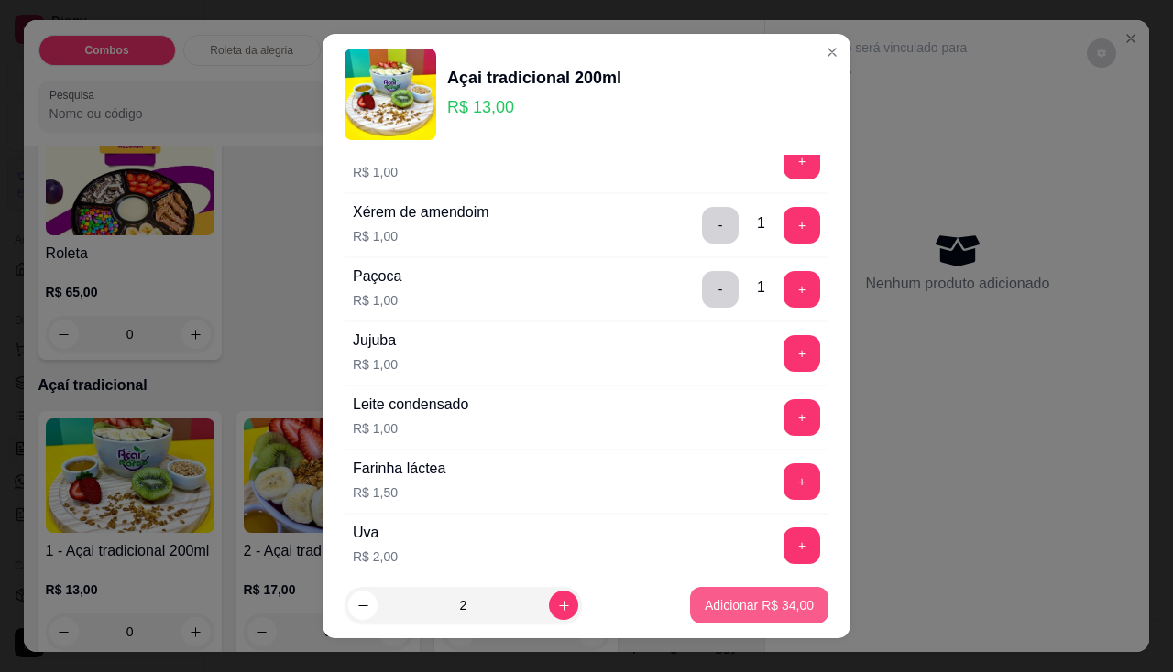
click at [748, 595] on button "Adicionar R$ 34,00" at bounding box center [759, 605] width 138 height 37
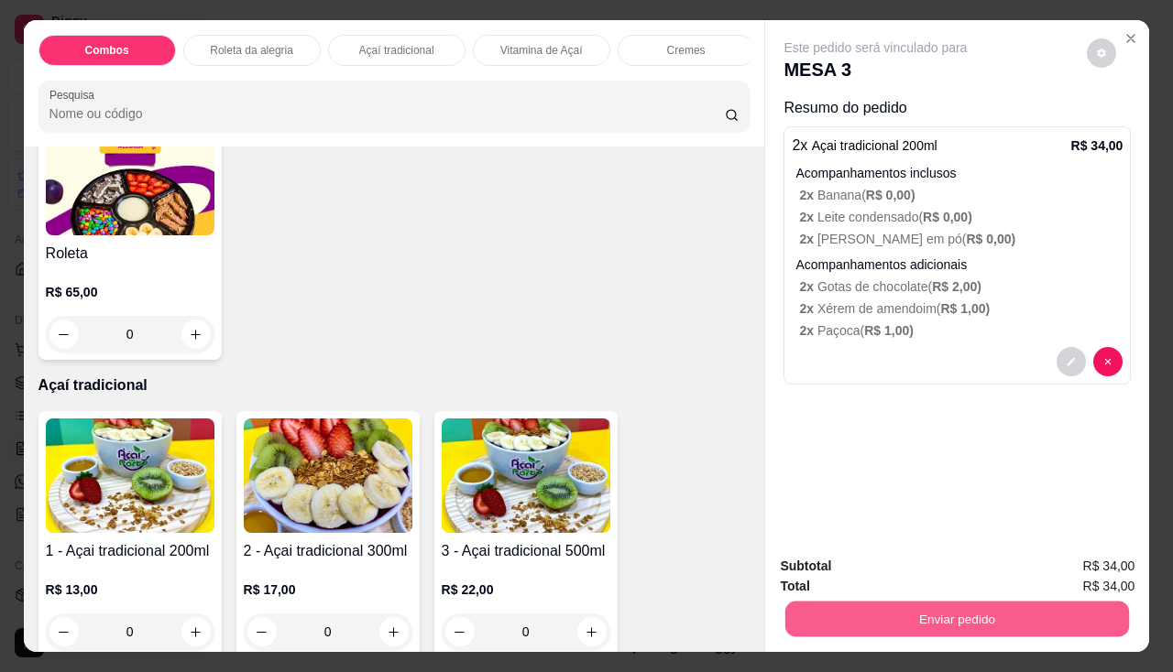
click at [874, 602] on button "Enviar pedido" at bounding box center [957, 620] width 344 height 36
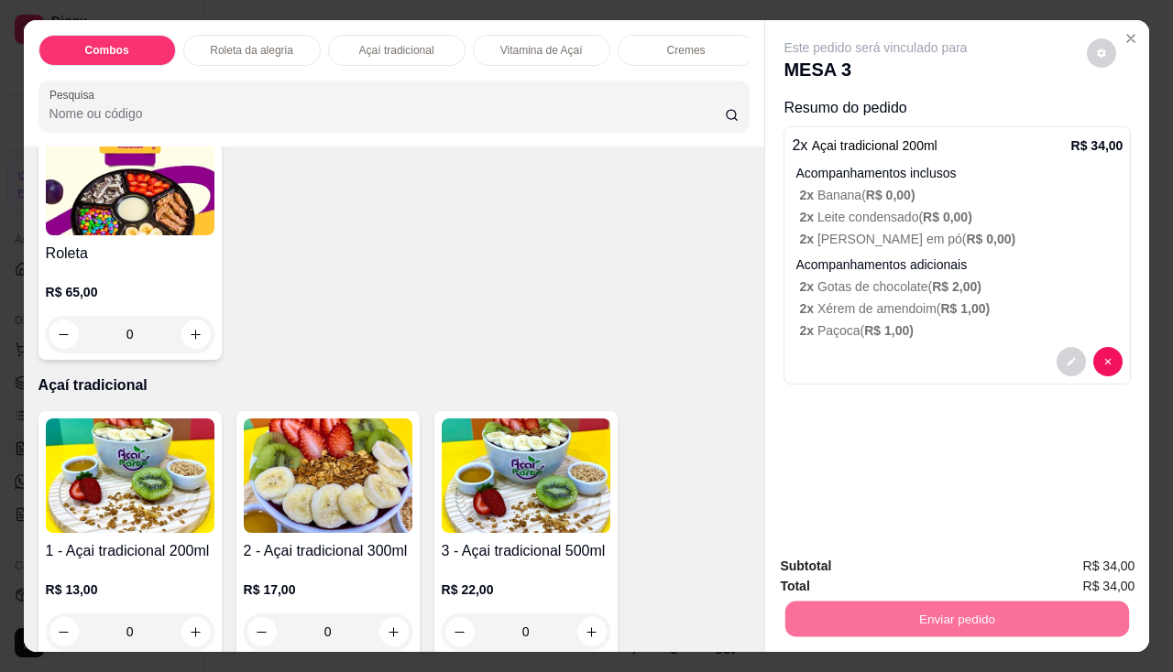
click at [877, 555] on button "Não registrar e enviar pedido" at bounding box center [897, 568] width 191 height 35
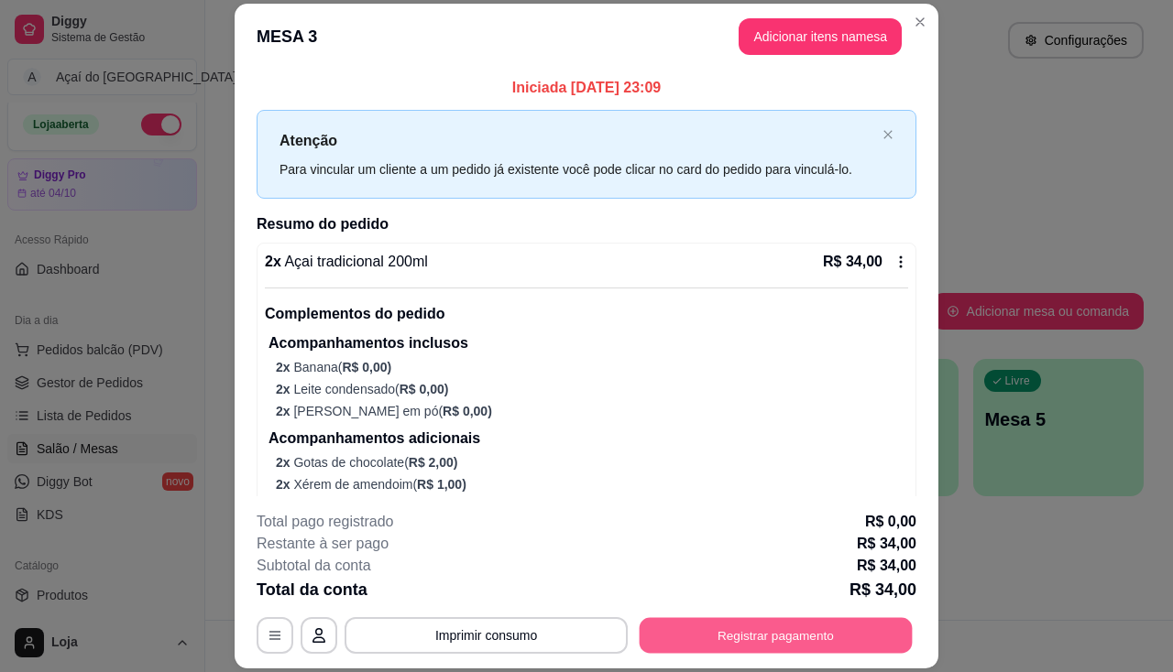
click at [695, 619] on button "Registrar pagamento" at bounding box center [775, 636] width 273 height 36
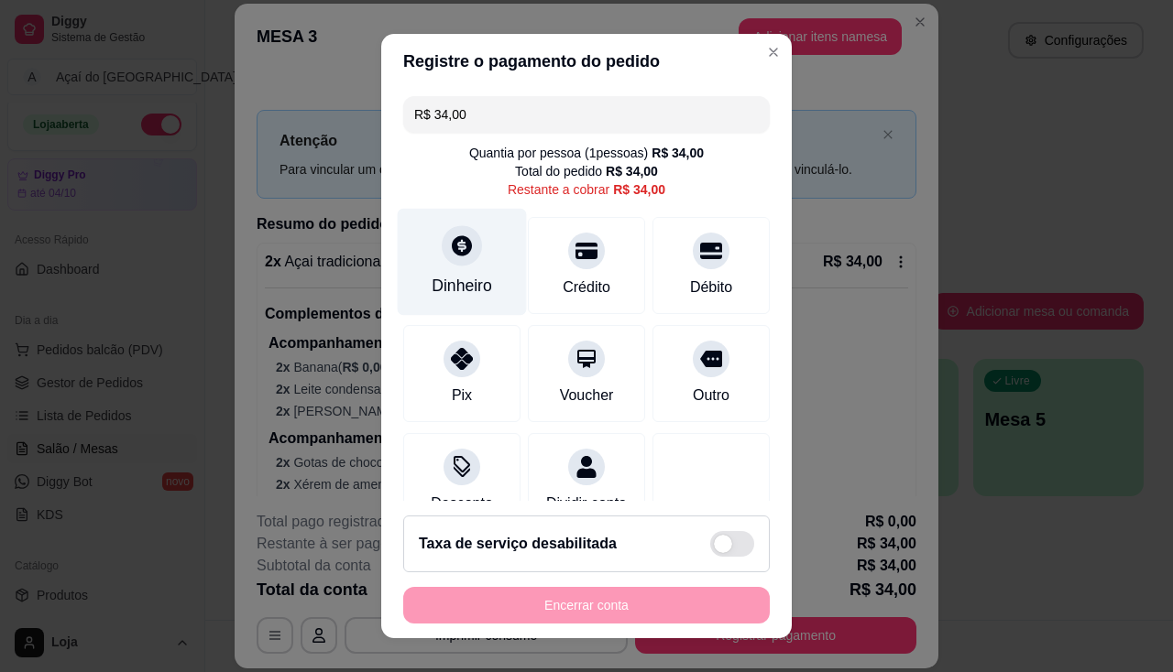
click at [491, 289] on div "Dinheiro" at bounding box center [462, 261] width 129 height 107
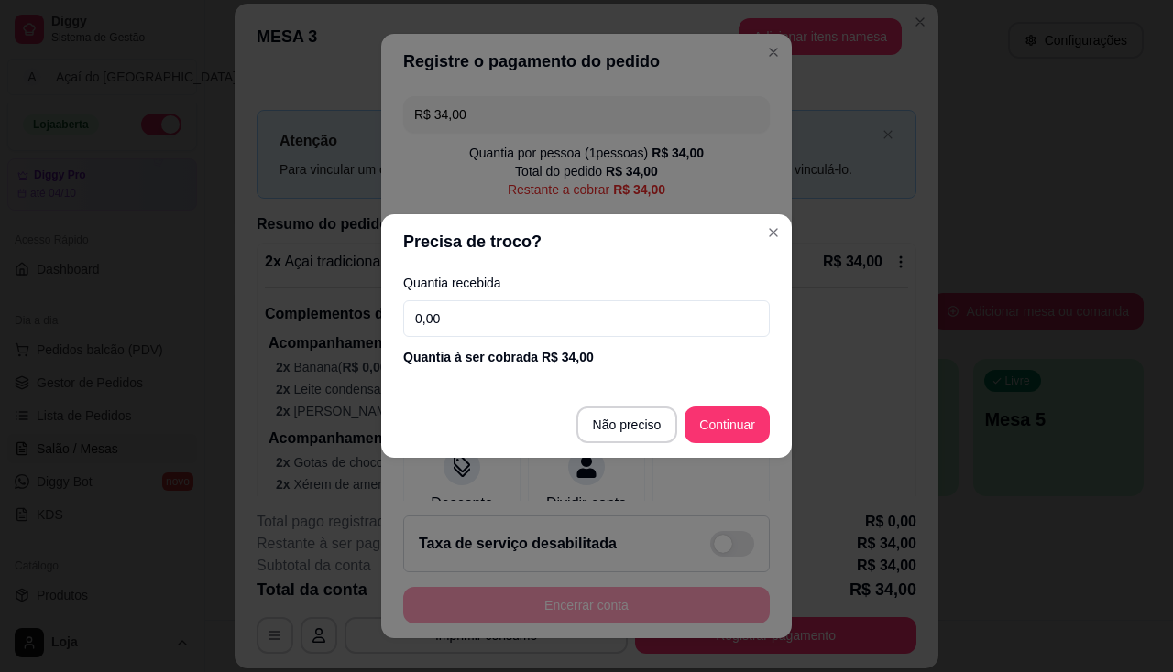
click at [528, 360] on div "Quantia à ser cobrada R$ 34,00" at bounding box center [586, 357] width 366 height 18
click at [526, 321] on input "0,00" at bounding box center [586, 318] width 366 height 37
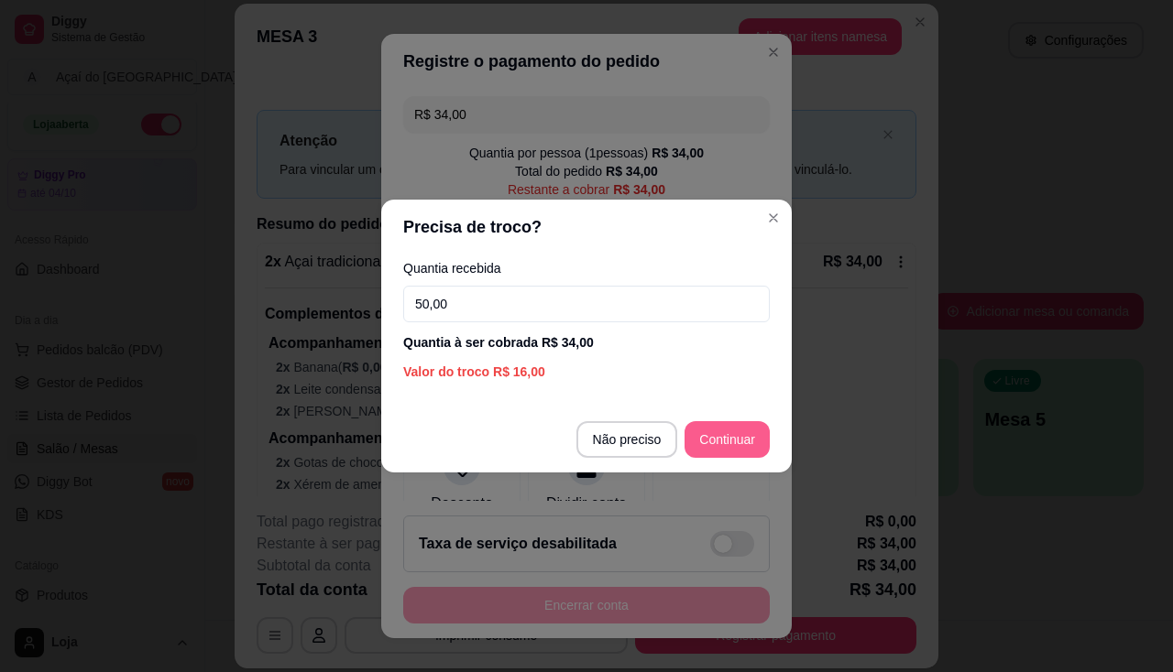
type input "50,00"
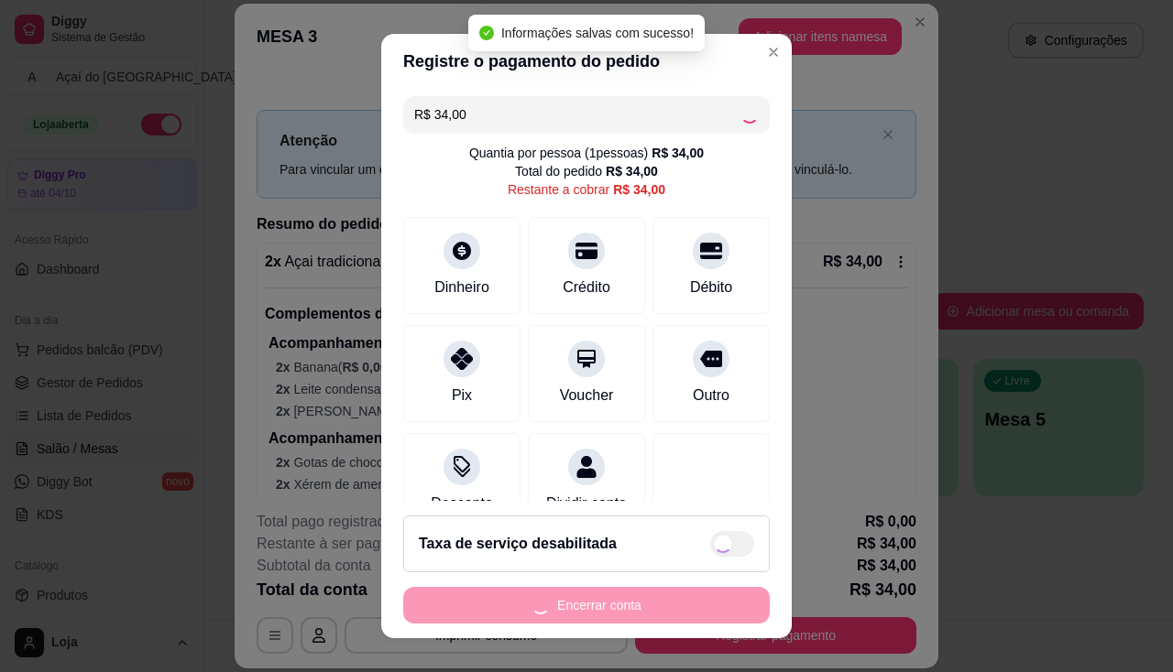
type input "R$ 0,00"
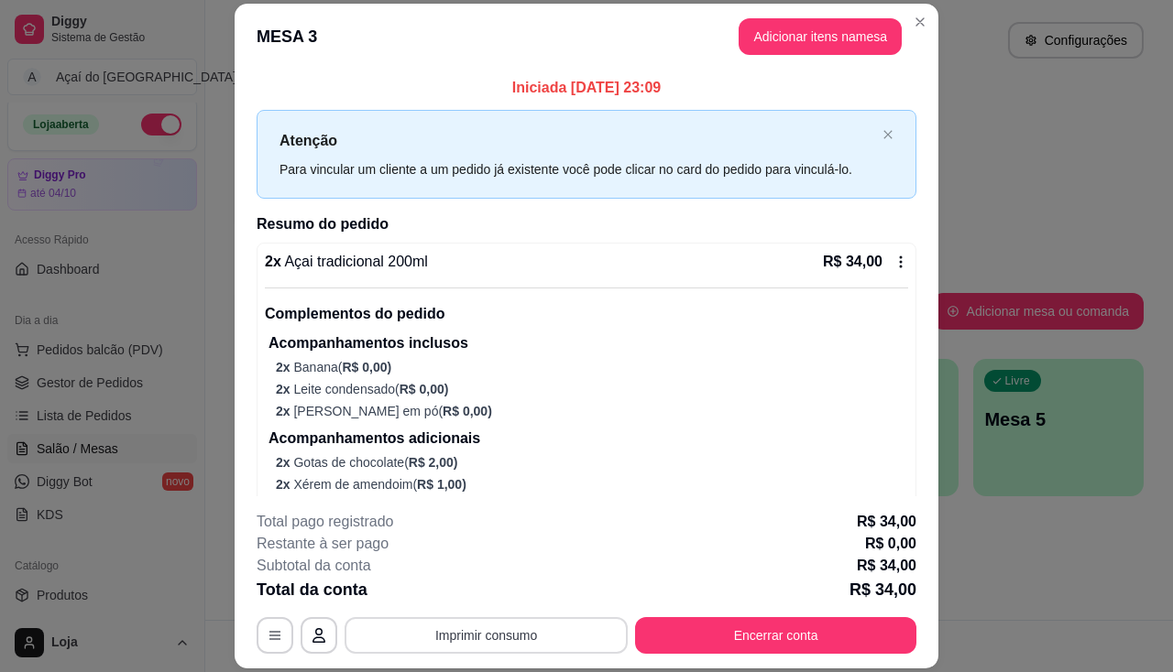
click at [430, 628] on button "Imprimir consumo" at bounding box center [485, 635] width 283 height 37
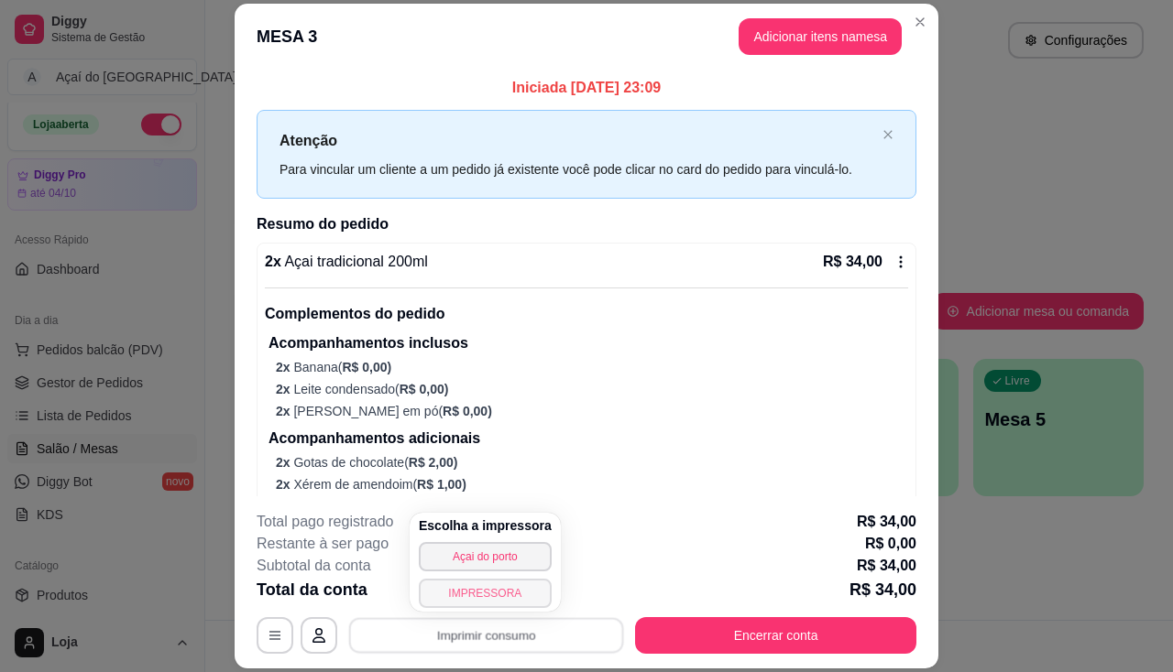
click at [437, 595] on button "IMPRESSORA" at bounding box center [485, 593] width 133 height 29
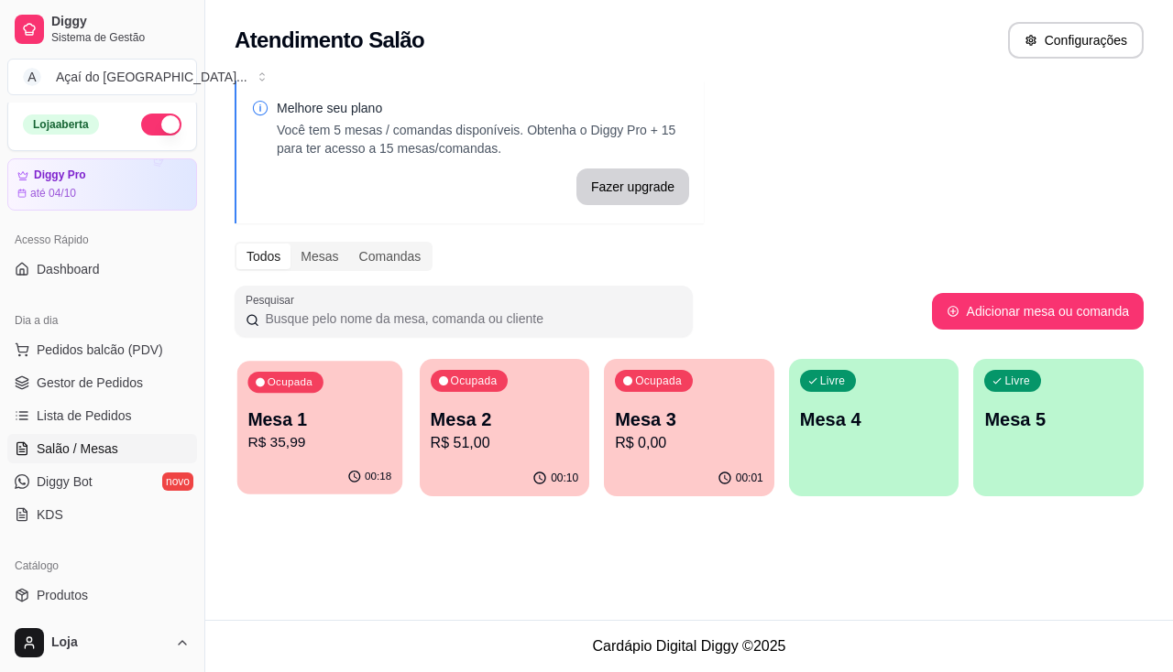
click at [333, 463] on div "00:18" at bounding box center [319, 477] width 165 height 35
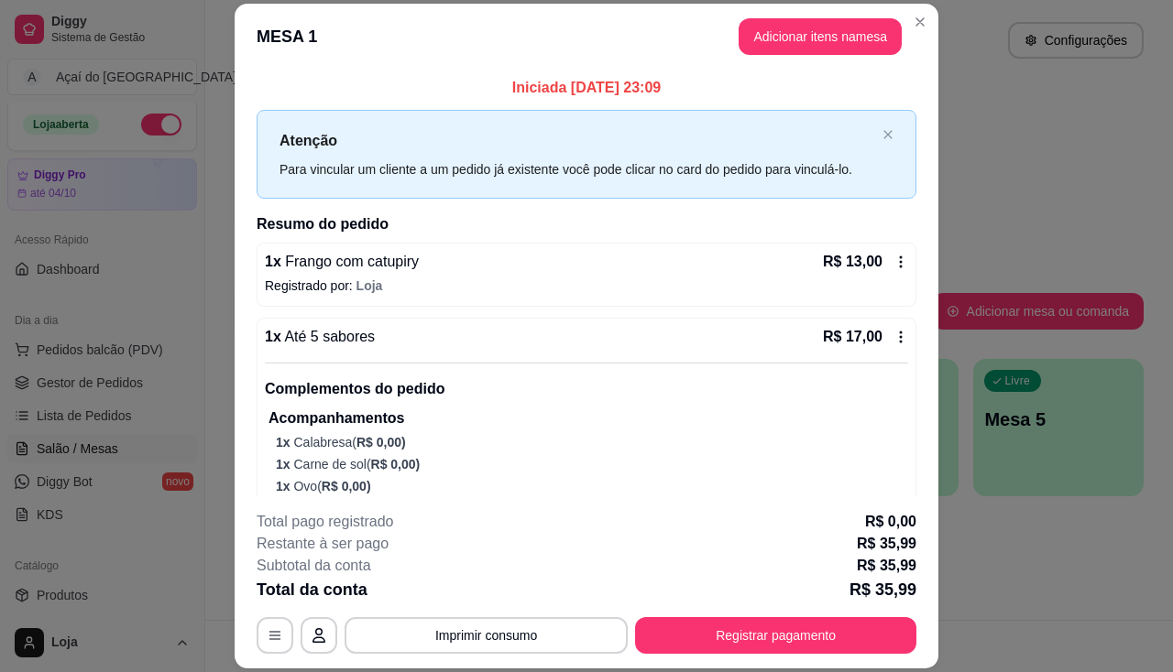
scroll to position [136, 0]
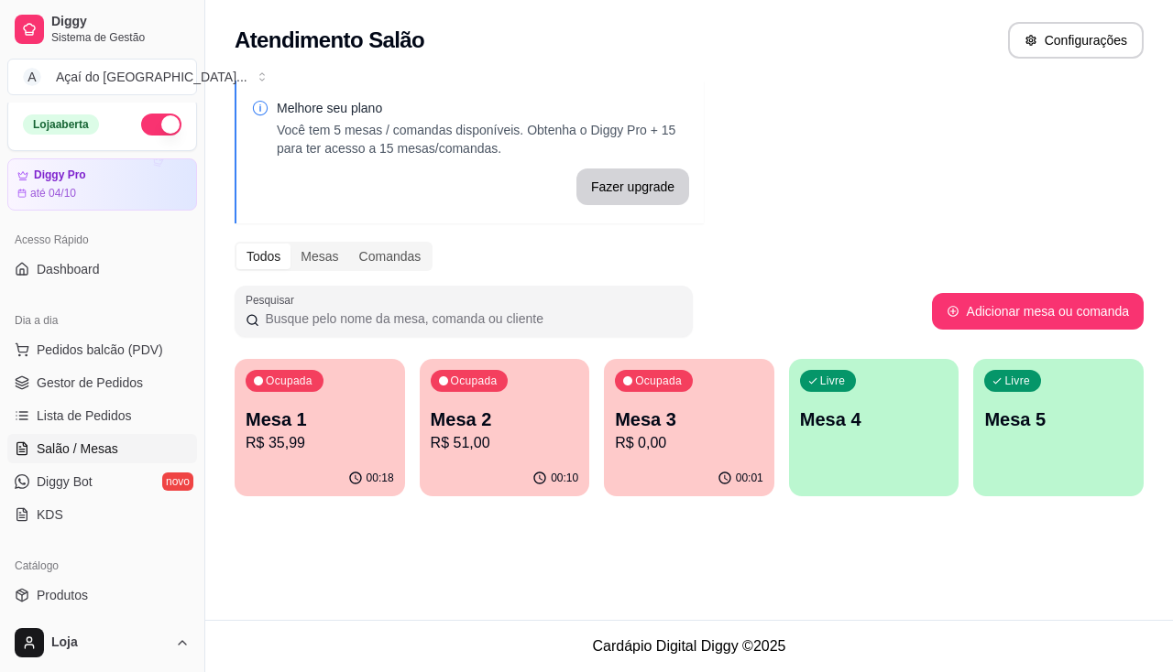
click at [640, 449] on p "R$ 0,00" at bounding box center [689, 443] width 148 height 22
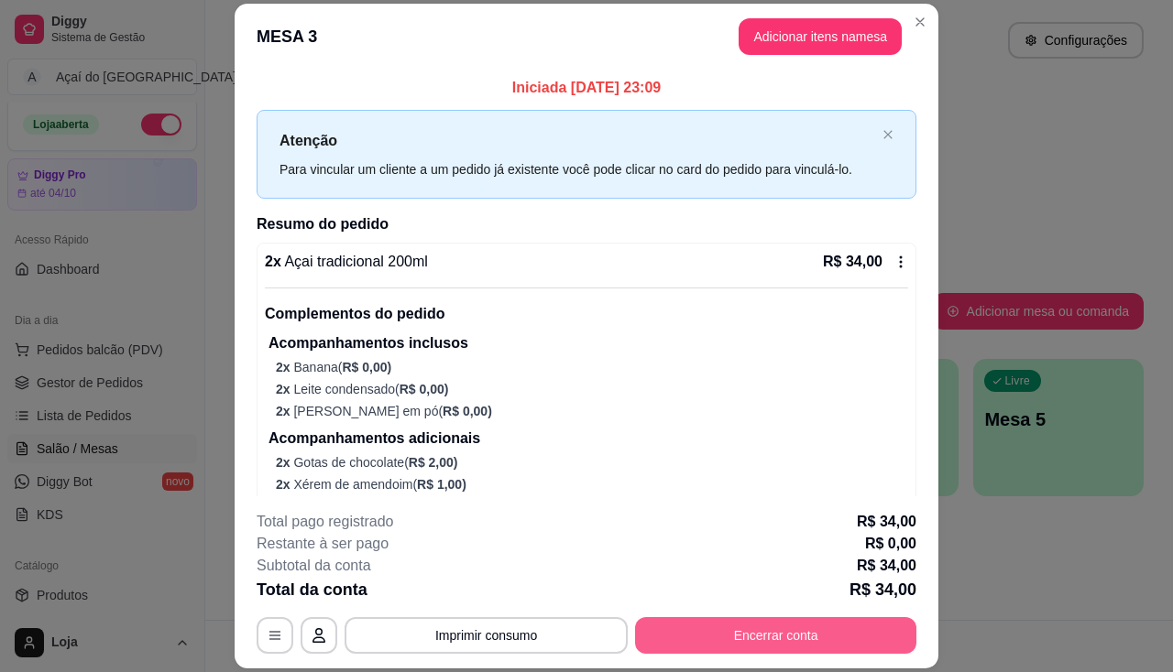
click at [687, 629] on button "Encerrar conta" at bounding box center [775, 635] width 281 height 37
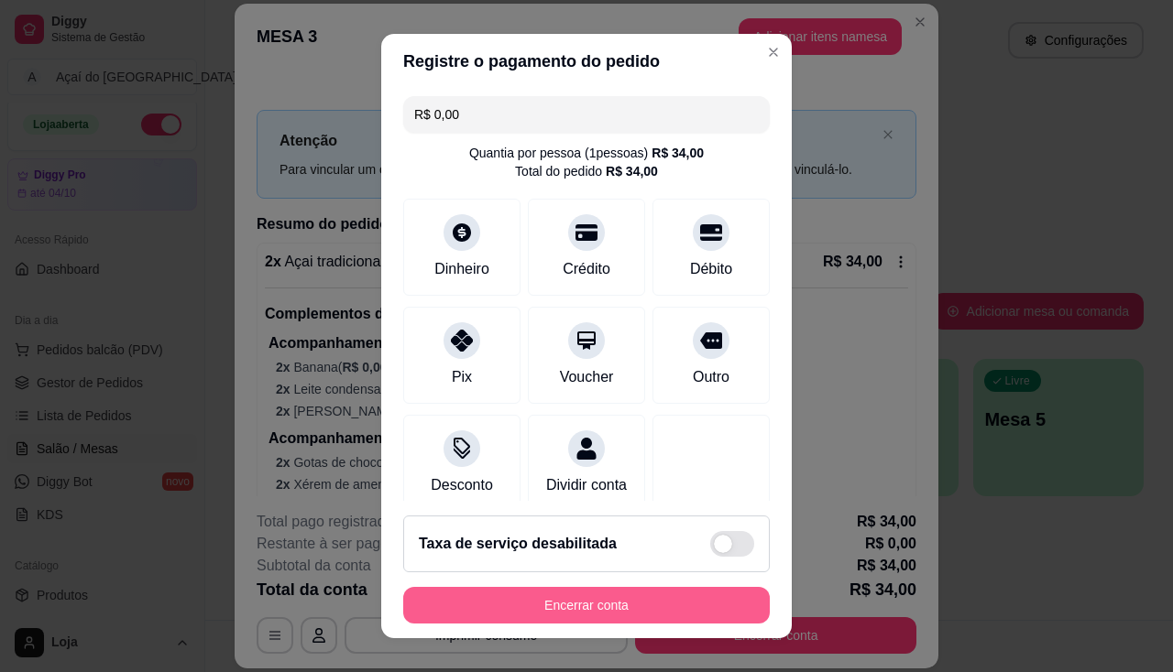
click at [669, 612] on button "Encerrar conta" at bounding box center [586, 605] width 366 height 37
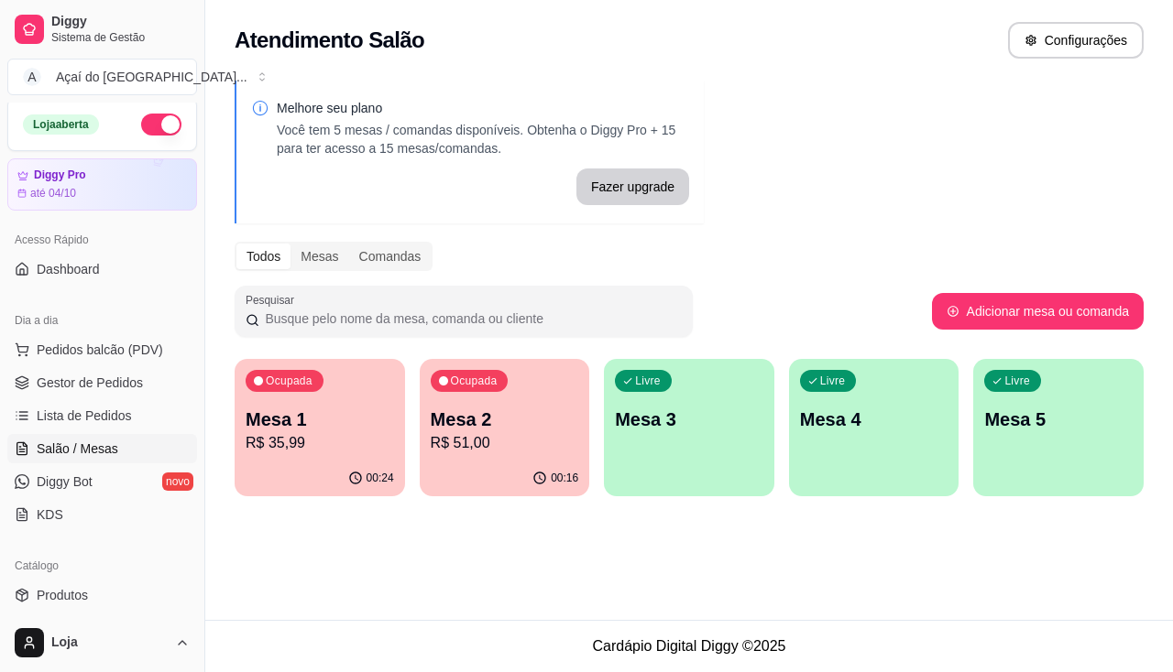
click at [652, 378] on p "Livre" at bounding box center [648, 381] width 26 height 15
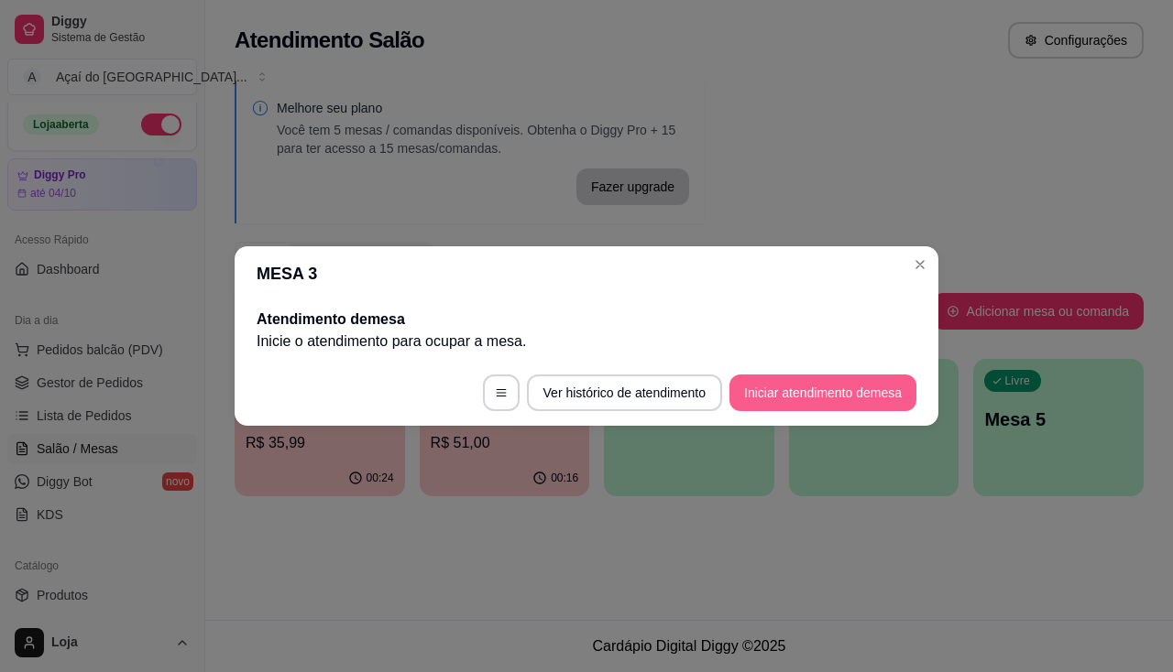
click at [804, 393] on button "Iniciar atendimento de mesa" at bounding box center [822, 393] width 187 height 37
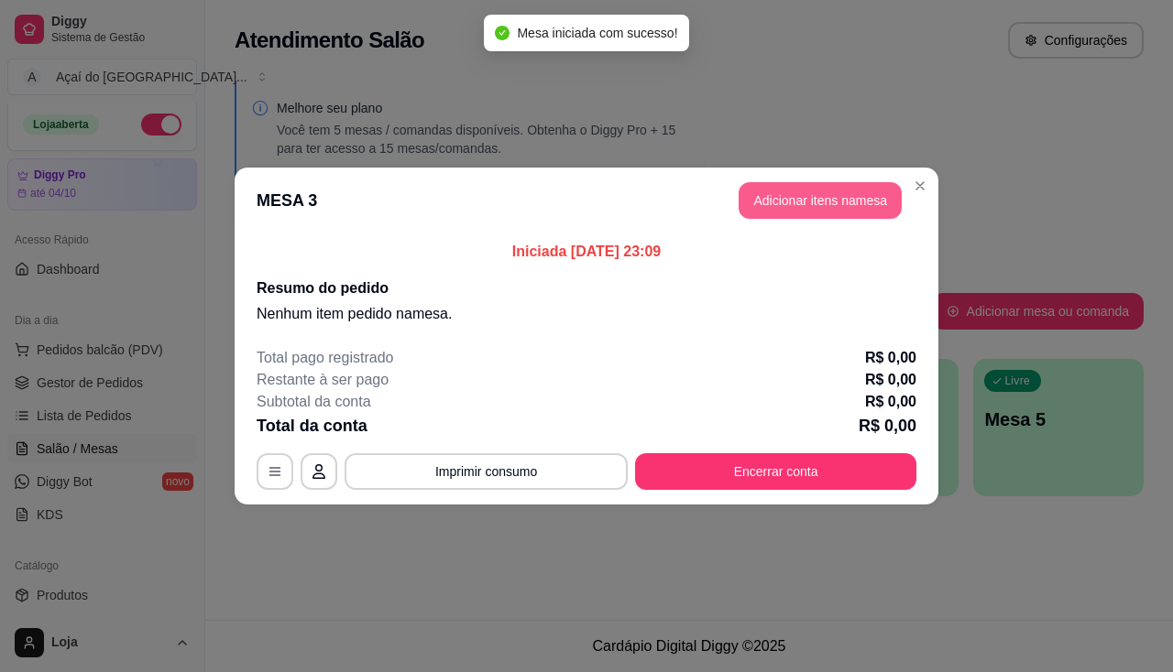
click at [852, 183] on button "Adicionar itens na mesa" at bounding box center [819, 200] width 163 height 37
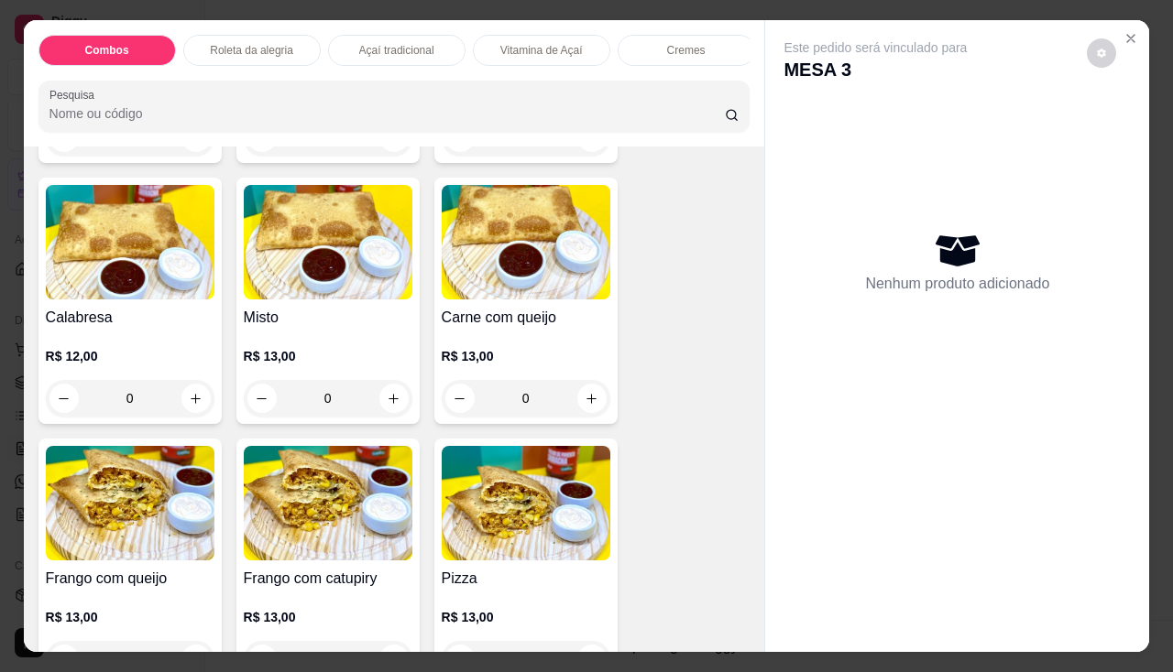
scroll to position [2565, 0]
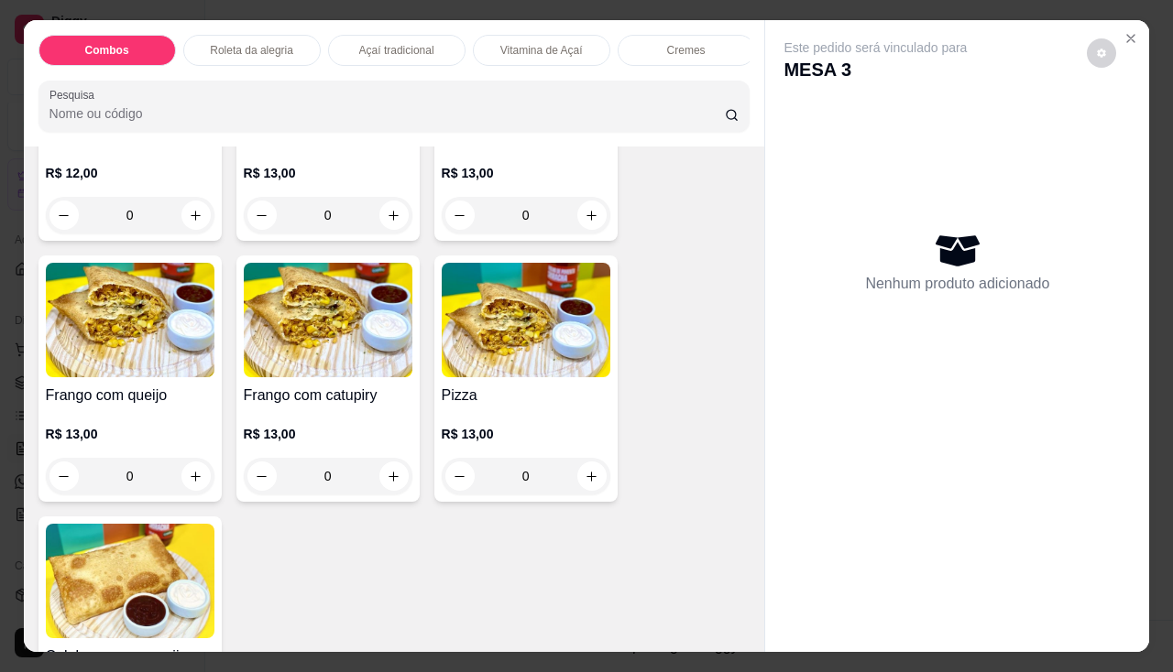
click at [352, 374] on img at bounding box center [328, 320] width 169 height 115
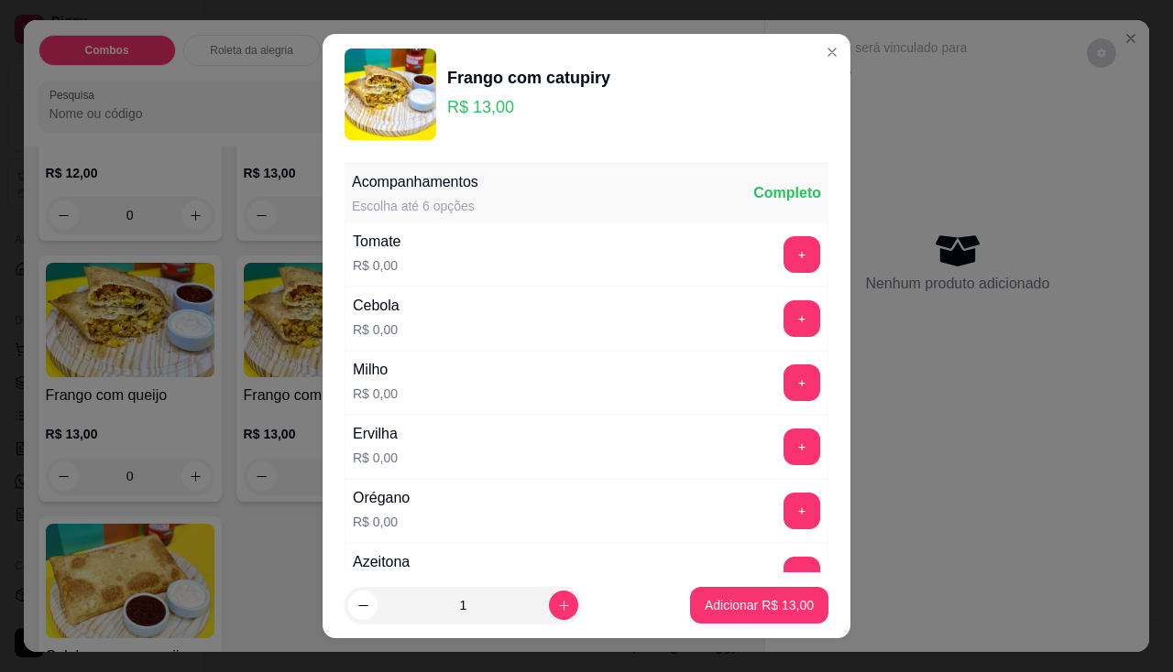
click at [786, 251] on div "+" at bounding box center [801, 254] width 51 height 37
click at [784, 254] on button "+" at bounding box center [802, 254] width 36 height 36
click at [783, 311] on button "+" at bounding box center [801, 318] width 37 height 37
click at [784, 369] on button "+" at bounding box center [802, 383] width 36 height 36
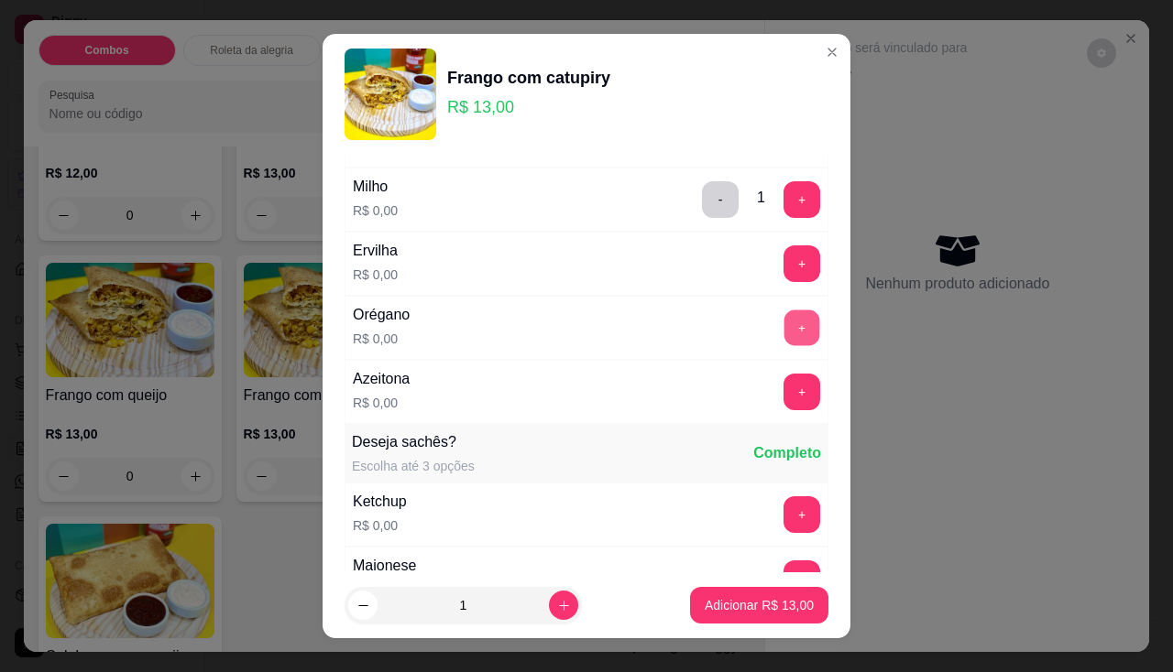
click at [784, 327] on button "+" at bounding box center [802, 328] width 36 height 36
click at [783, 389] on button "+" at bounding box center [801, 392] width 37 height 37
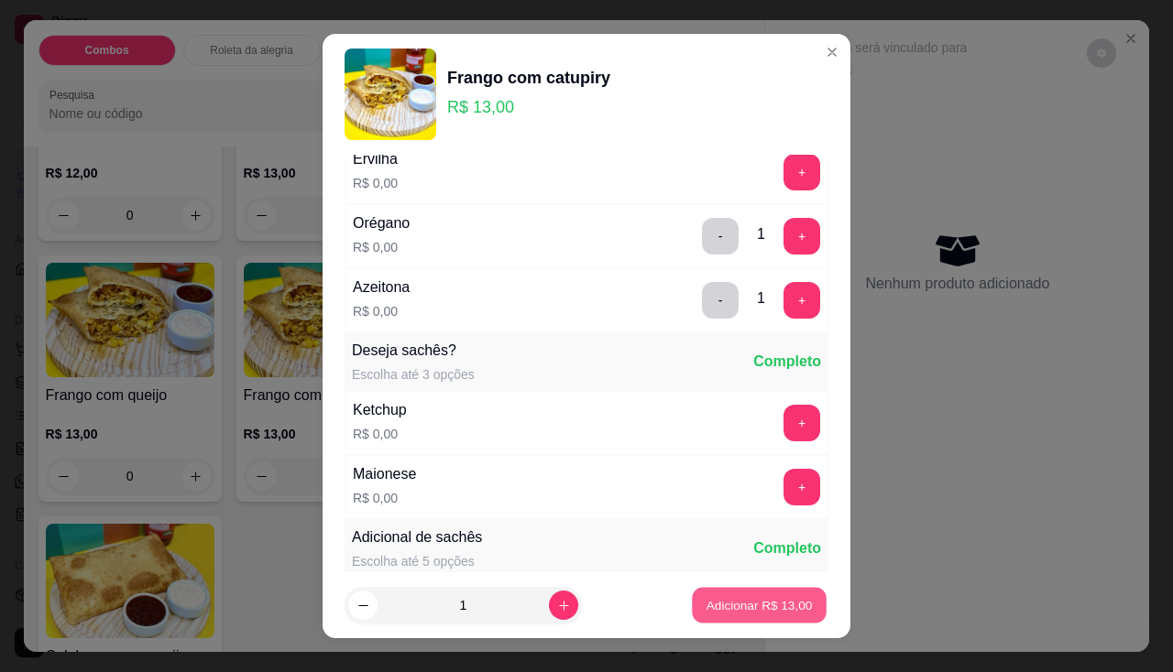
click at [780, 614] on p "Adicionar R$ 13,00" at bounding box center [759, 605] width 106 height 17
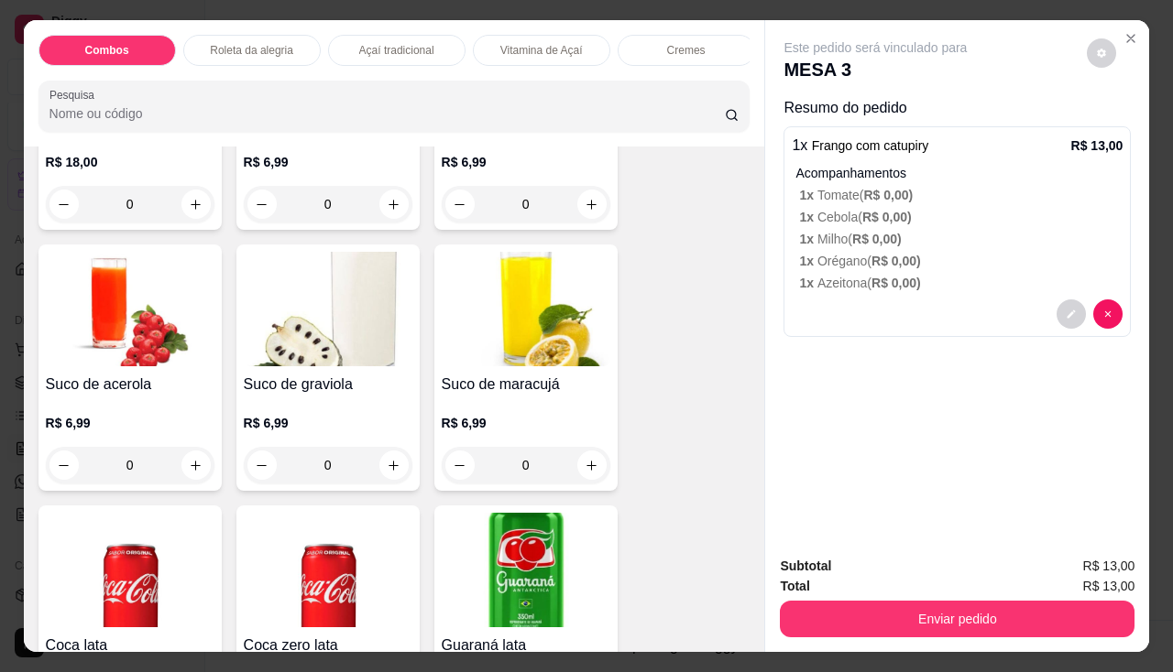
scroll to position [5222, 0]
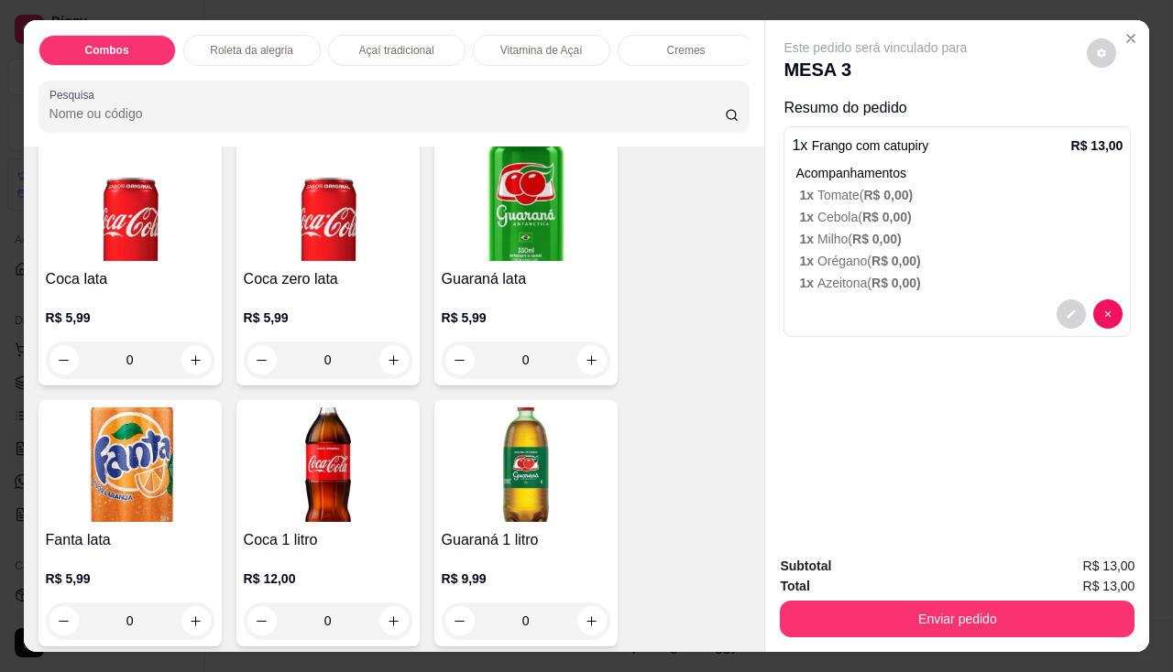
click at [295, 233] on img at bounding box center [328, 204] width 169 height 115
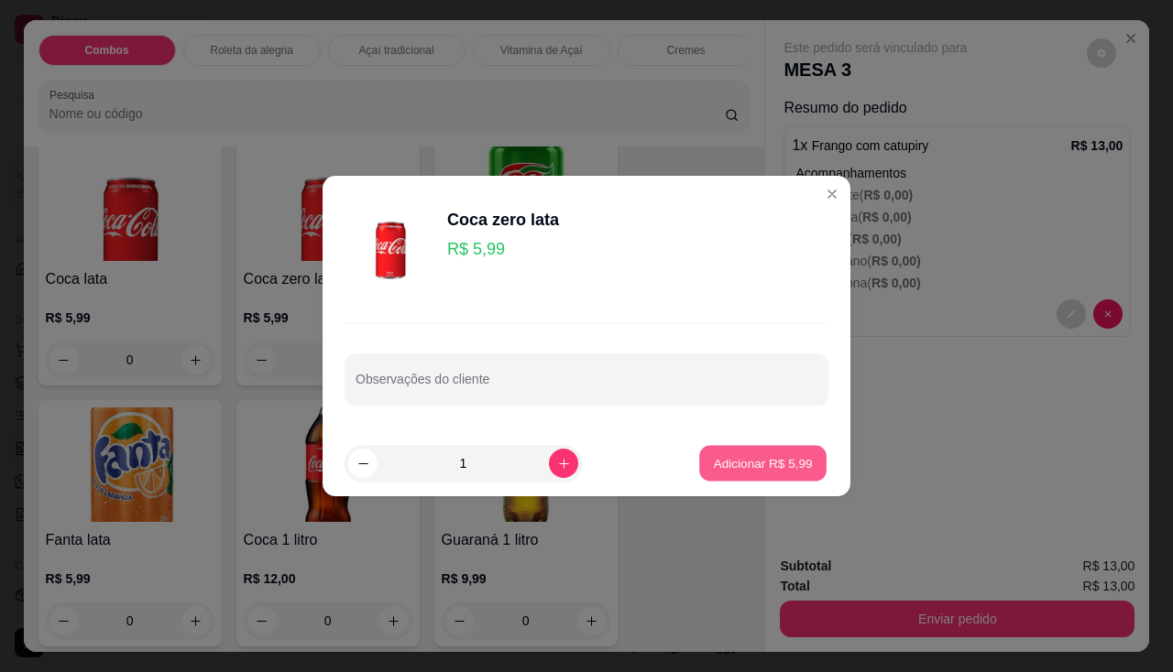
click at [715, 475] on button "Adicionar R$ 5,99" at bounding box center [762, 464] width 127 height 36
type input "1"
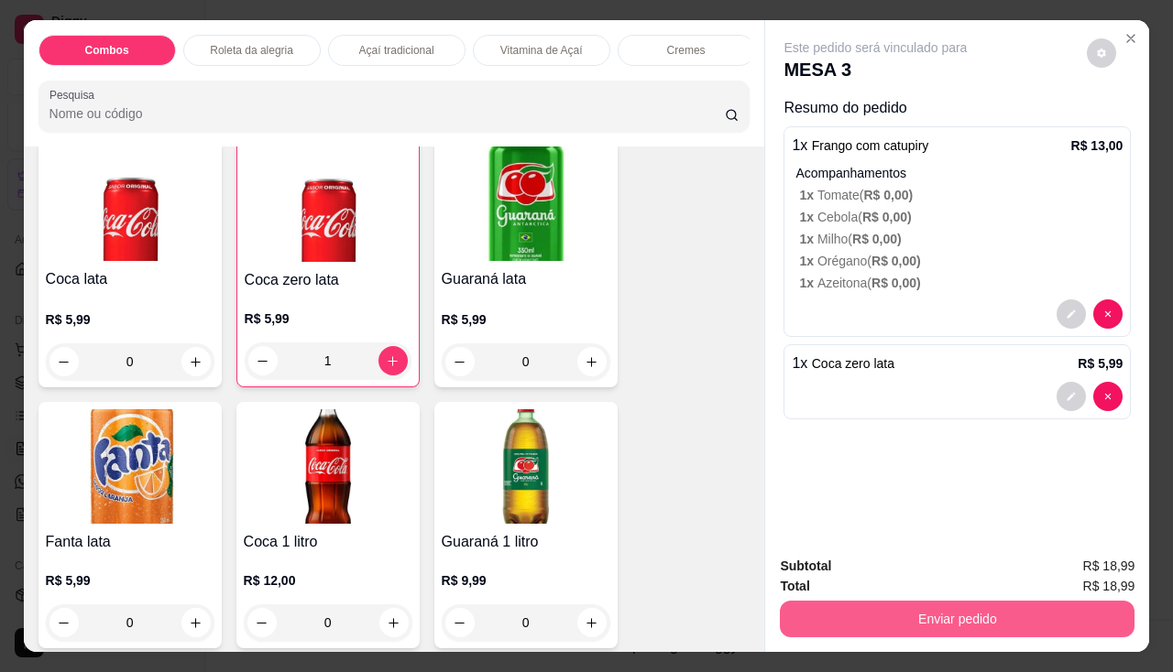
click at [845, 614] on button "Enviar pedido" at bounding box center [957, 619] width 355 height 37
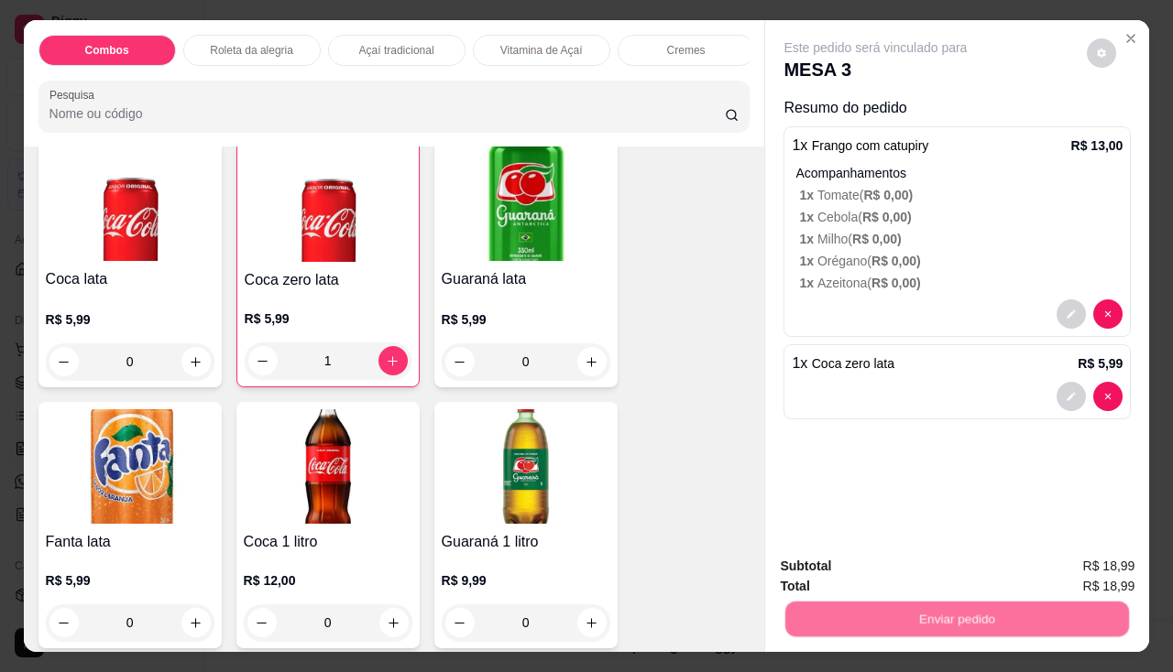
click at [859, 570] on button "Não registrar e enviar pedido" at bounding box center [897, 568] width 191 height 35
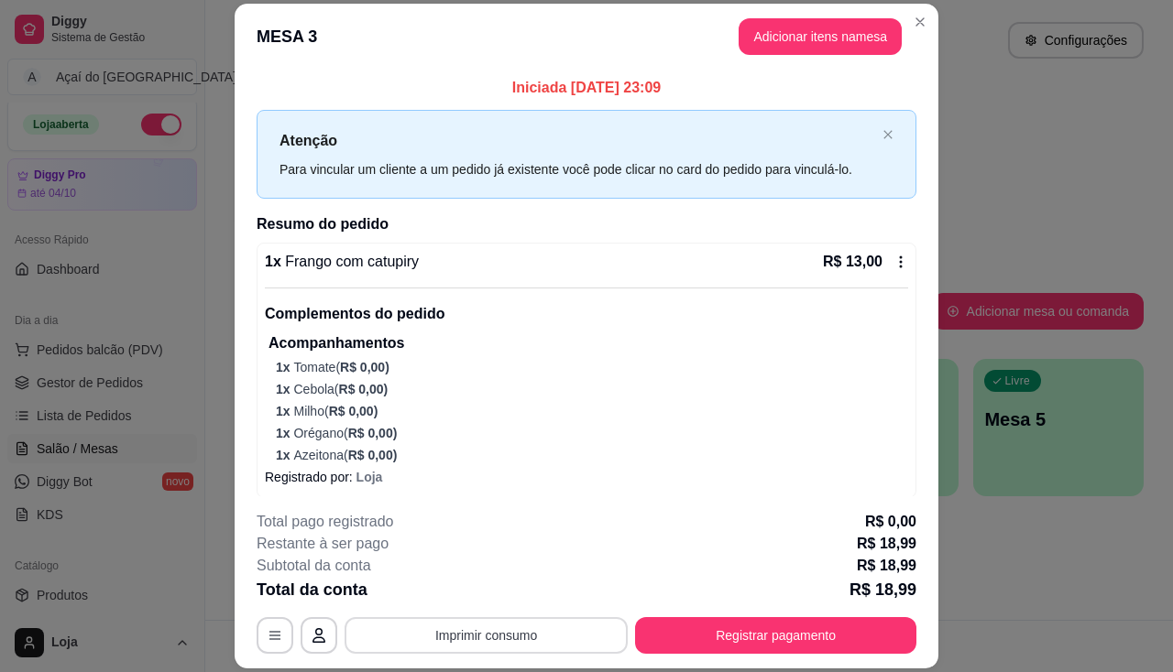
click at [536, 623] on button "Imprimir consumo" at bounding box center [485, 635] width 283 height 37
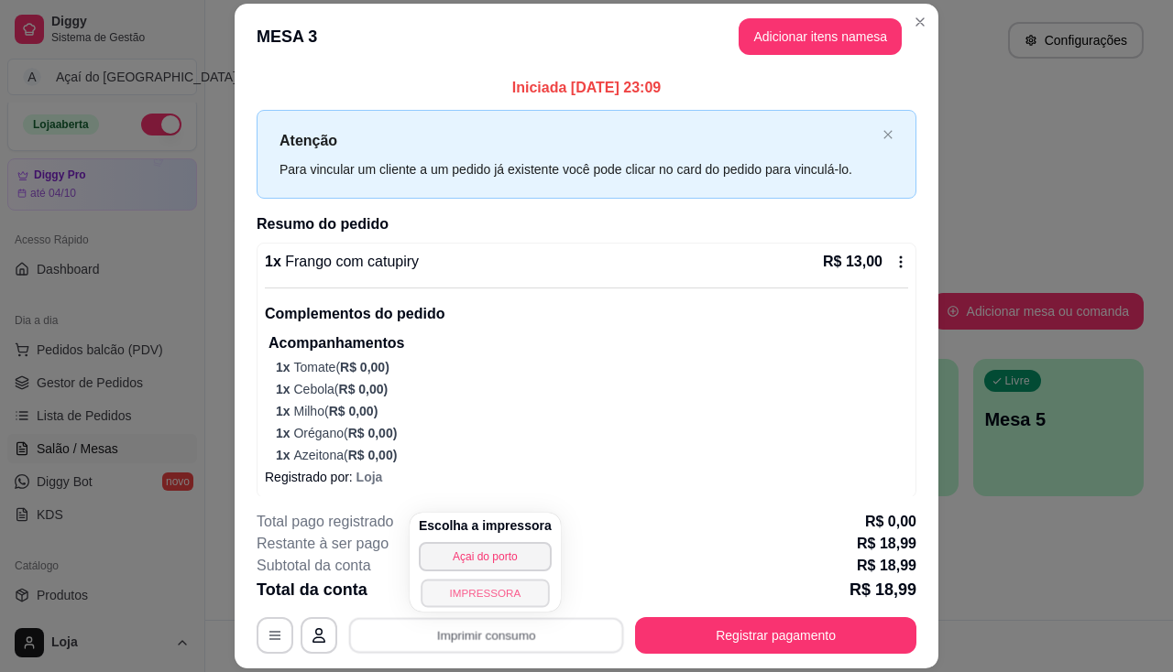
click at [509, 589] on button "IMPRESSORA" at bounding box center [484, 593] width 128 height 28
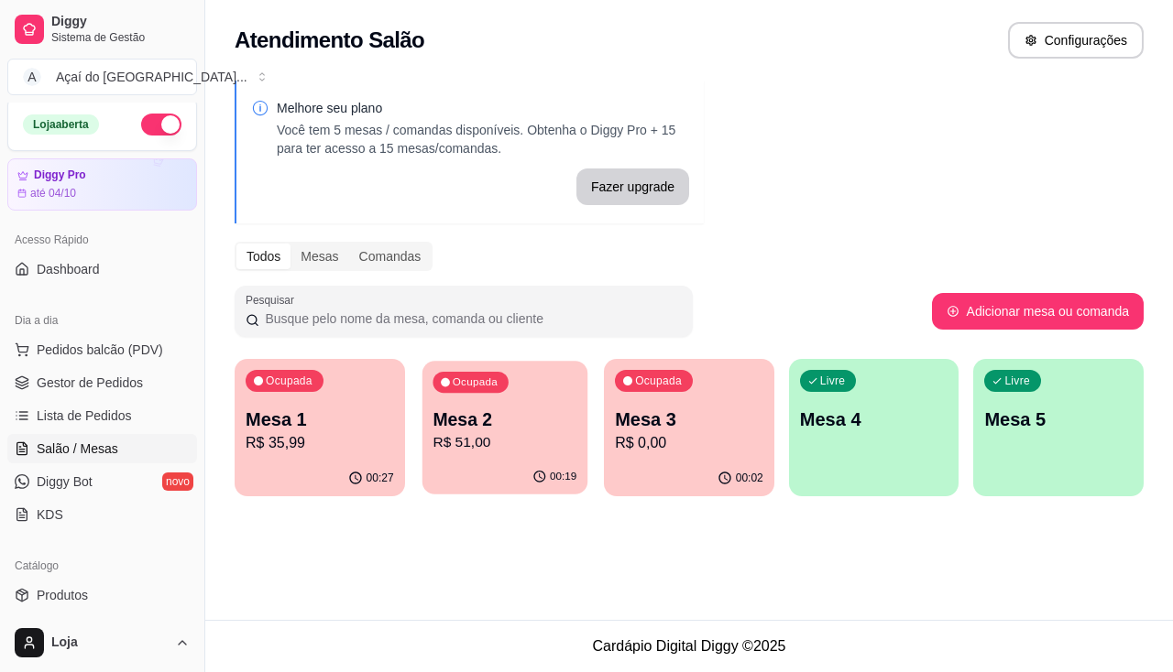
click at [451, 427] on p "Mesa 2" at bounding box center [504, 420] width 144 height 25
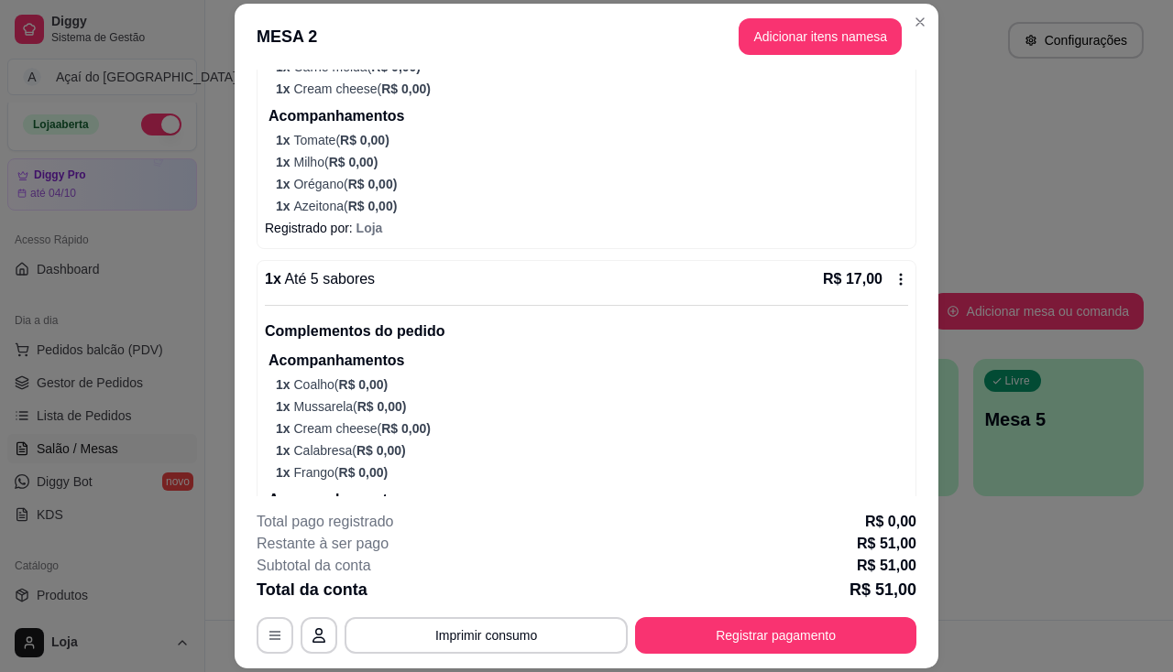
scroll to position [584, 0]
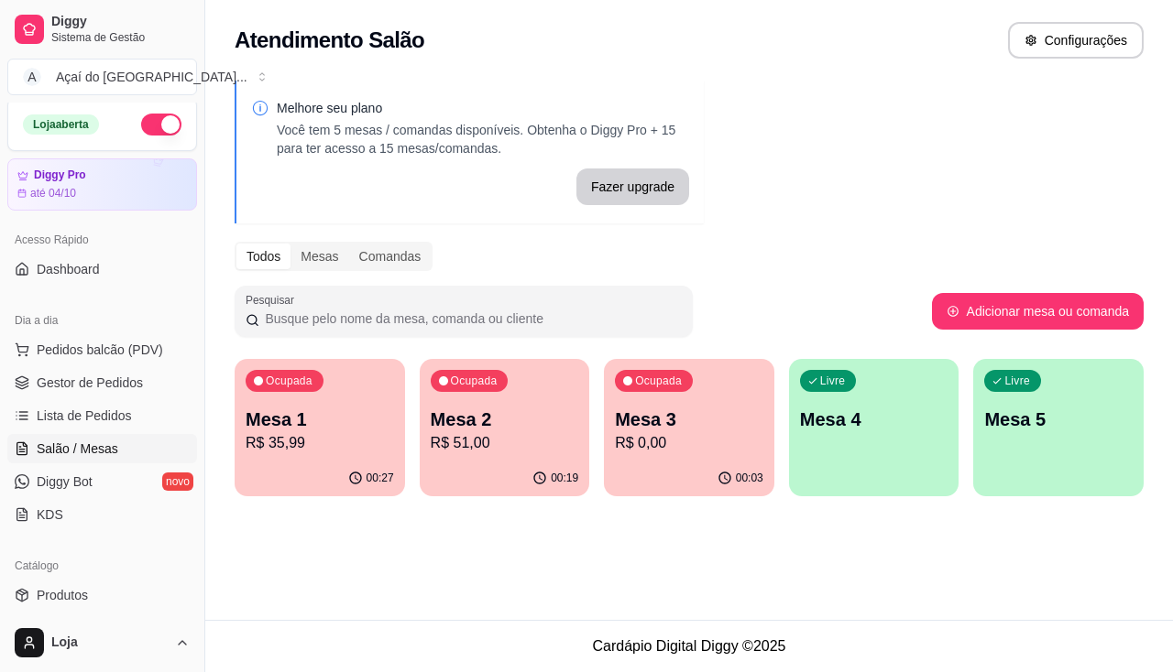
click at [288, 464] on div "00:27" at bounding box center [320, 479] width 170 height 36
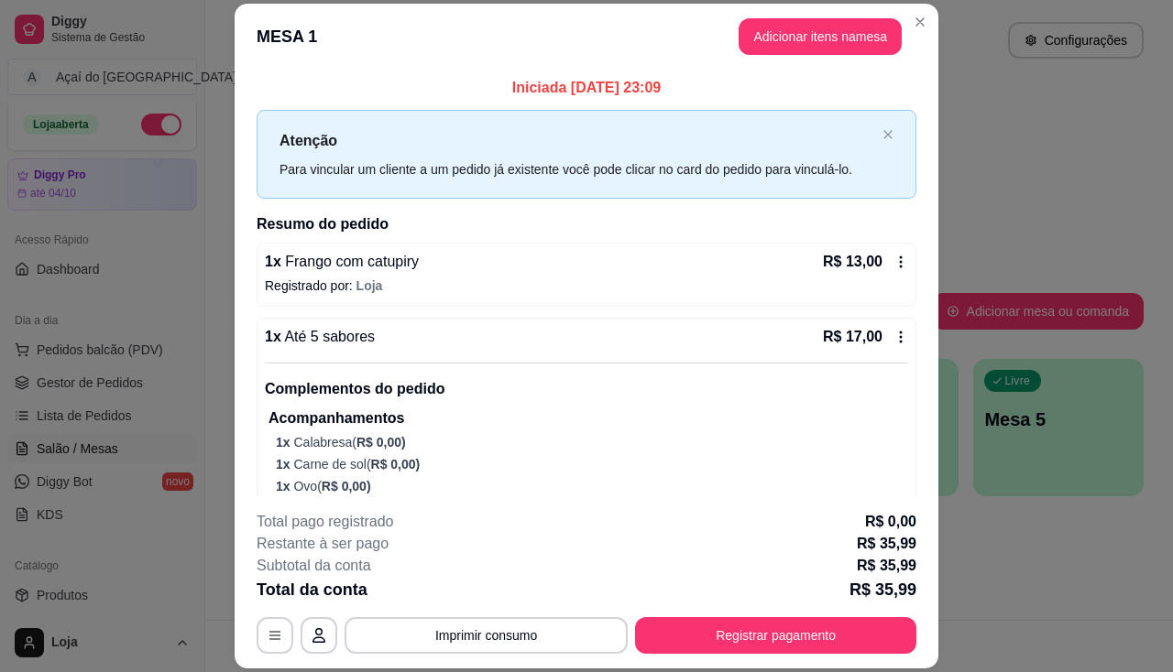
scroll to position [136, 0]
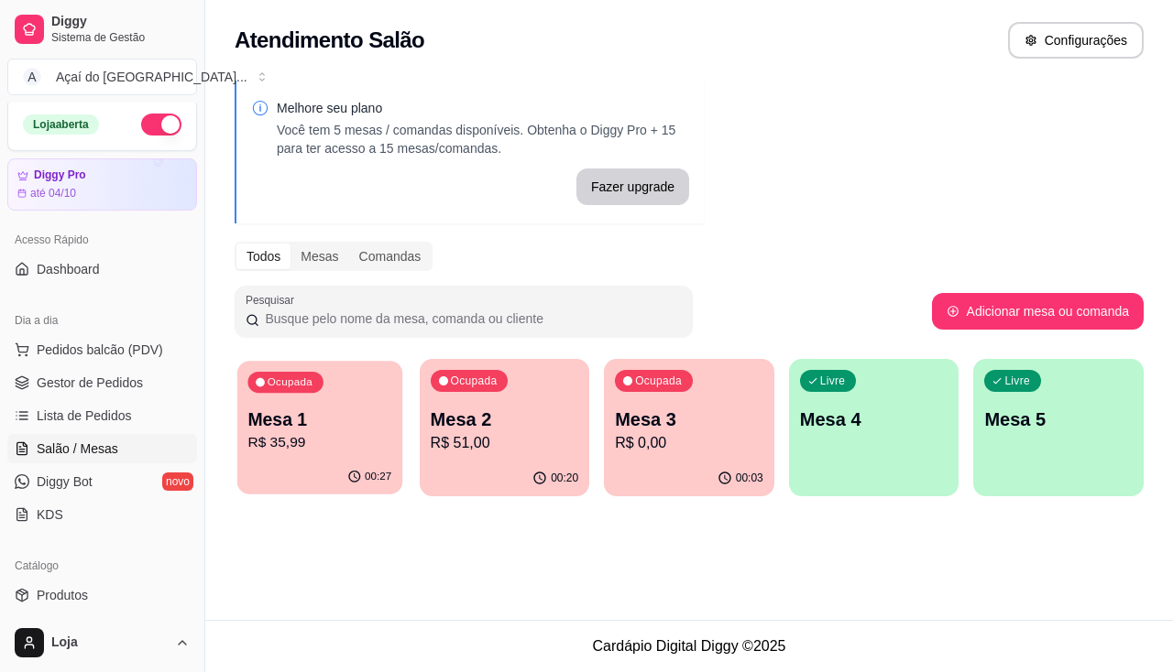
click at [355, 434] on p "R$ 35,99" at bounding box center [319, 442] width 144 height 21
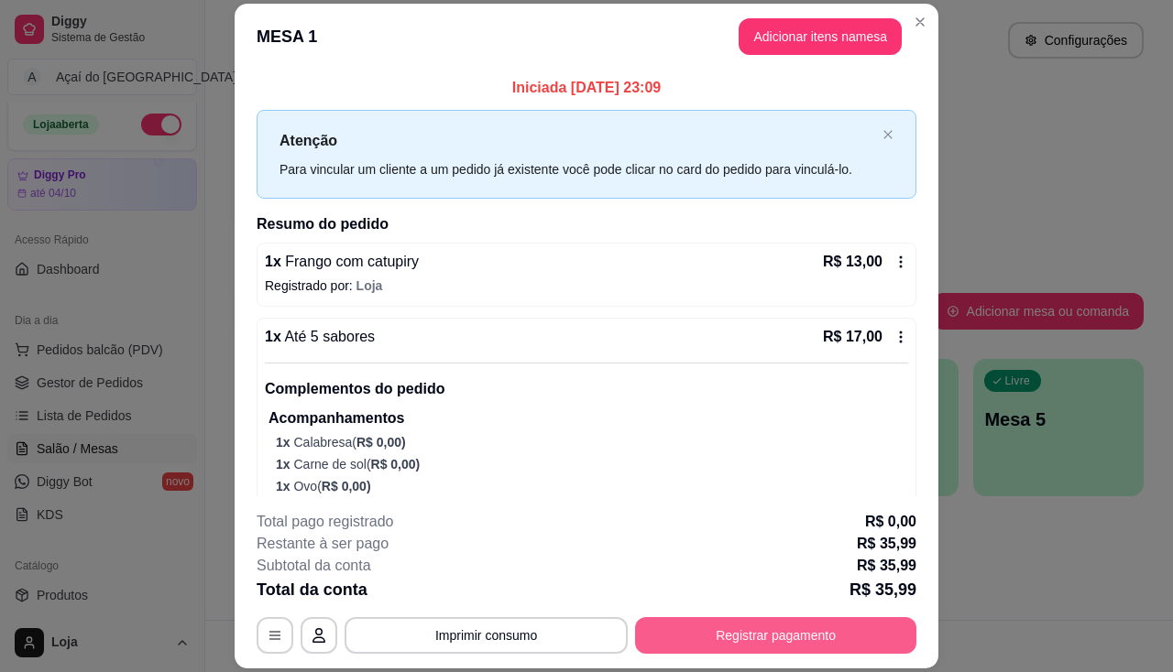
click at [768, 641] on button "Registrar pagamento" at bounding box center [775, 635] width 281 height 37
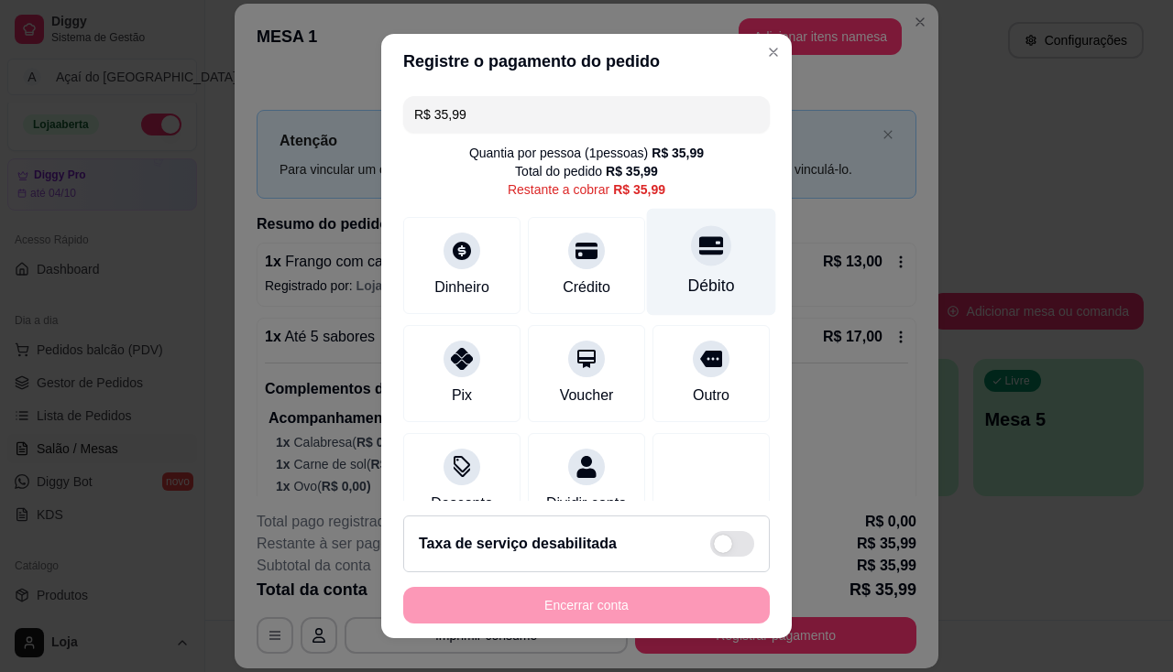
click at [688, 280] on div "Débito" at bounding box center [711, 286] width 47 height 24
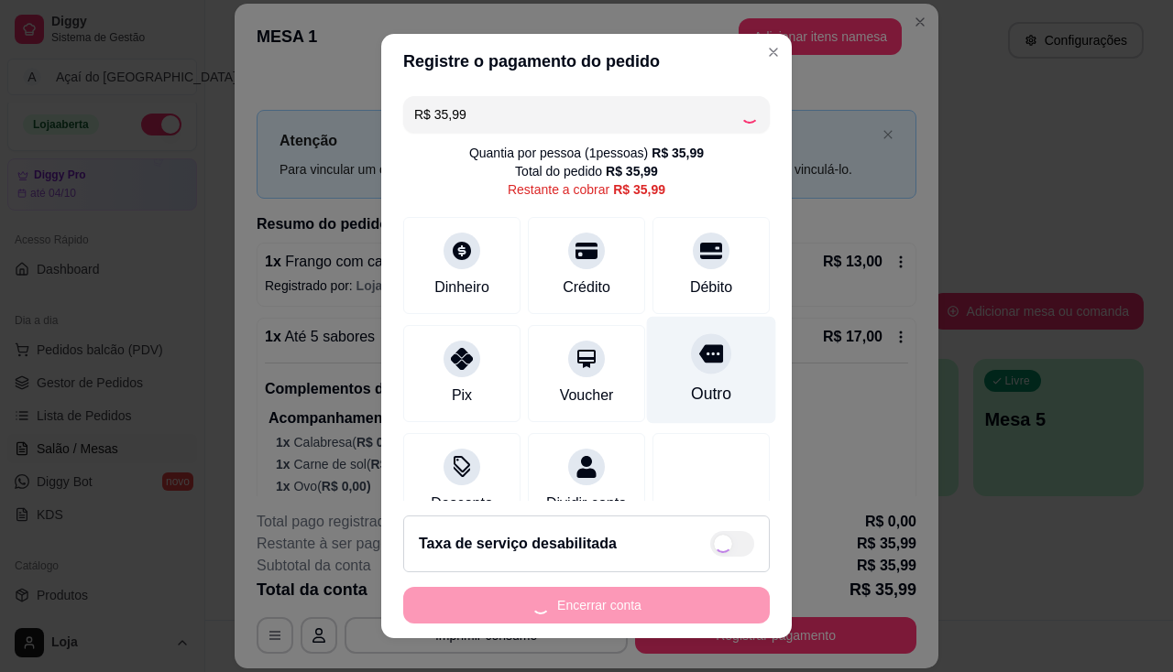
type input "R$ 0,00"
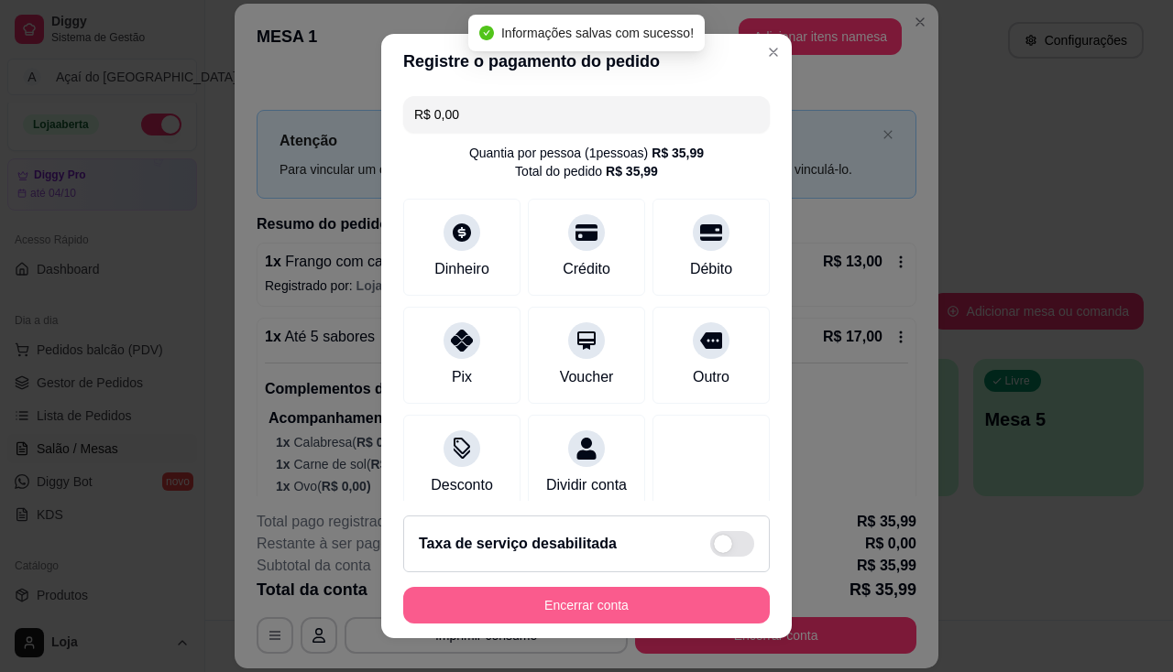
click at [666, 601] on button "Encerrar conta" at bounding box center [586, 605] width 366 height 37
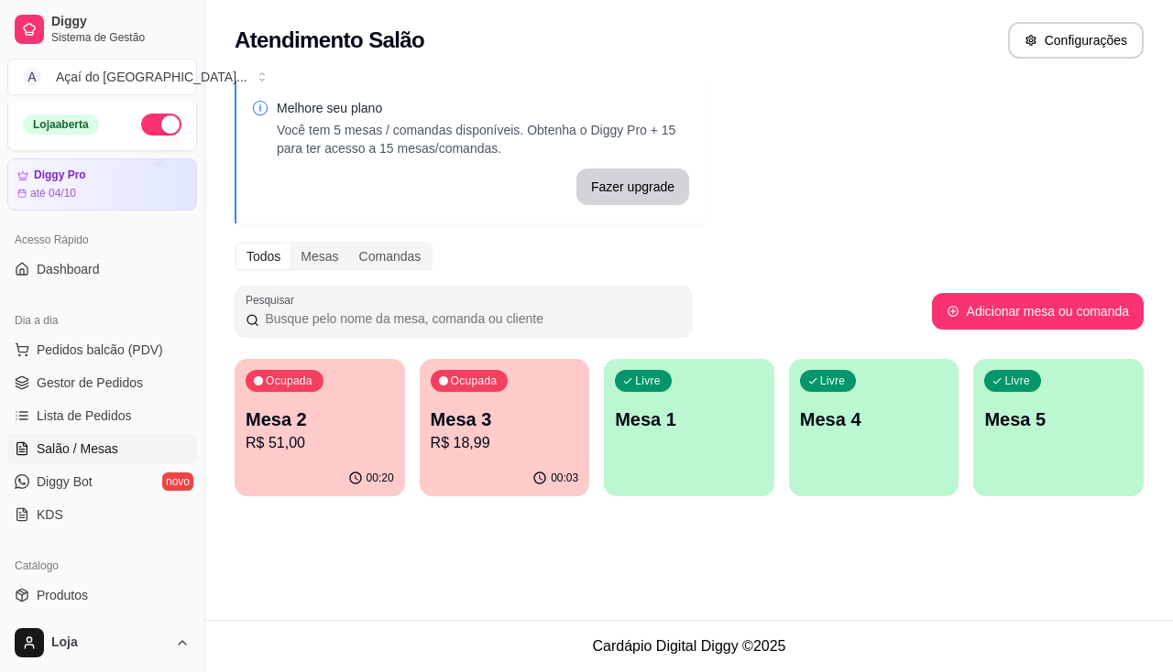
click at [333, 433] on p "R$ 51,00" at bounding box center [320, 443] width 148 height 22
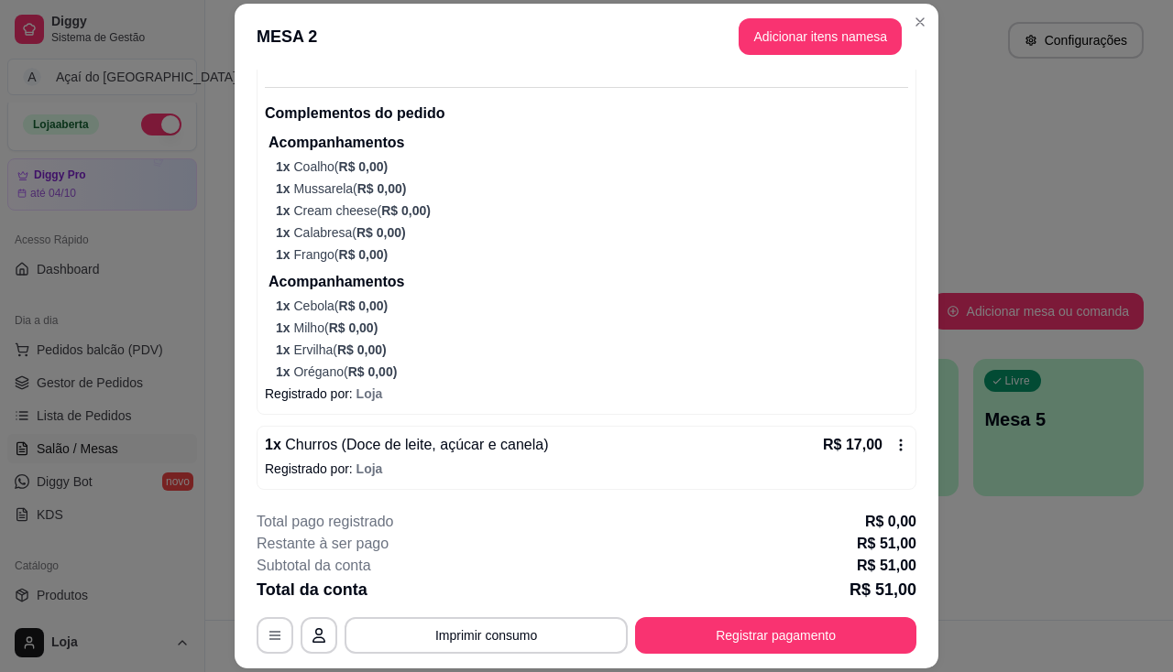
scroll to position [55, 0]
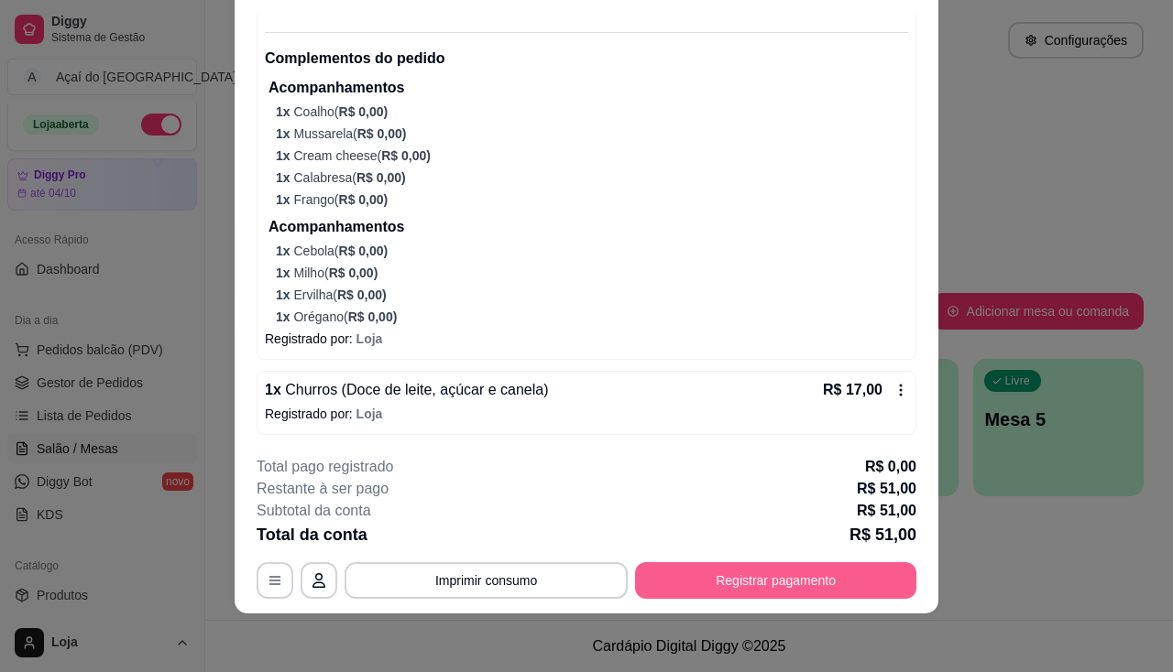
click at [799, 569] on button "Registrar pagamento" at bounding box center [775, 580] width 281 height 37
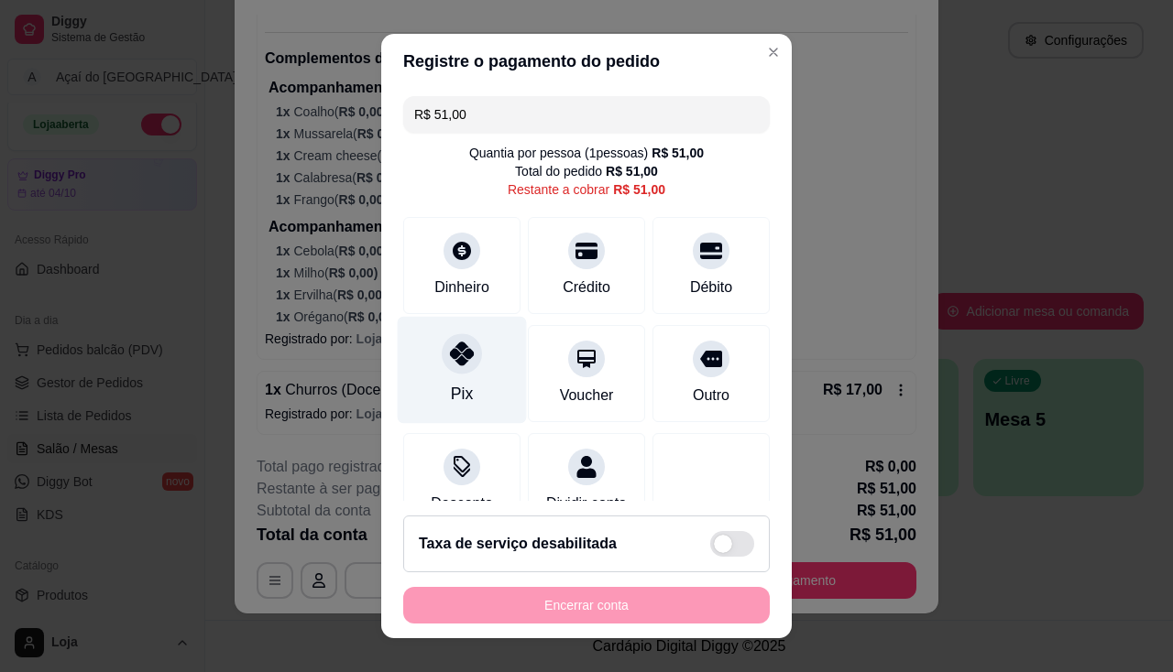
click at [465, 344] on div "Pix" at bounding box center [462, 369] width 129 height 107
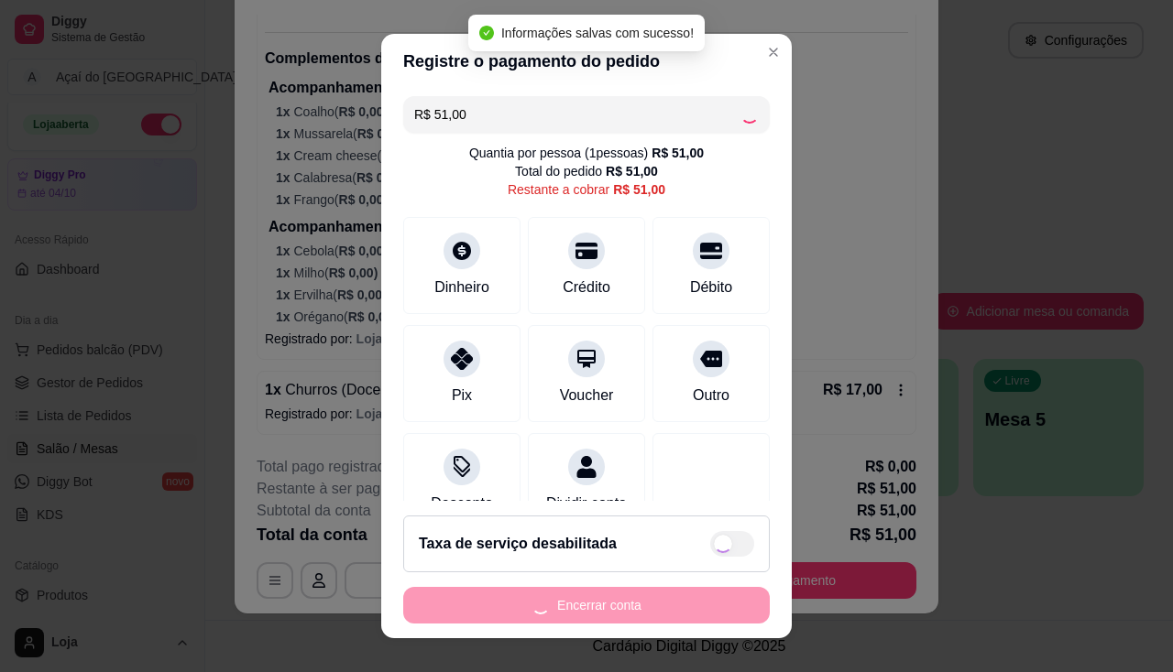
type input "R$ 0,00"
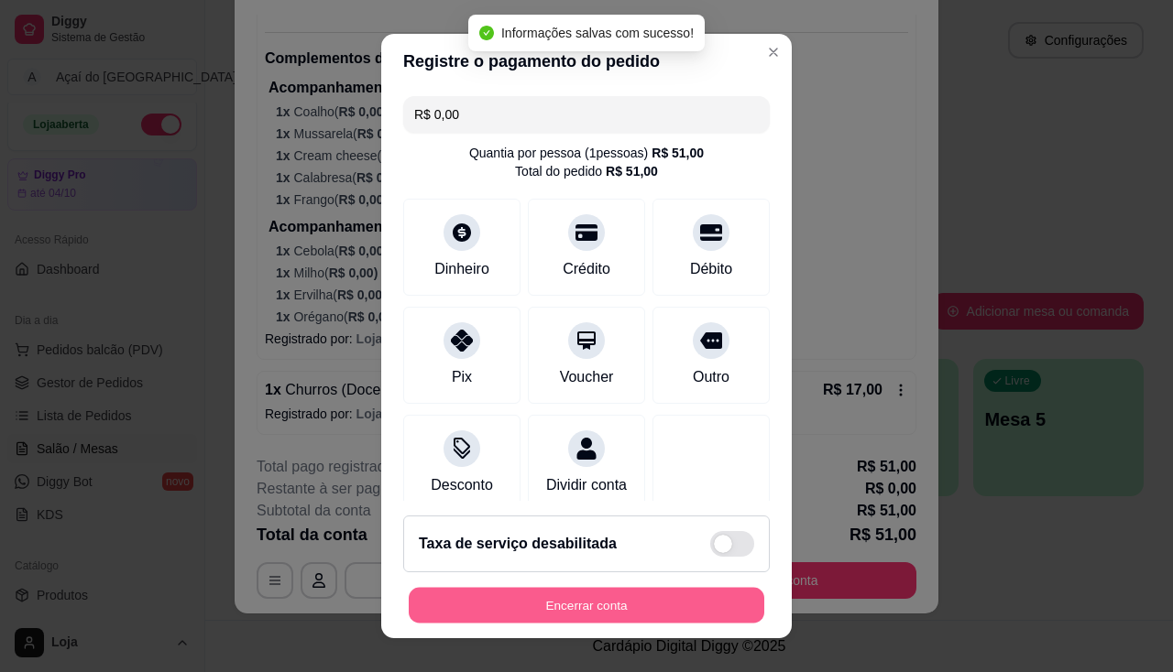
click at [618, 608] on button "Encerrar conta" at bounding box center [586, 606] width 355 height 36
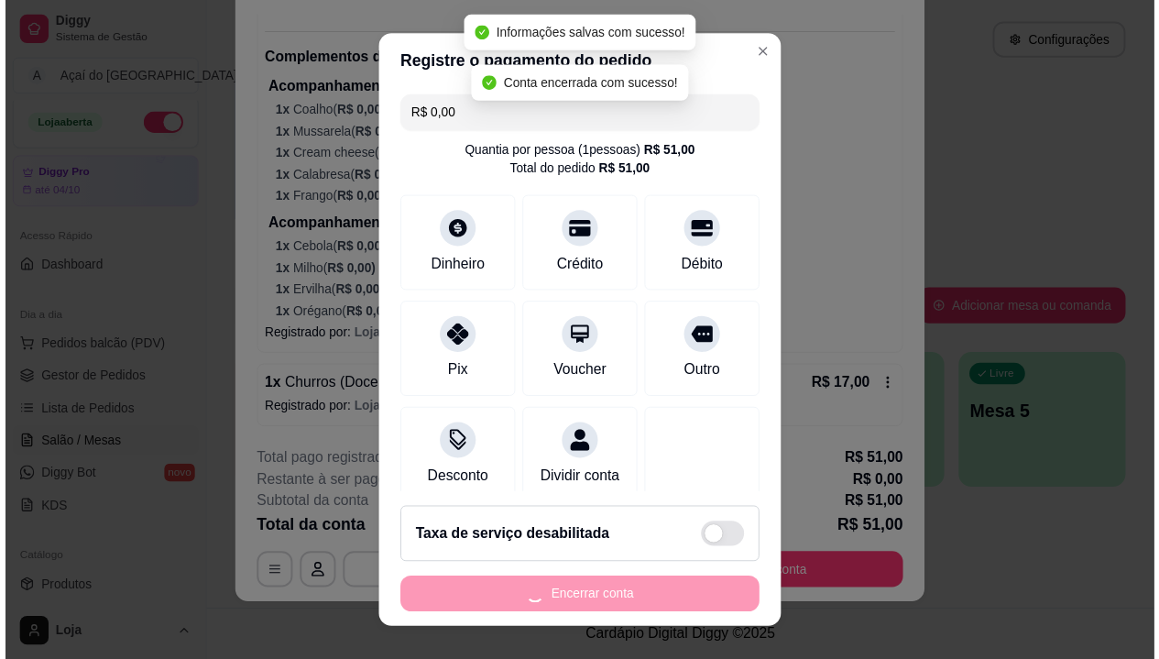
scroll to position [0, 0]
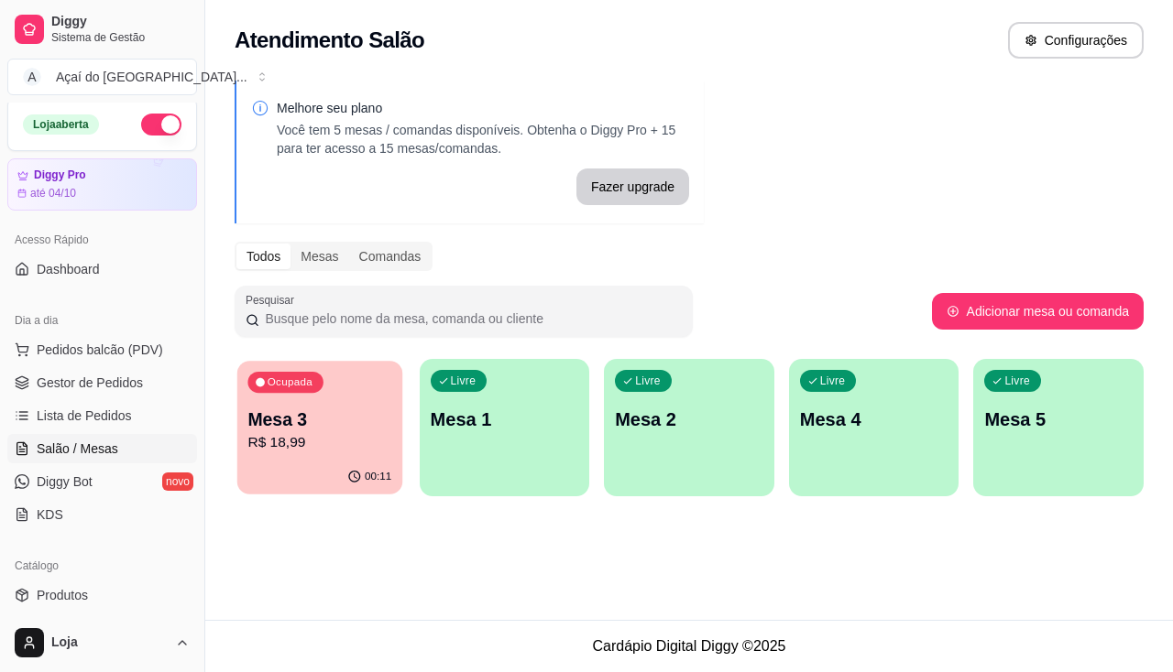
click at [336, 438] on p "R$ 18,99" at bounding box center [319, 442] width 144 height 21
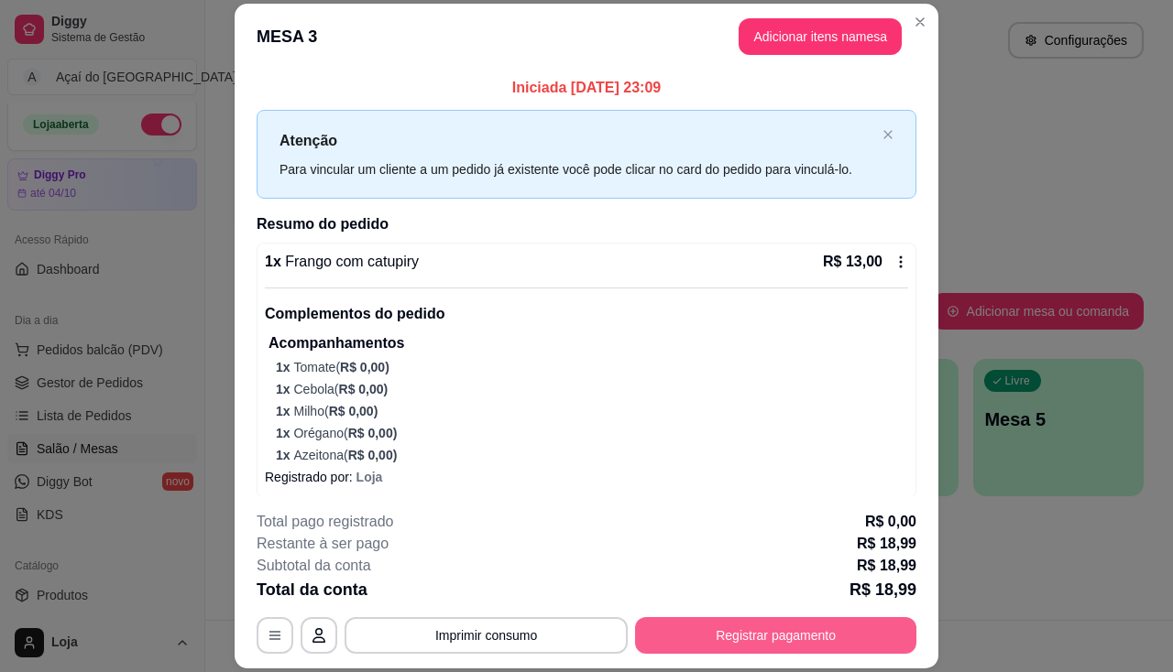
click at [864, 628] on button "Registrar pagamento" at bounding box center [775, 635] width 281 height 37
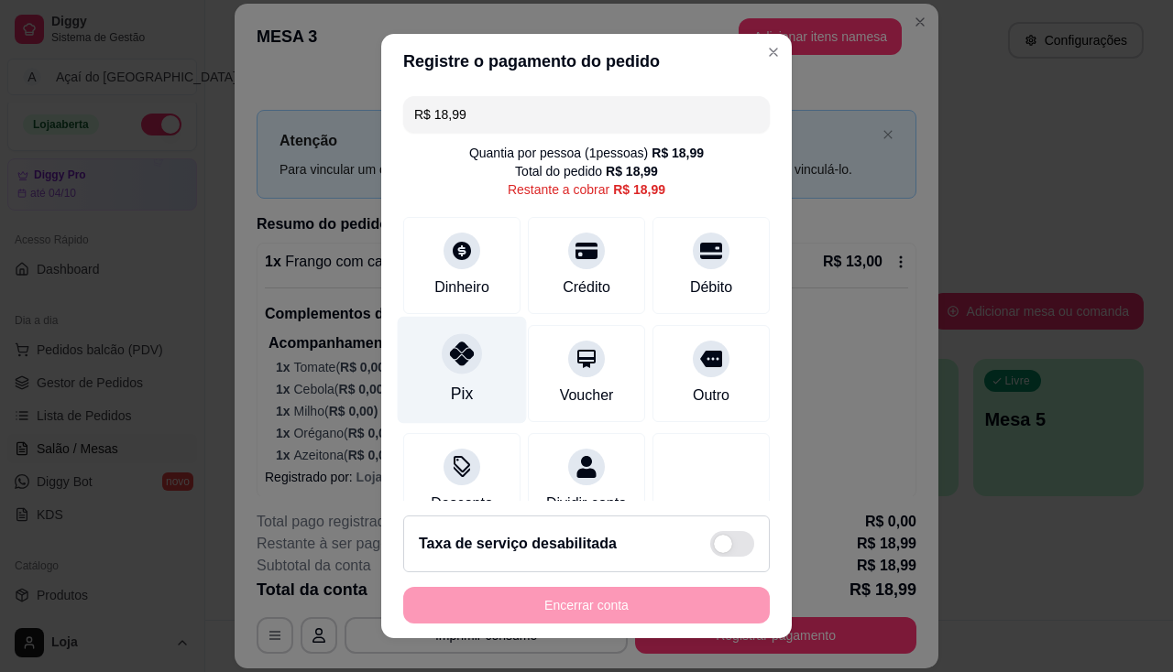
click at [464, 366] on div at bounding box center [462, 353] width 40 height 40
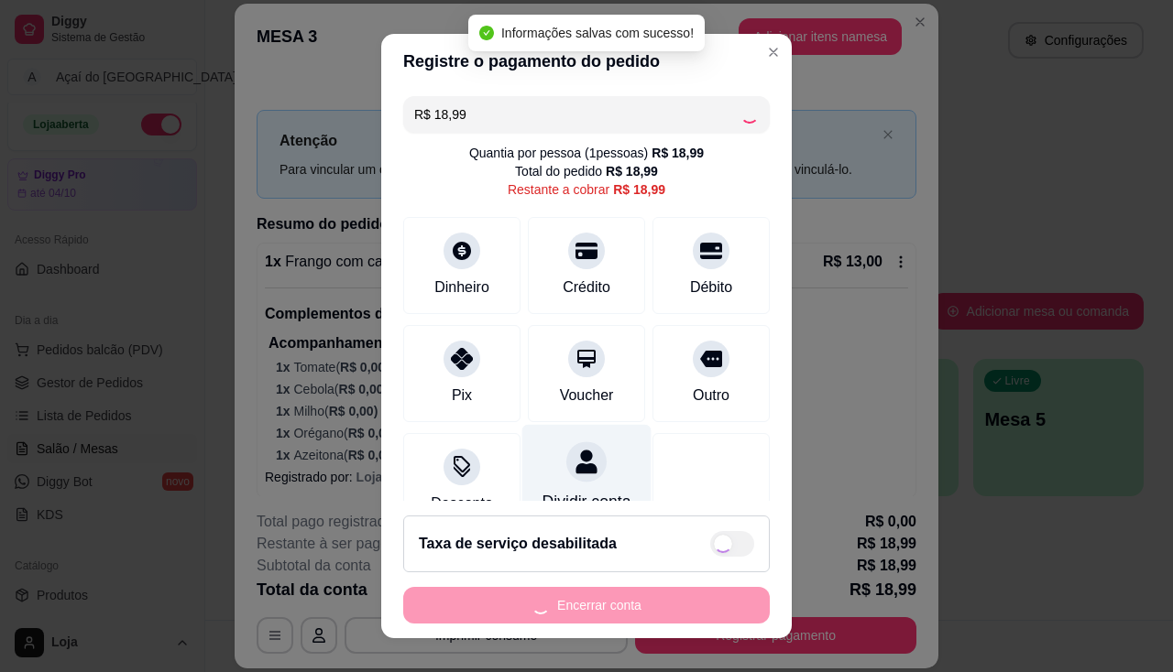
type input "R$ 0,00"
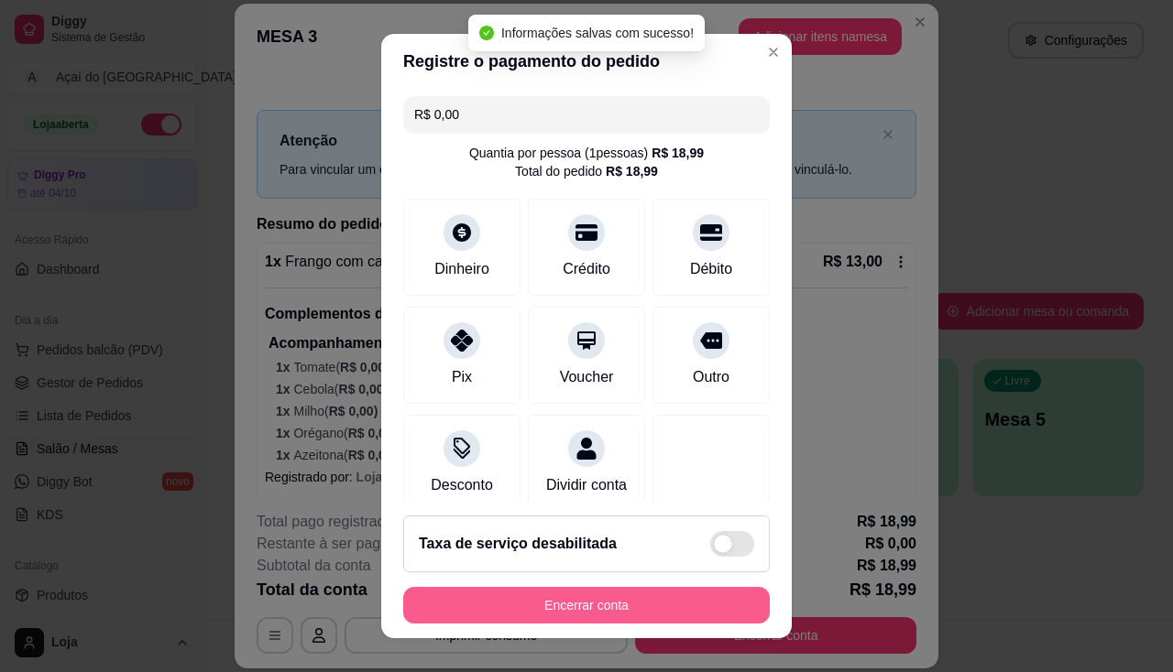
click at [616, 596] on button "Encerrar conta" at bounding box center [586, 605] width 366 height 37
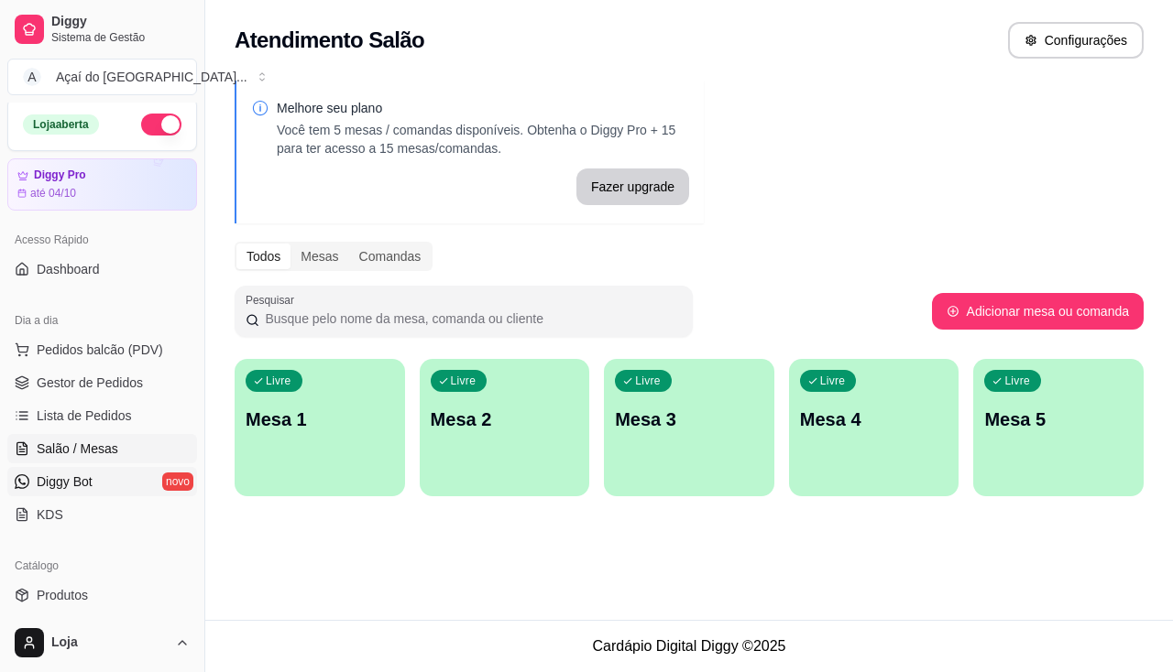
click at [104, 468] on link "Diggy Bot novo" at bounding box center [102, 481] width 190 height 29
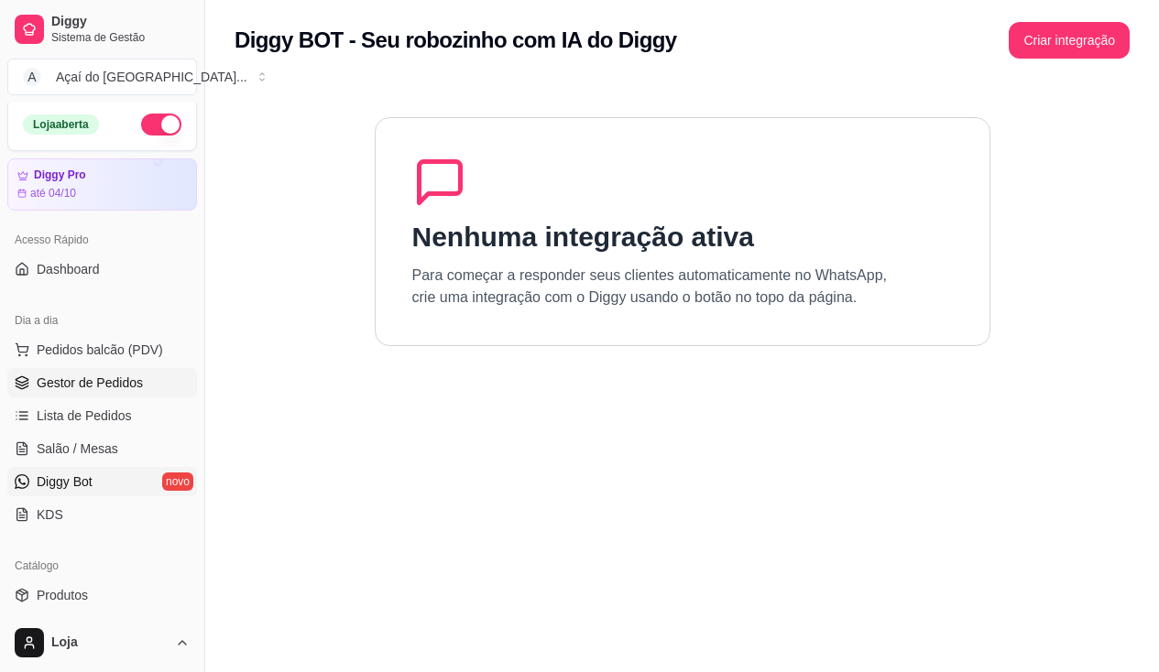
click at [105, 387] on span "Gestor de Pedidos" at bounding box center [90, 383] width 106 height 18
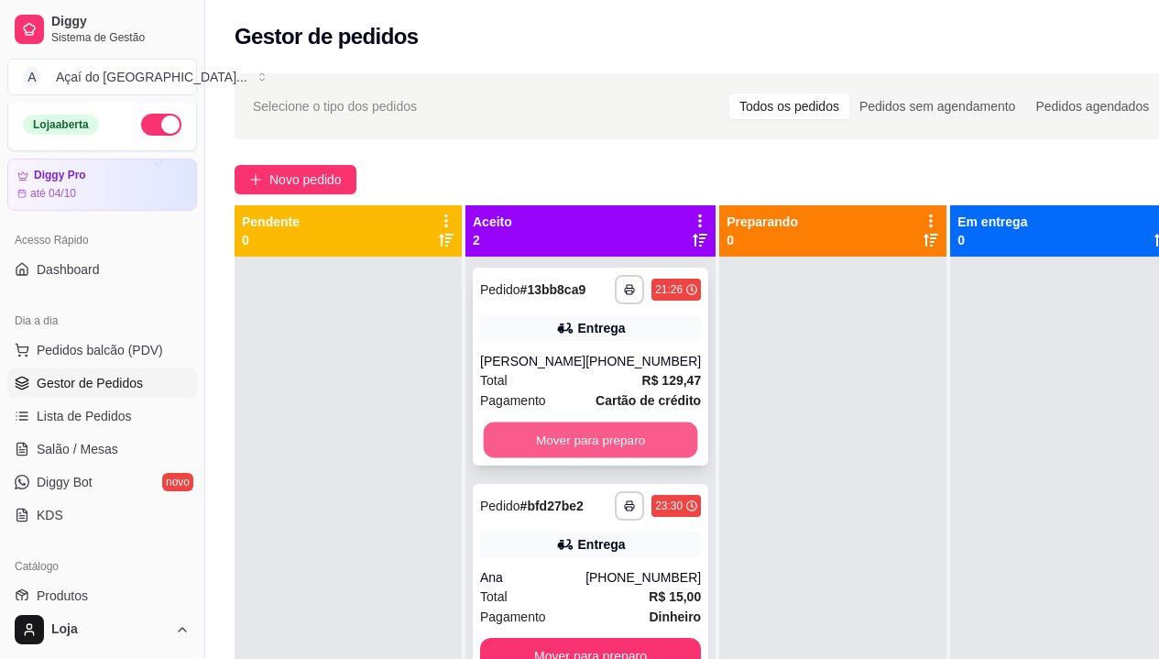
click at [577, 450] on button "Mover para preparo" at bounding box center [591, 440] width 214 height 36
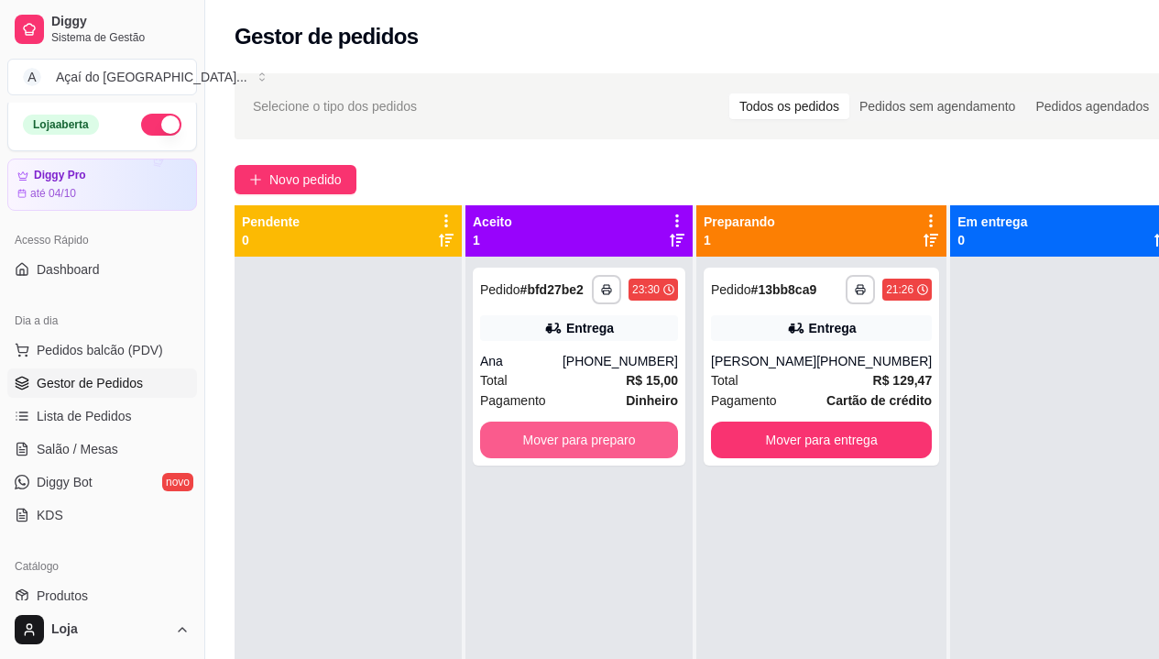
click at [577, 450] on button "Mover para preparo" at bounding box center [579, 439] width 198 height 37
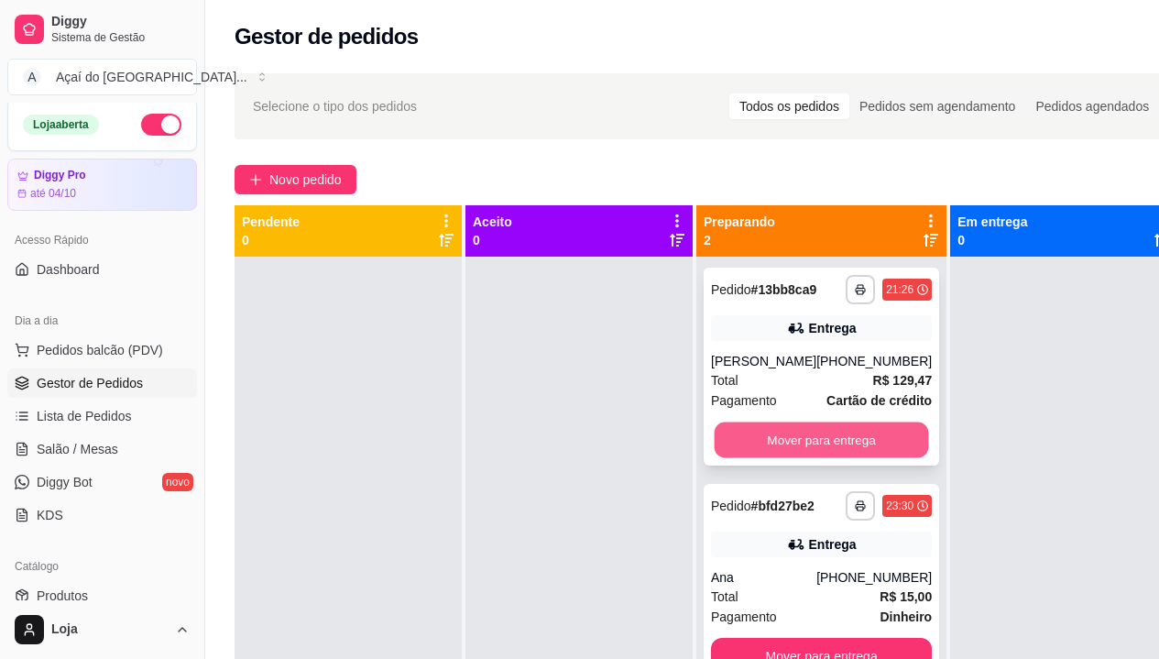
click at [793, 447] on button "Mover para entrega" at bounding box center [822, 440] width 214 height 36
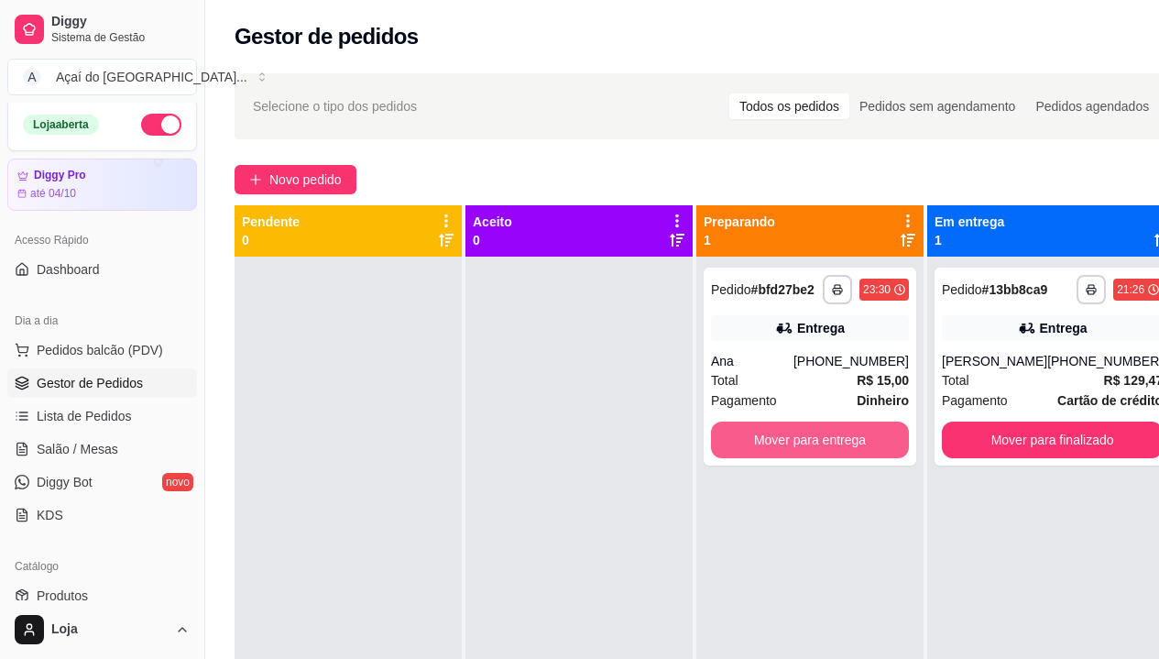
click at [793, 447] on button "Mover para entrega" at bounding box center [810, 439] width 198 height 37
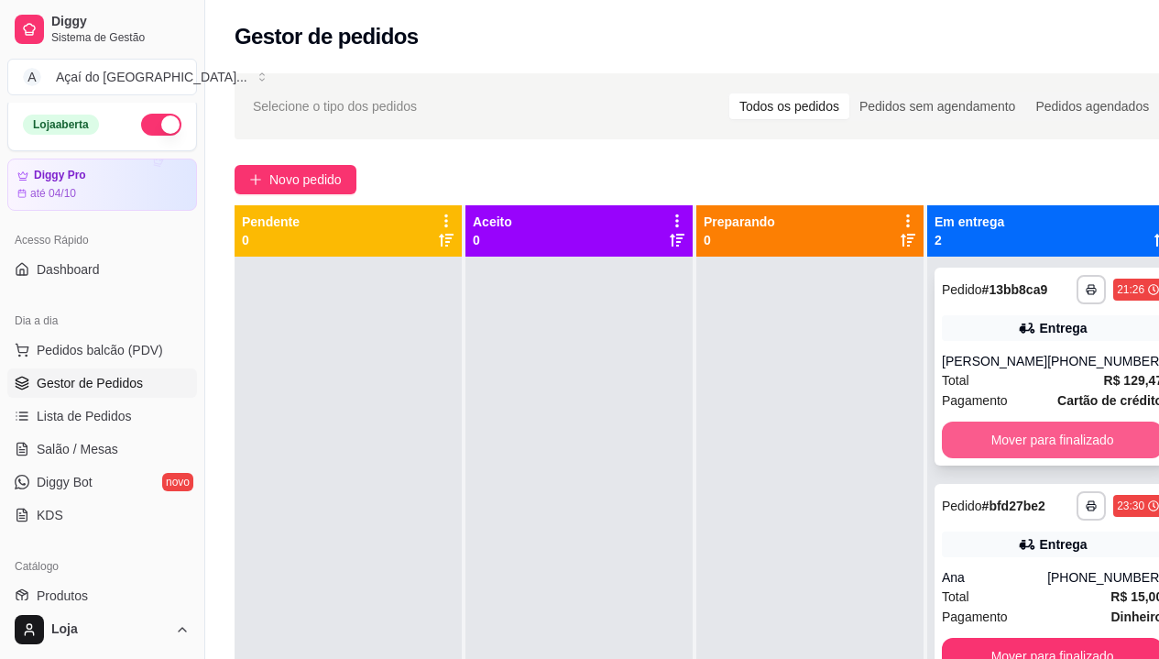
click at [987, 440] on button "Mover para finalizado" at bounding box center [1052, 439] width 221 height 37
click at [990, 450] on button "Mover para finalizado" at bounding box center [1052, 439] width 221 height 37
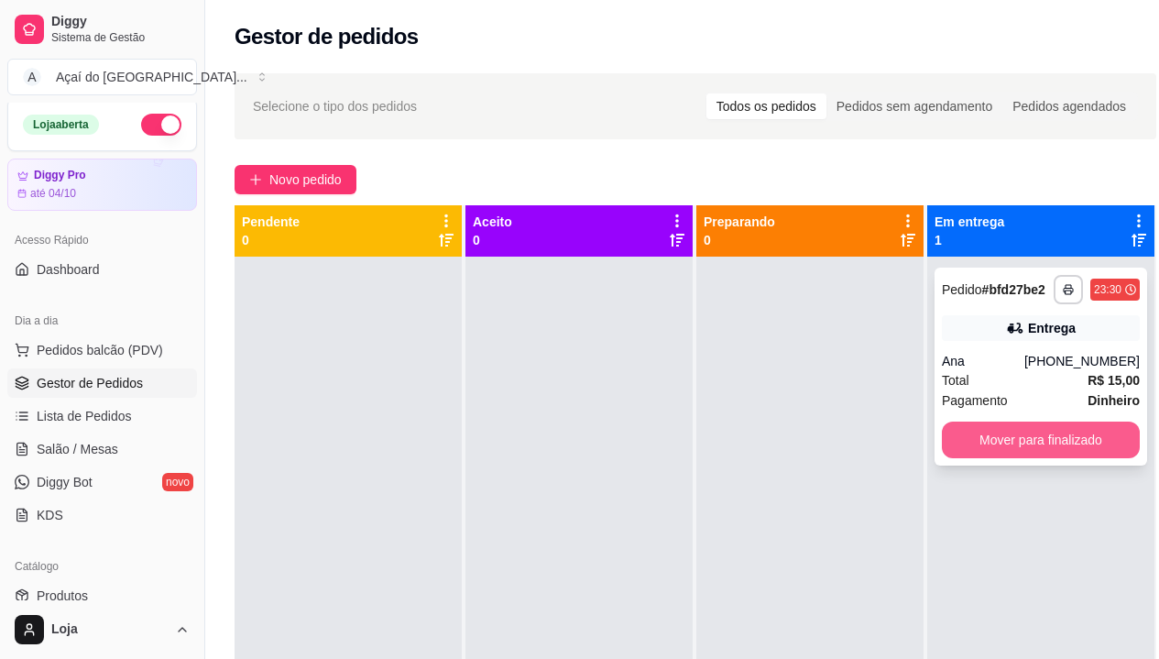
click at [1000, 439] on button "Mover para finalizado" at bounding box center [1041, 439] width 198 height 37
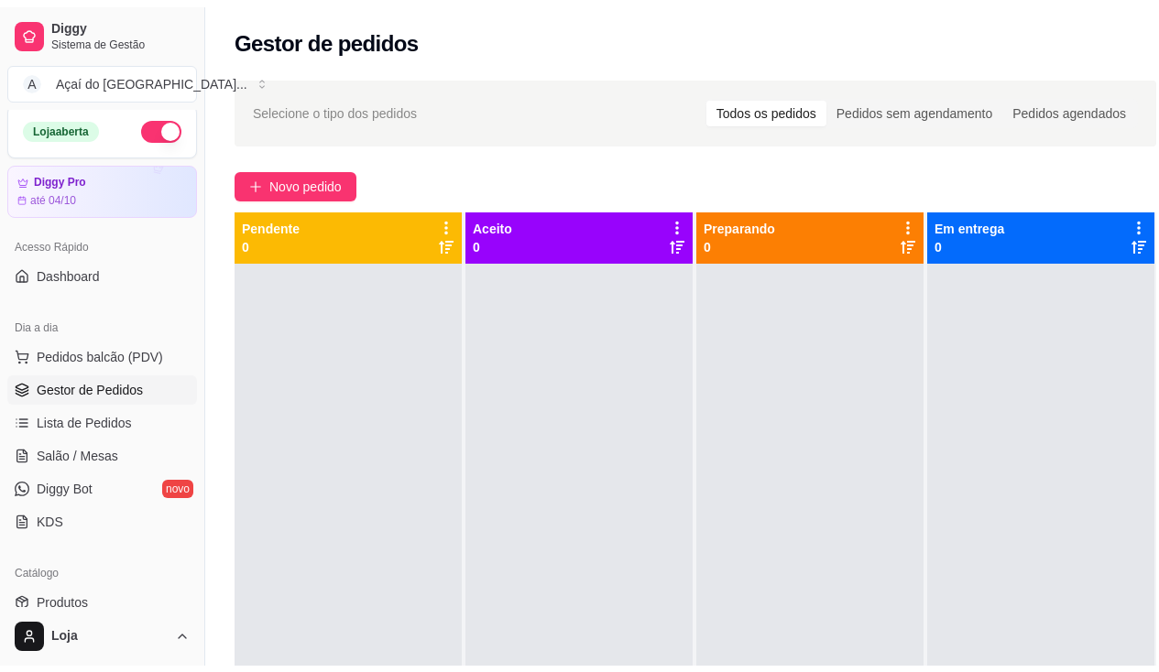
scroll to position [279, 0]
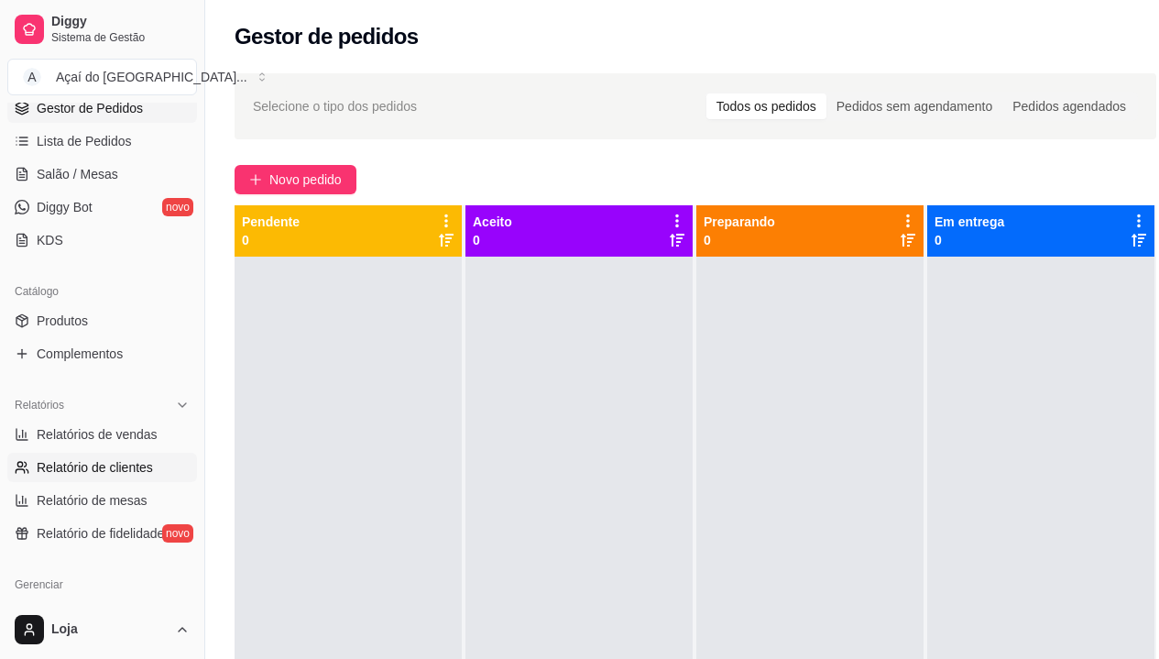
click at [126, 453] on link "Relatório de clientes" at bounding box center [102, 467] width 190 height 29
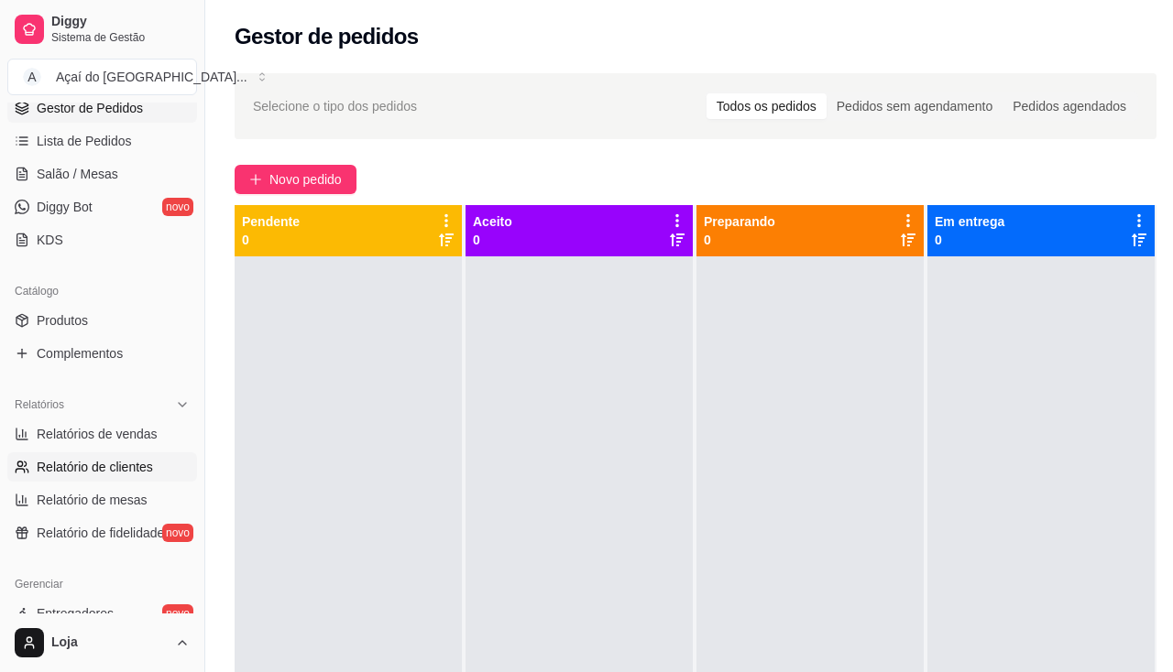
select select "30"
select select "HIGHEST_TOTAL_SPENT_WITH_ORDERS"
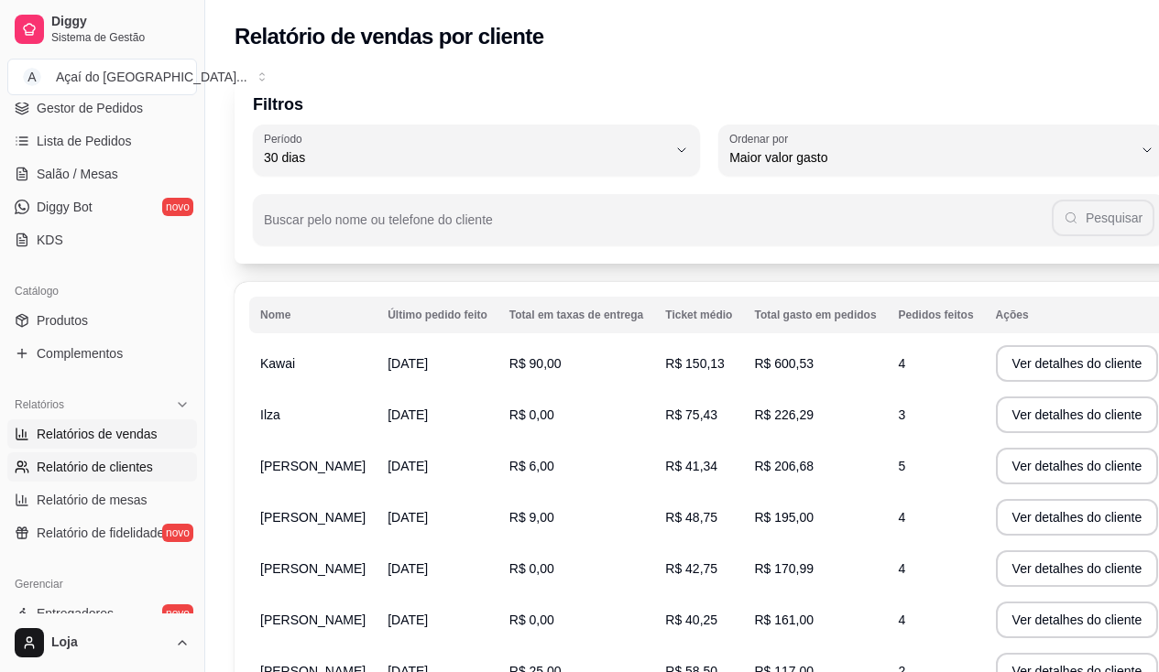
click at [125, 444] on link "Relatórios de vendas" at bounding box center [102, 434] width 190 height 29
select select "ALL"
select select "0"
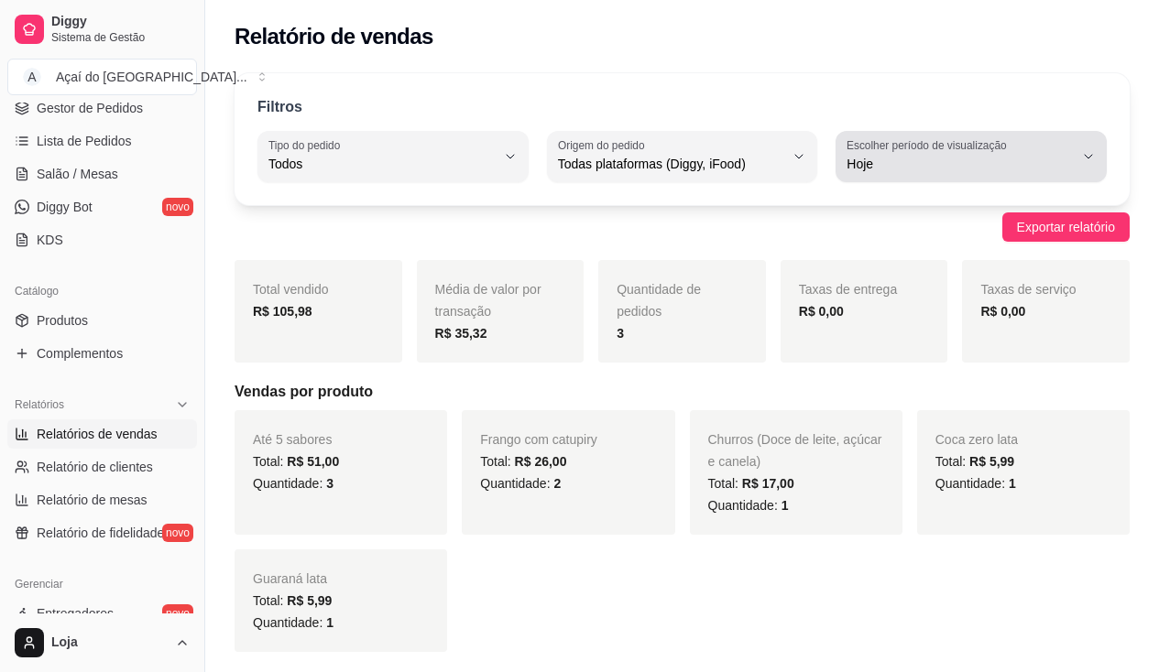
click at [1011, 146] on div "Hoje" at bounding box center [959, 156] width 227 height 37
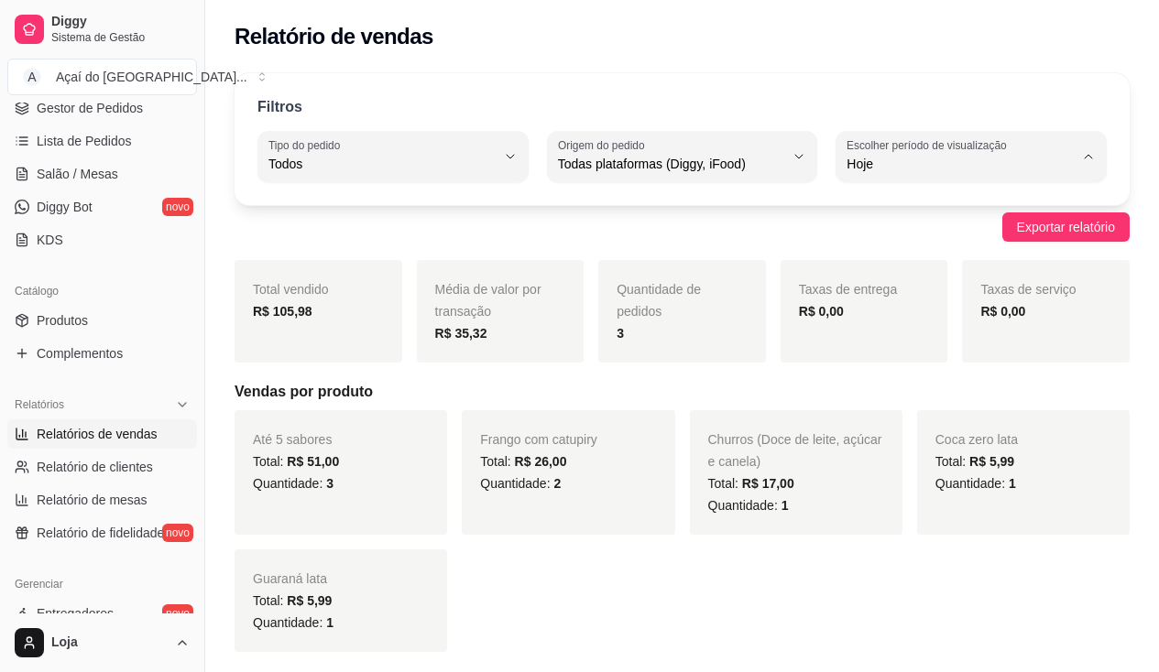
click at [1013, 240] on span "Ontem" at bounding box center [963, 237] width 214 height 17
type input "1"
select select "1"
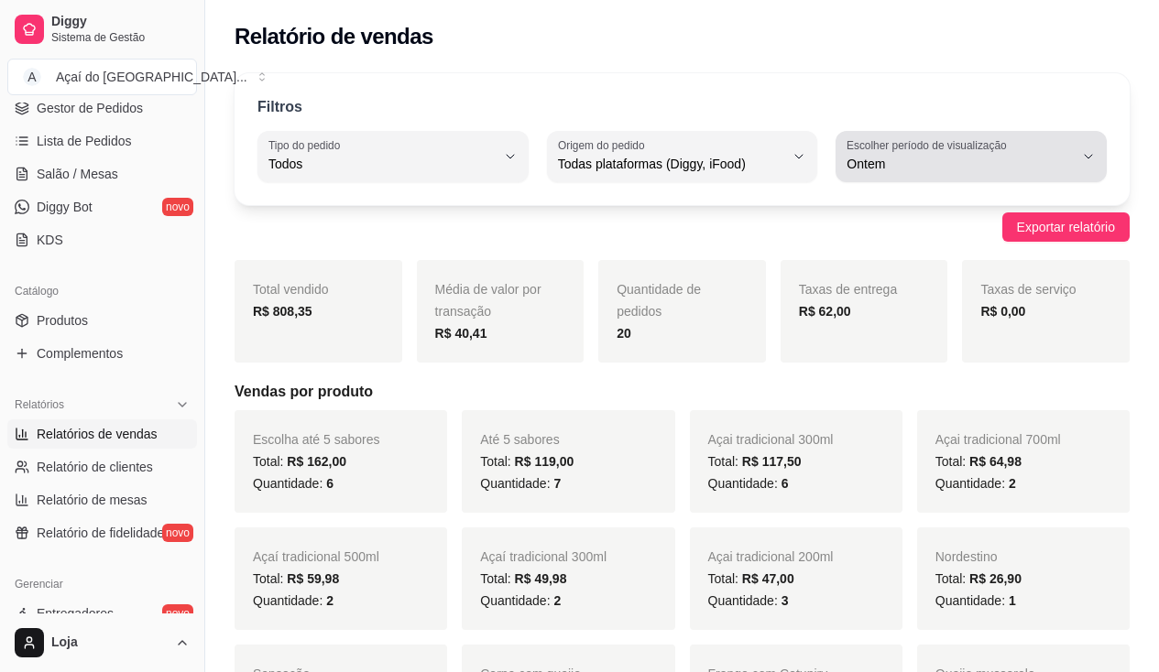
click at [1005, 154] on div "Ontem" at bounding box center [959, 156] width 227 height 37
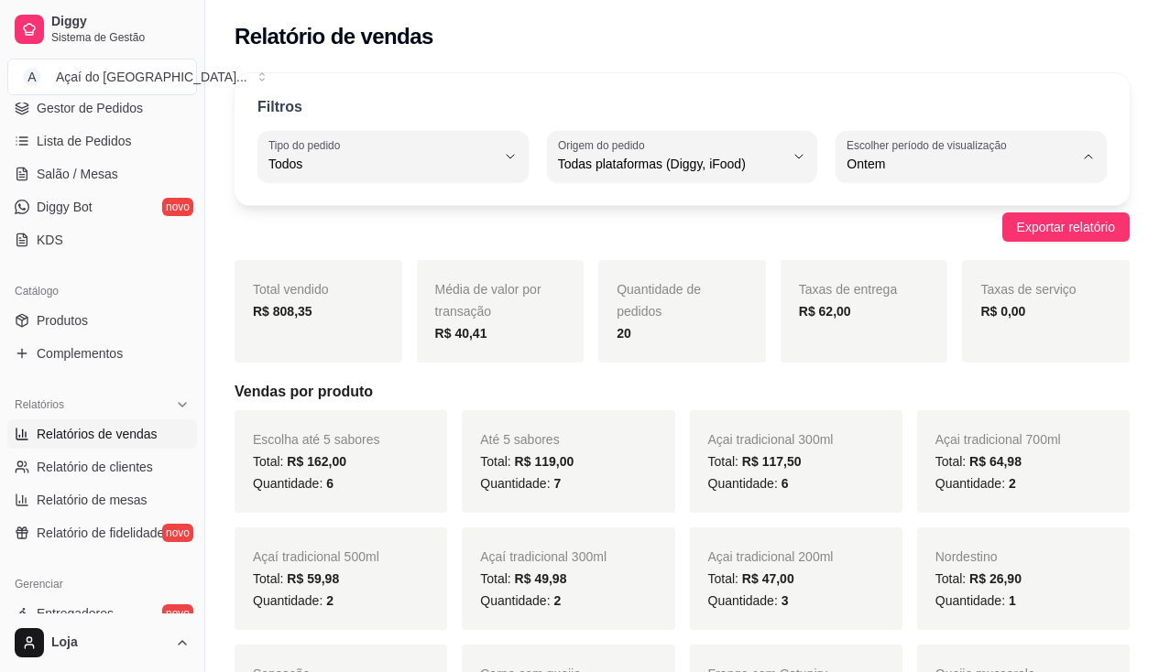
click at [993, 200] on span "Hoje" at bounding box center [963, 207] width 214 height 17
type input "0"
select select "0"
